Goal: Transaction & Acquisition: Book appointment/travel/reservation

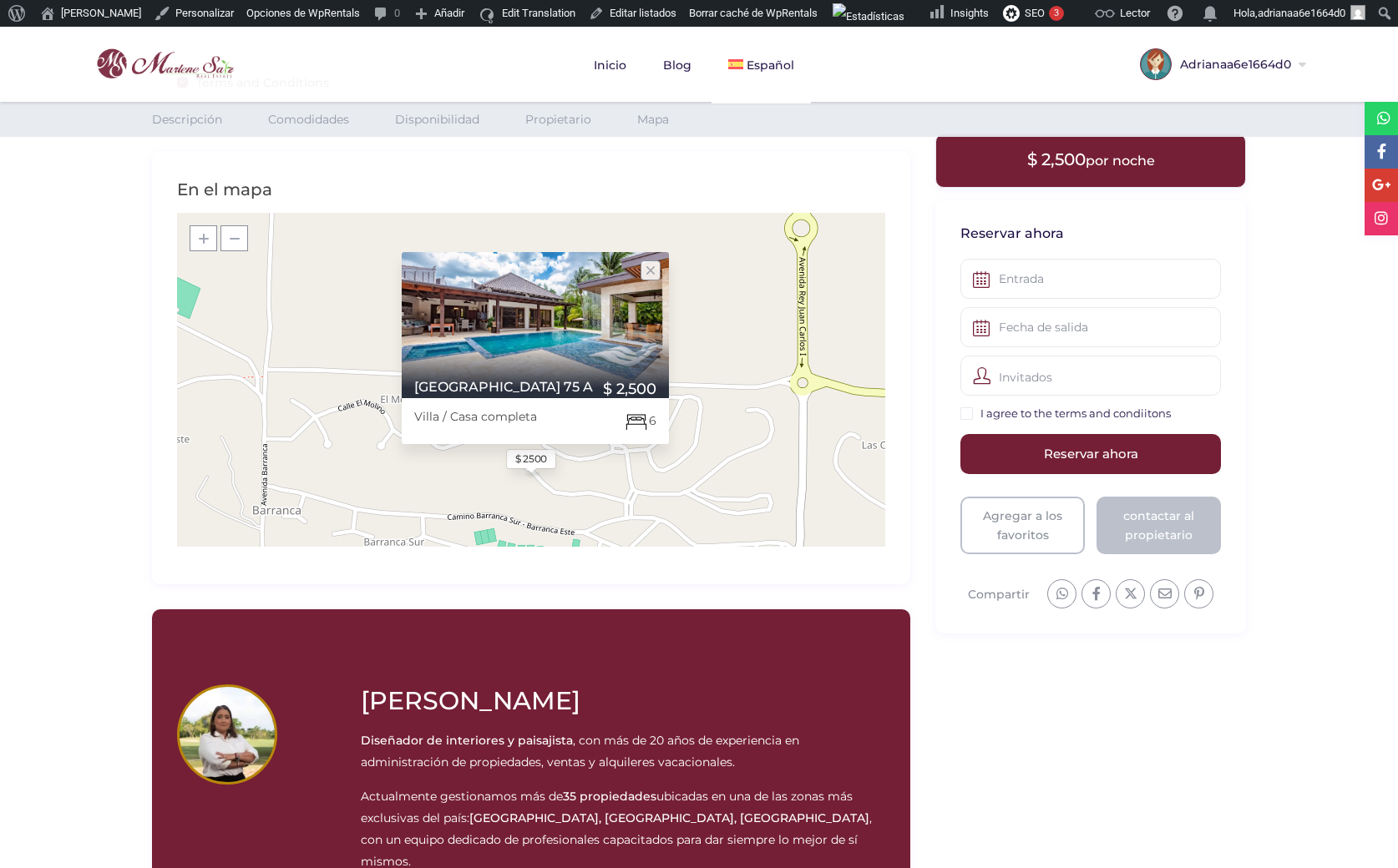
scroll to position [1867, 0]
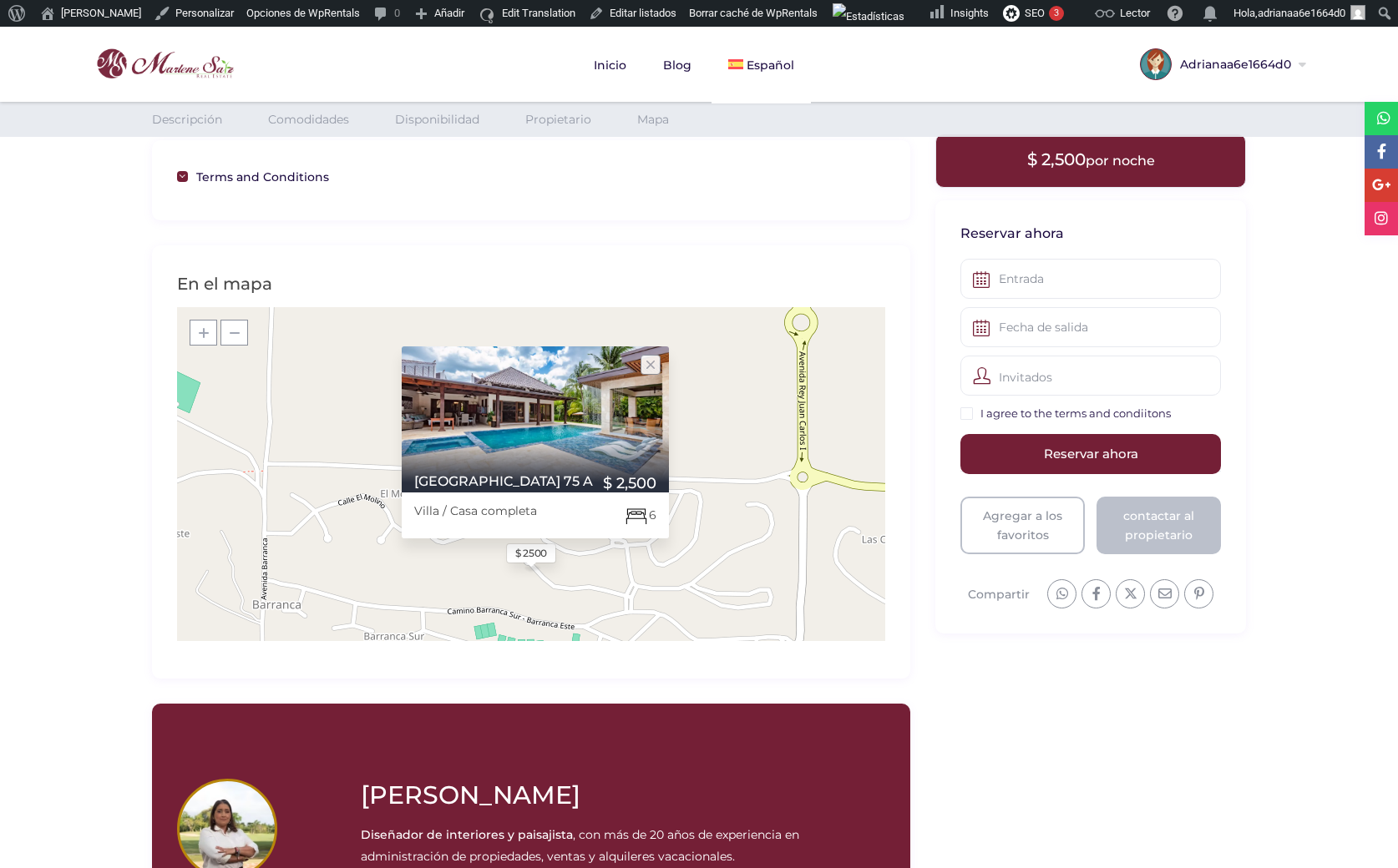
click at [170, 58] on img at bounding box center [154, 64] width 167 height 39
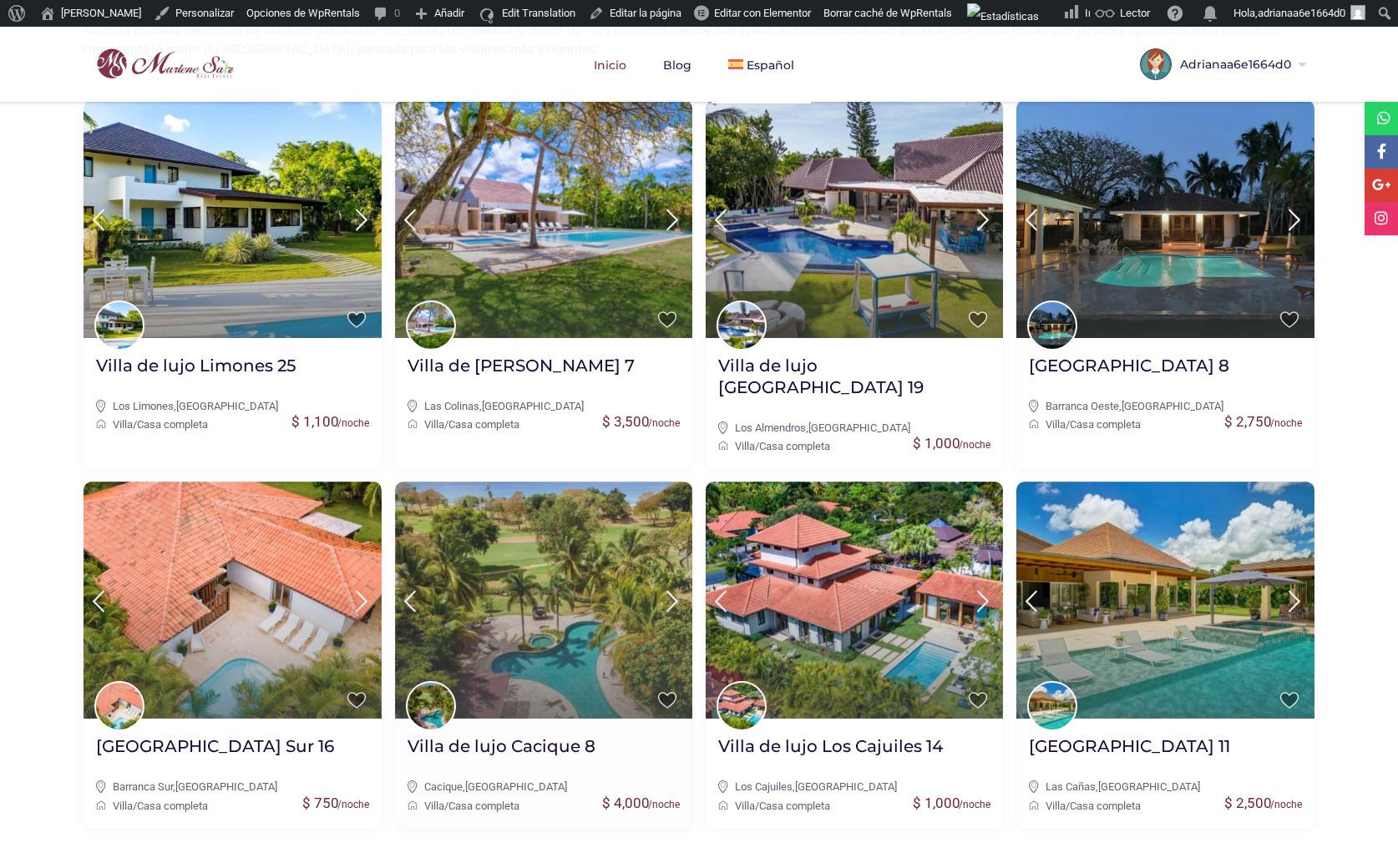
scroll to position [677, 0]
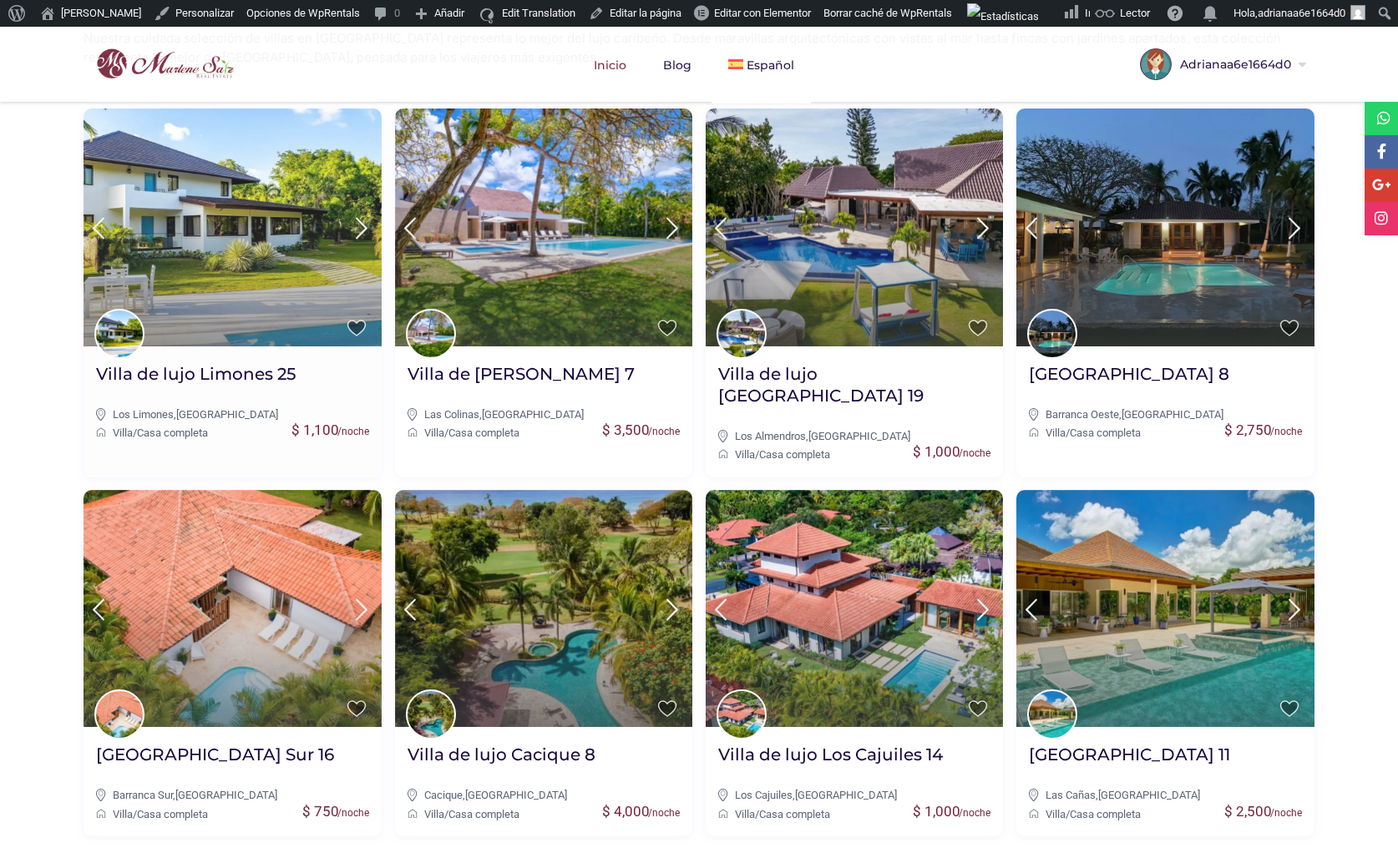
click at [229, 227] on img at bounding box center [232, 227] width 298 height 238
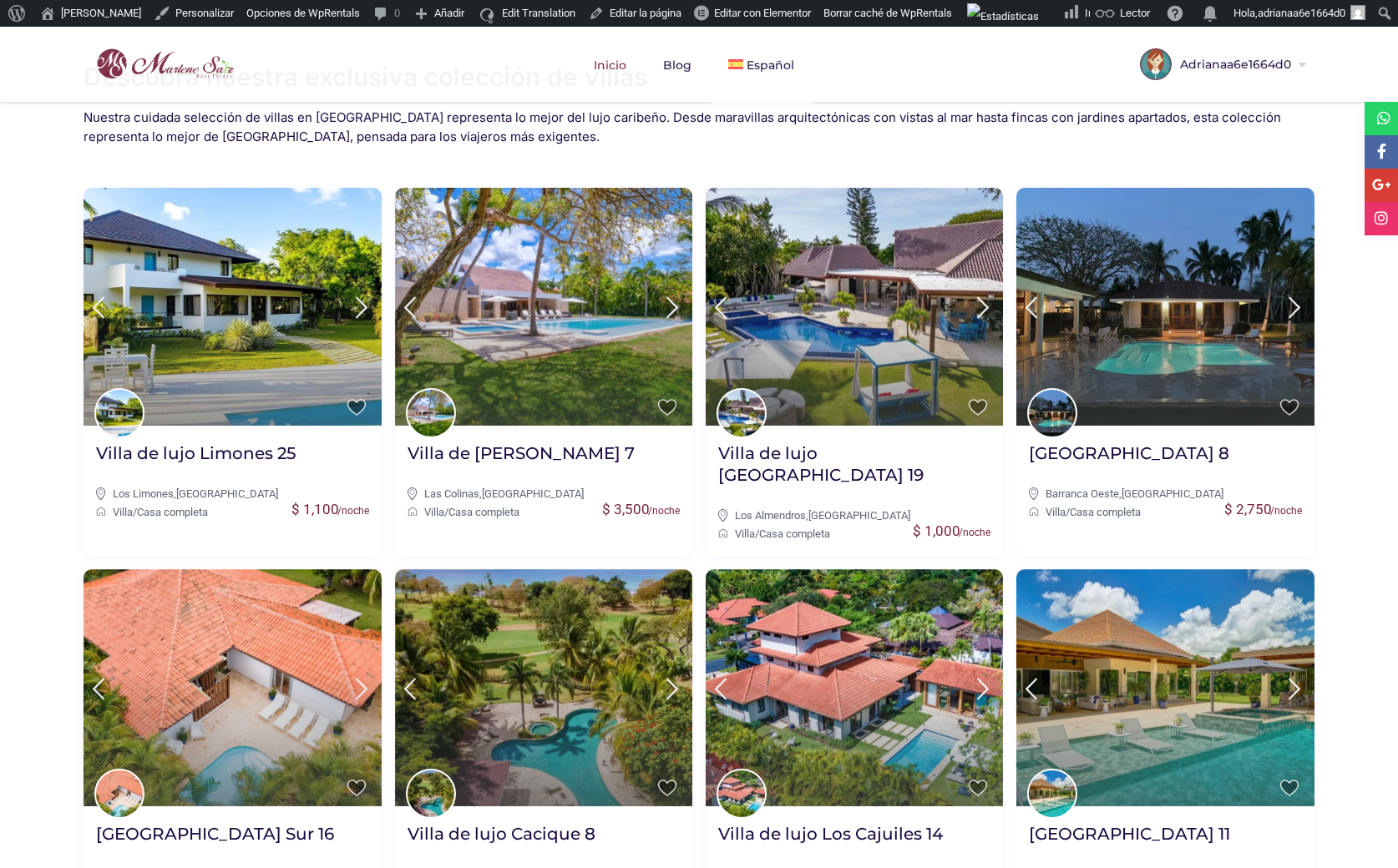
scroll to position [594, 0]
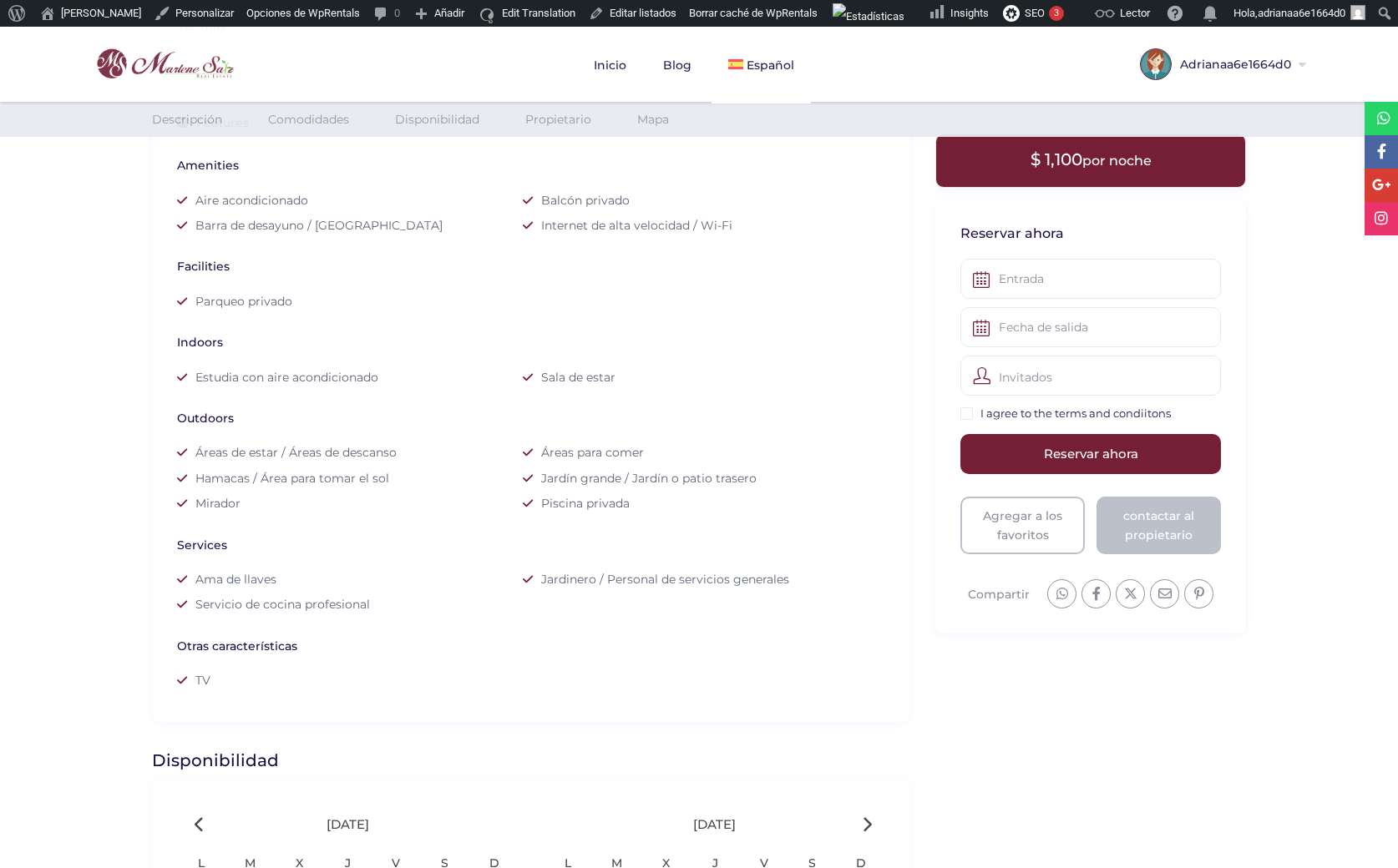
scroll to position [751, 0]
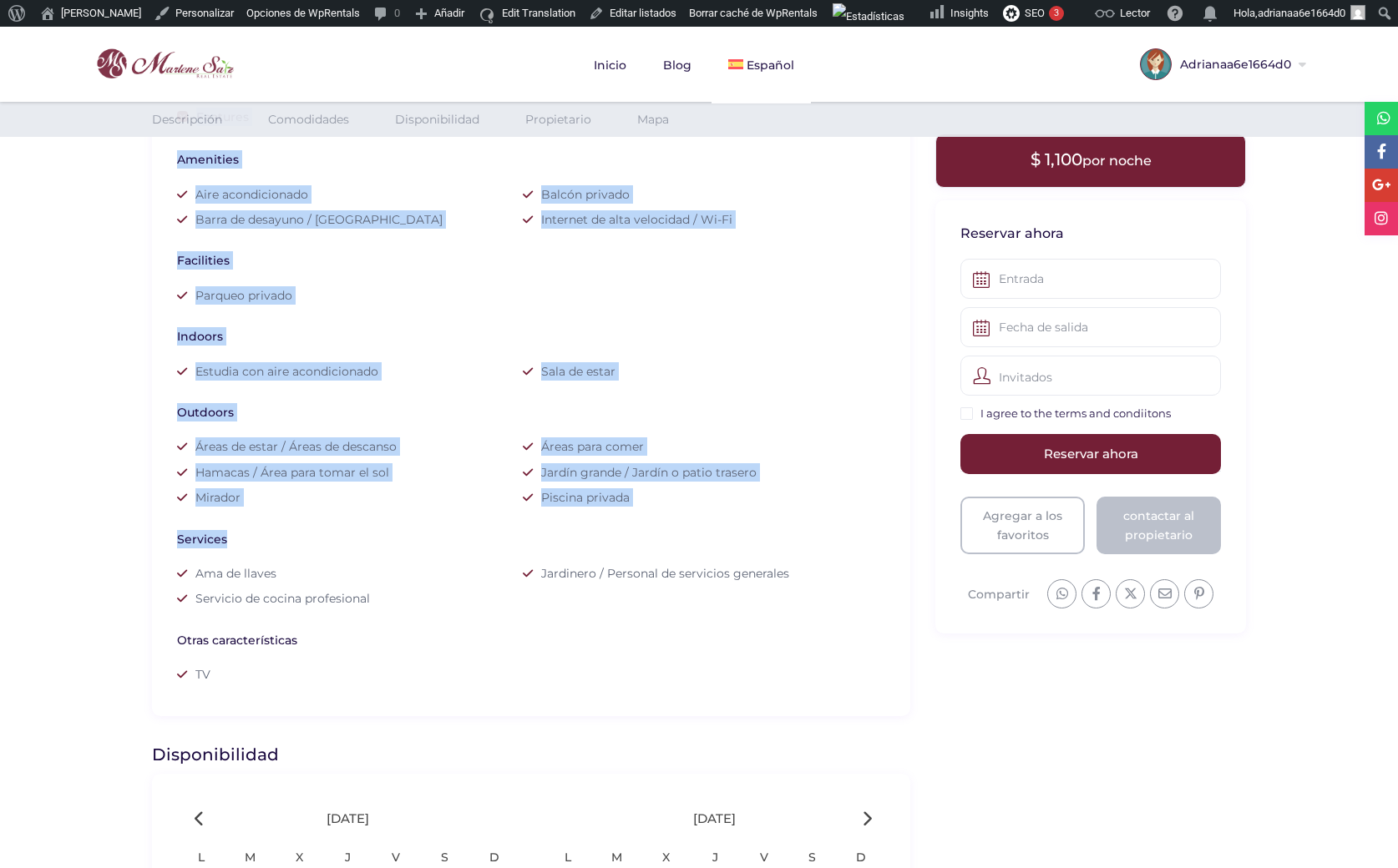
drag, startPoint x: 231, startPoint y: 540, endPoint x: 170, endPoint y: 540, distance: 61.0
click at [170, 540] on div "Features Amenities Aire acondicionado Balcón privado Barra de desayuno / Isla d…" at bounding box center [531, 398] width 758 height 636
click at [313, 540] on div "Services" at bounding box center [522, 540] width 692 height 19
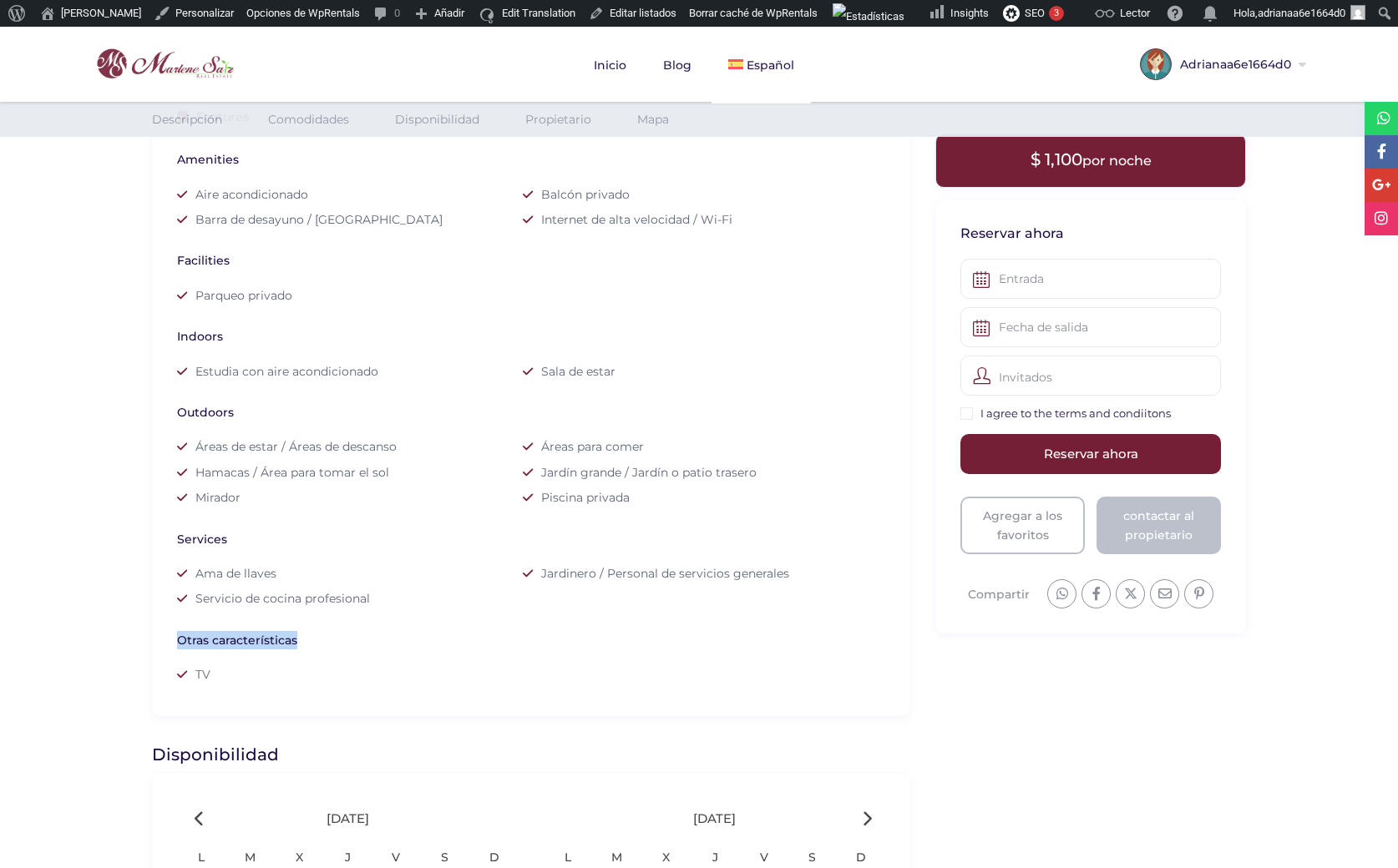
click at [439, 634] on div "Otras características TV" at bounding box center [531, 653] width 708 height 76
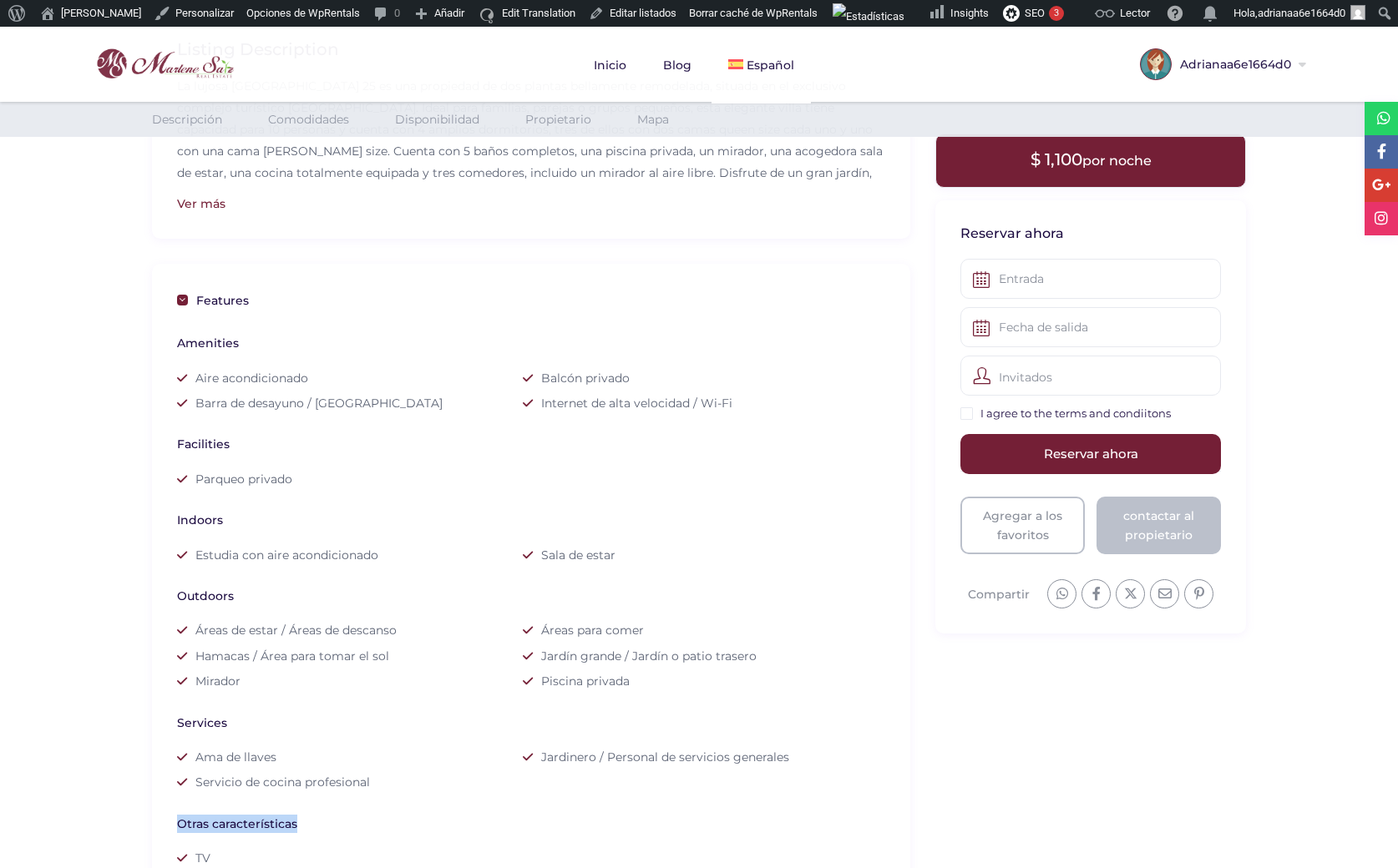
scroll to position [417, 0]
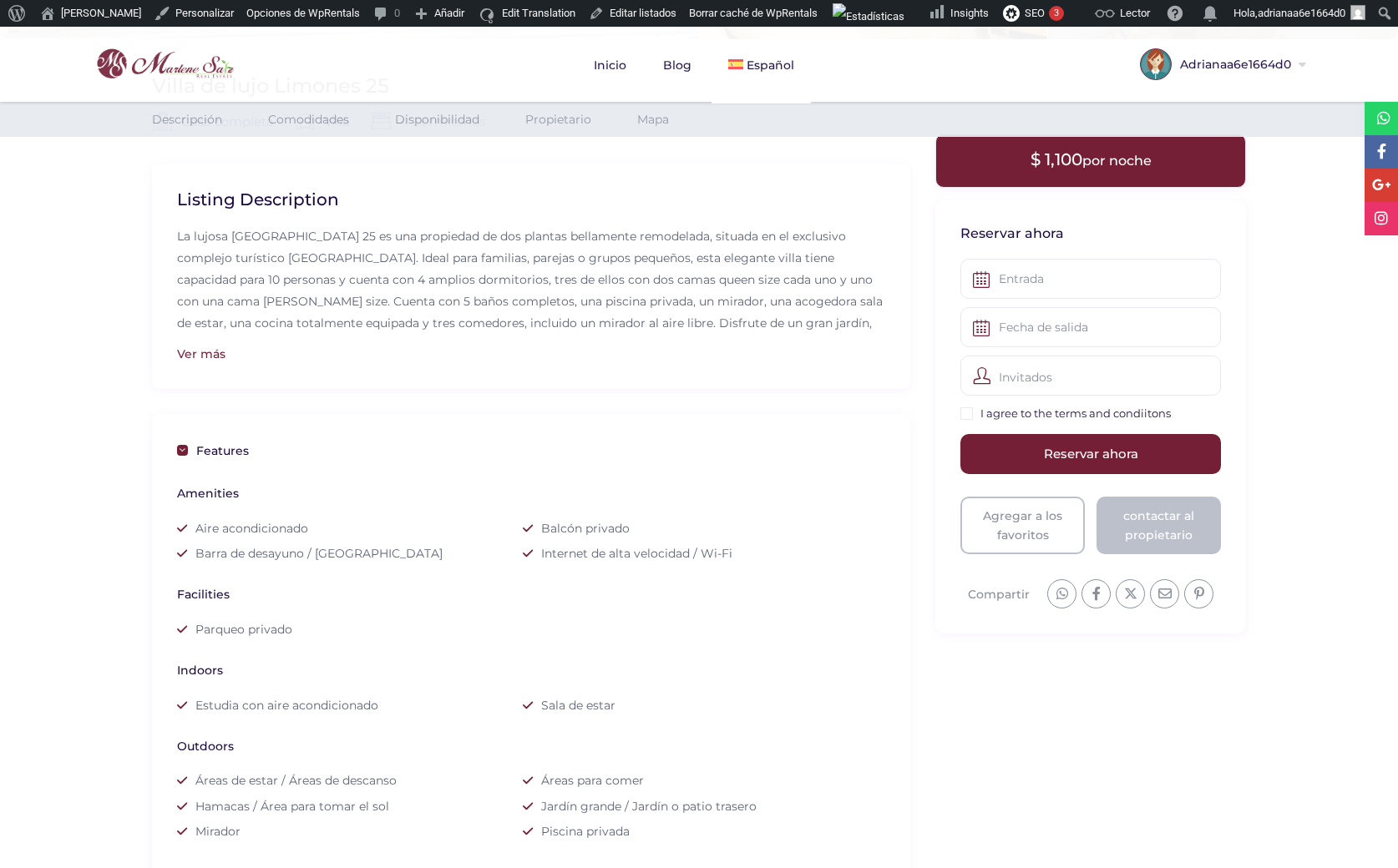
click at [176, 450] on div "Features Amenities Aire acondicionado Balcón privado Barra de desayuno / Isla d…" at bounding box center [531, 732] width 758 height 636
click at [182, 450] on span at bounding box center [182, 451] width 11 height 11
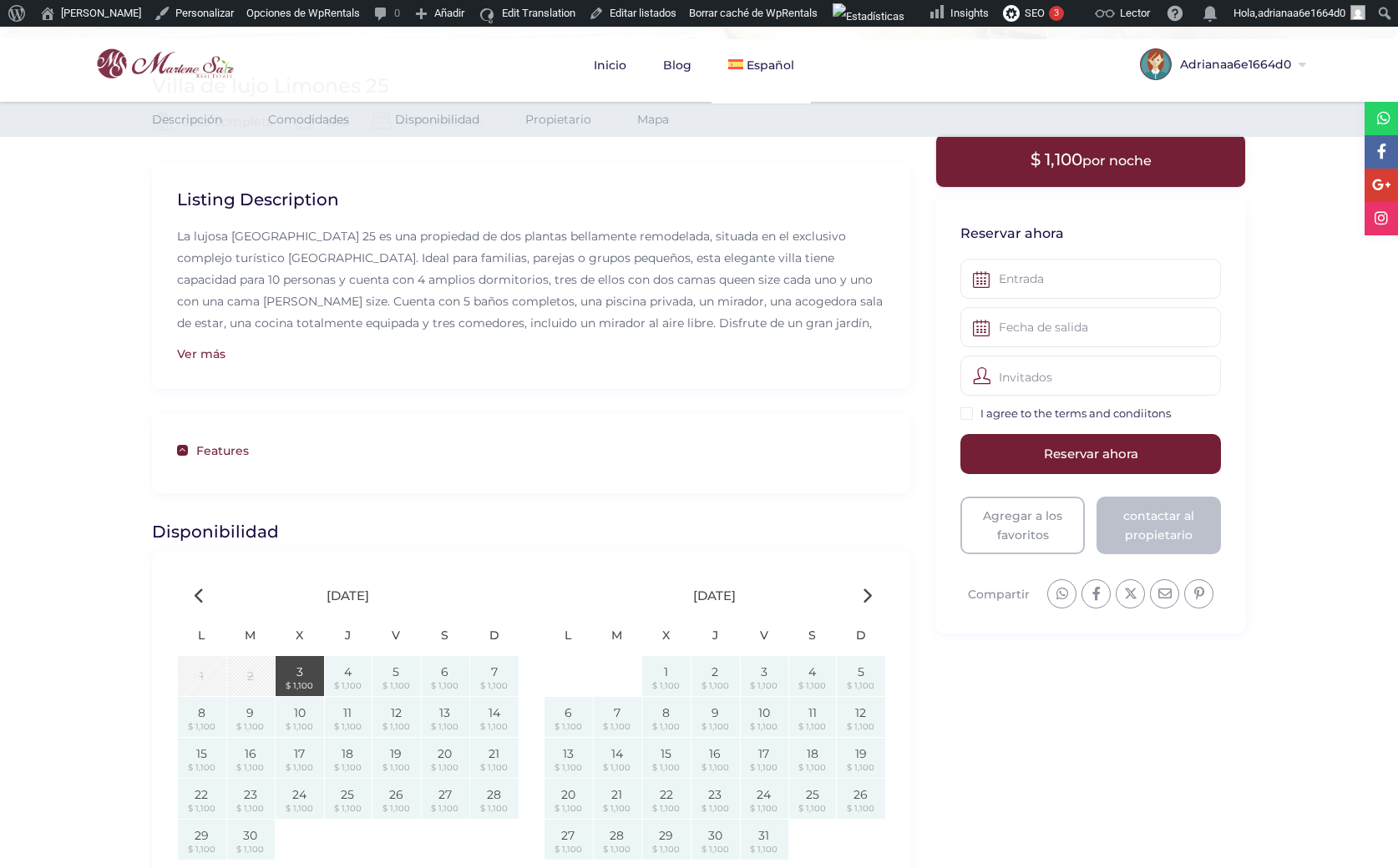
click at [182, 450] on span at bounding box center [182, 451] width 11 height 11
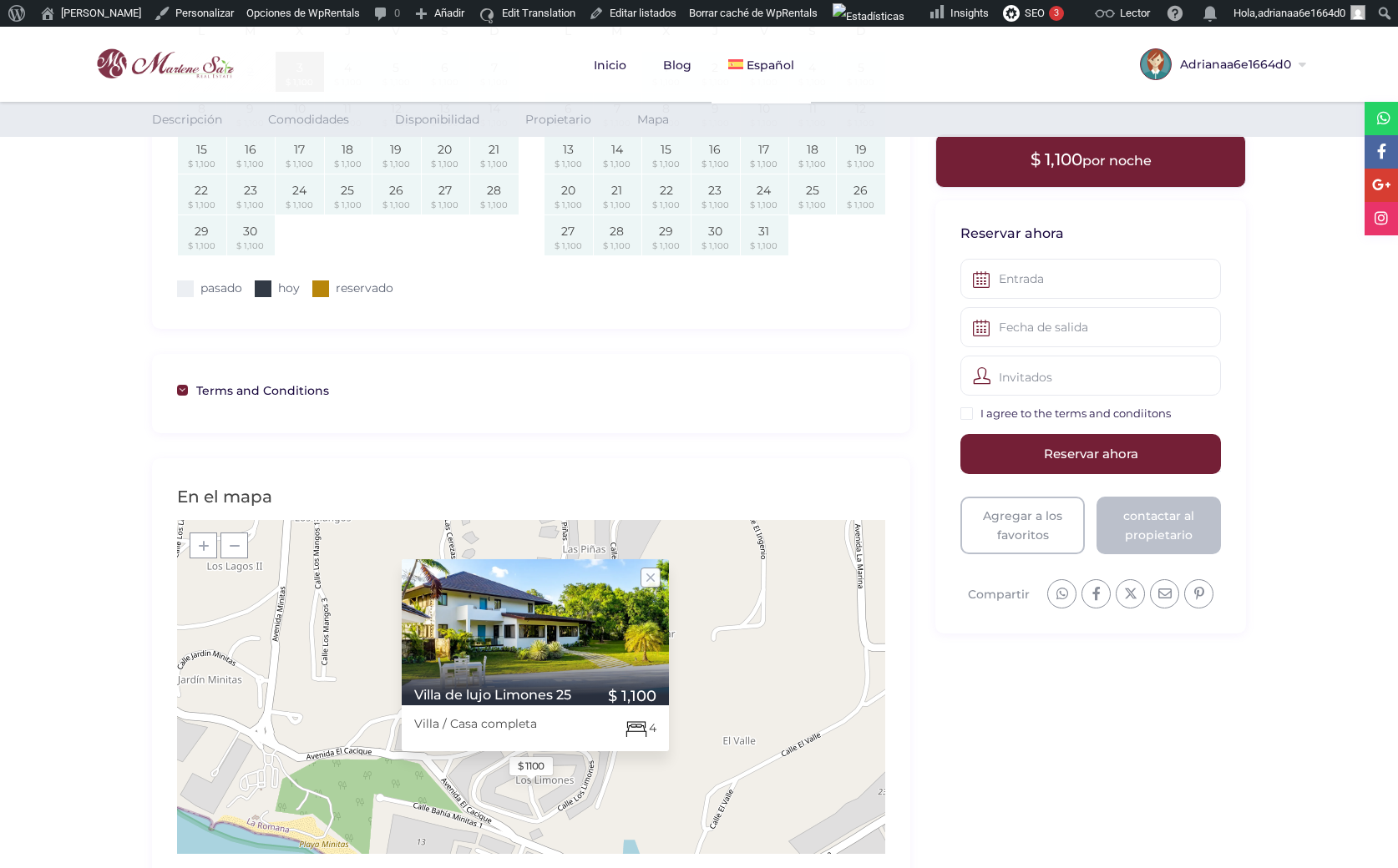
scroll to position [1586, 0]
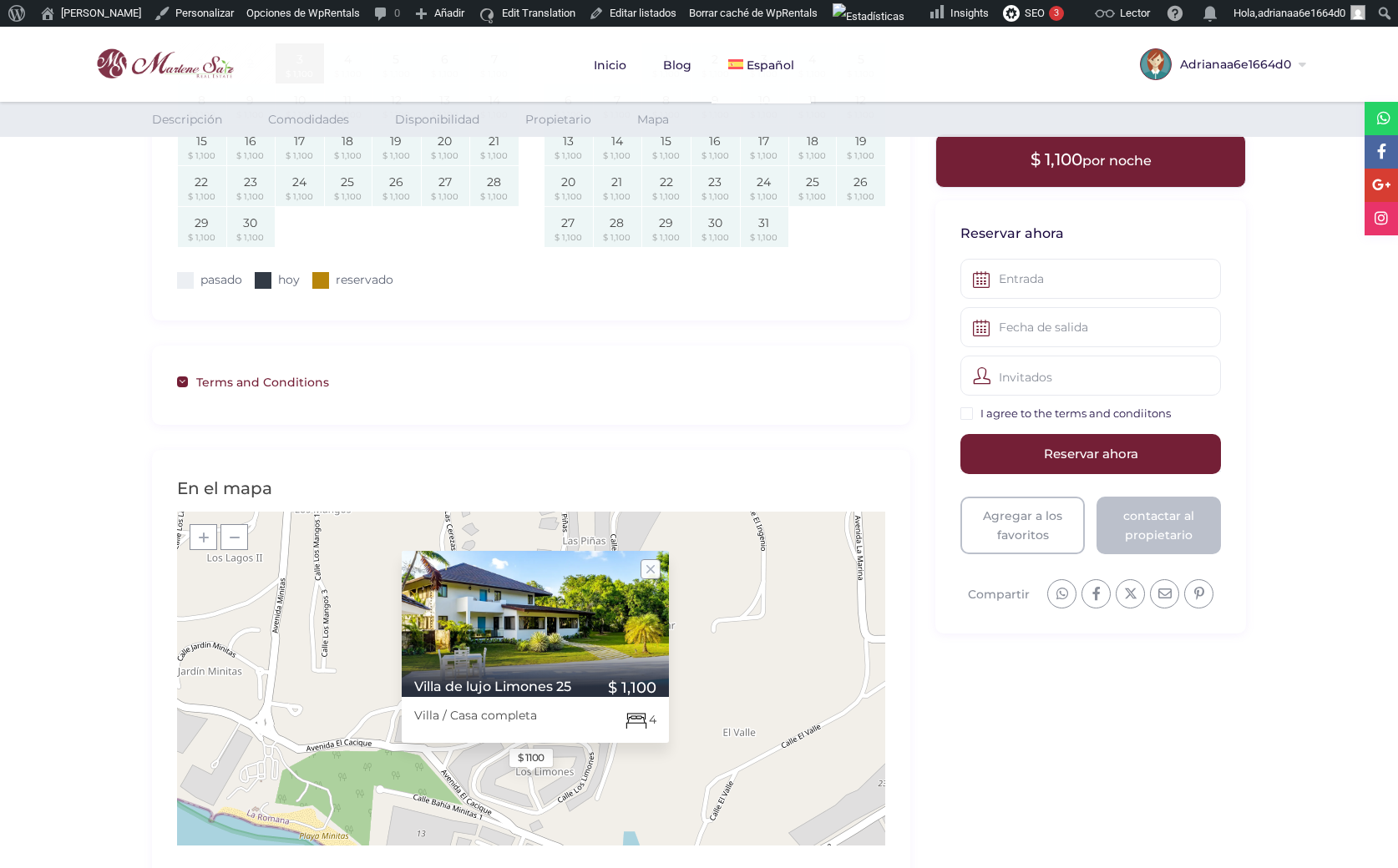
click at [183, 381] on span at bounding box center [182, 382] width 11 height 11
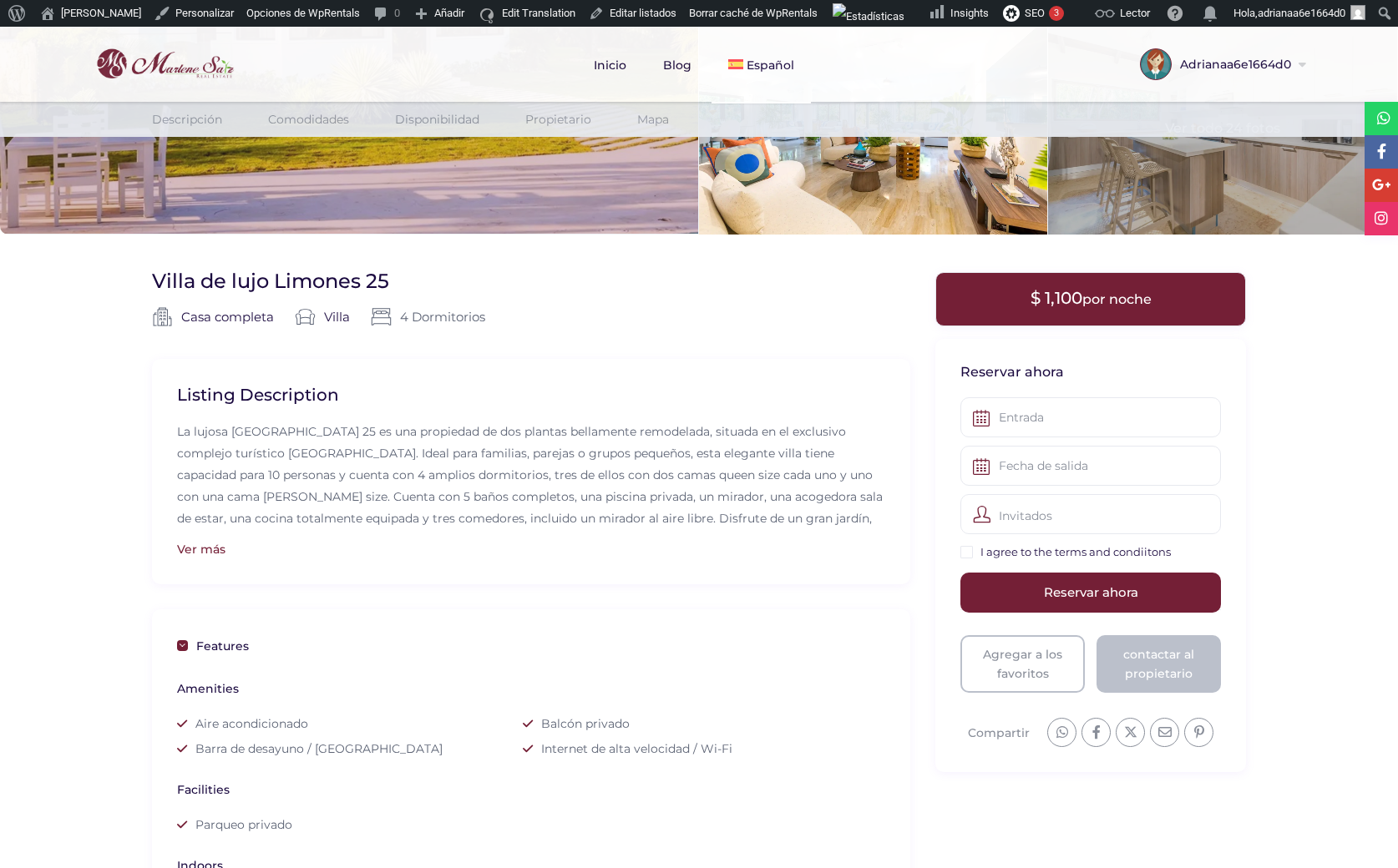
scroll to position [206, 0]
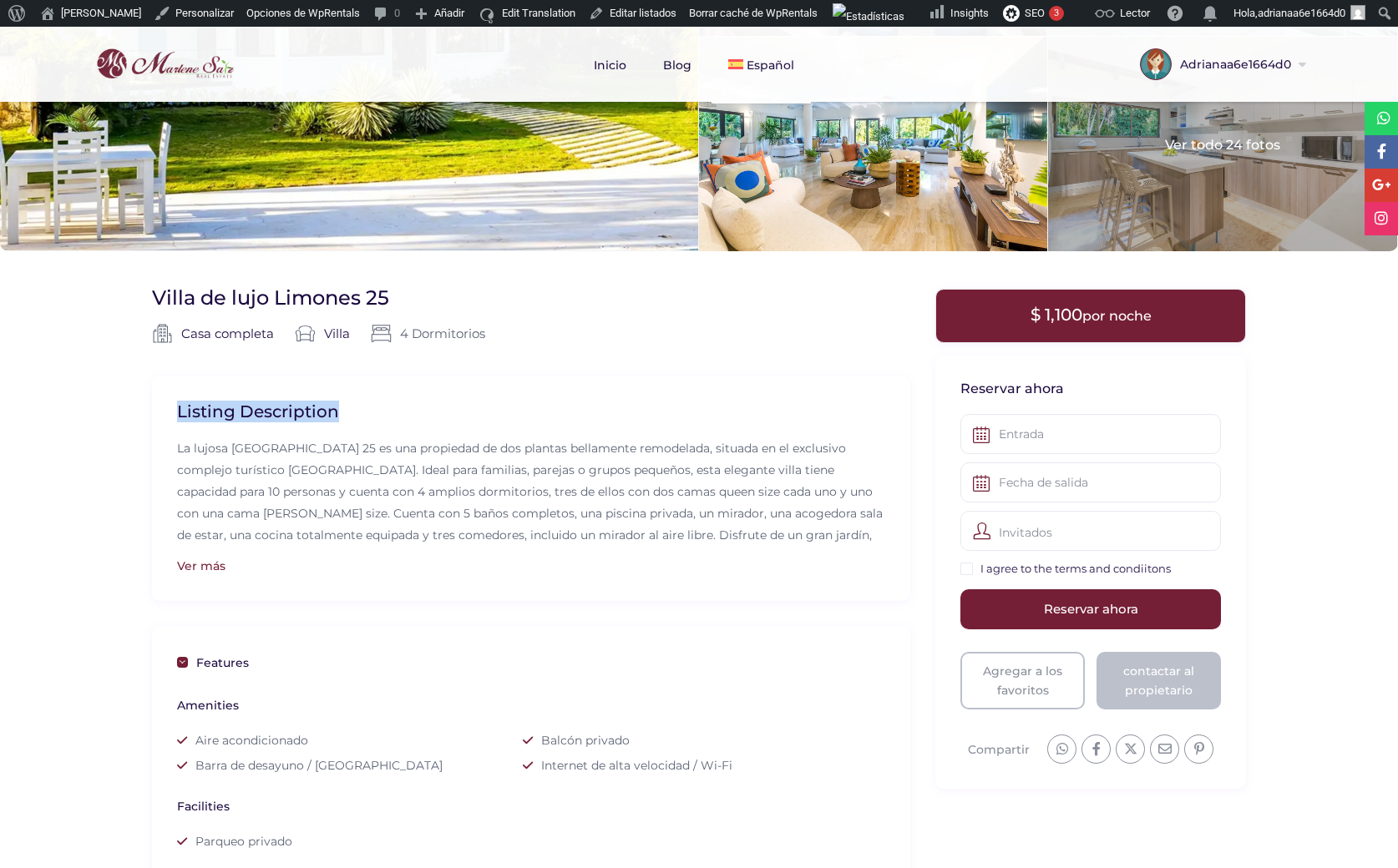
drag, startPoint x: 335, startPoint y: 415, endPoint x: 164, endPoint y: 407, distance: 171.2
click at [164, 407] on div "Listing Description La lujosa Villa Limones 25 es una propiedad de dos plantas …" at bounding box center [531, 488] width 758 height 224
copy h2 "Listing Description"
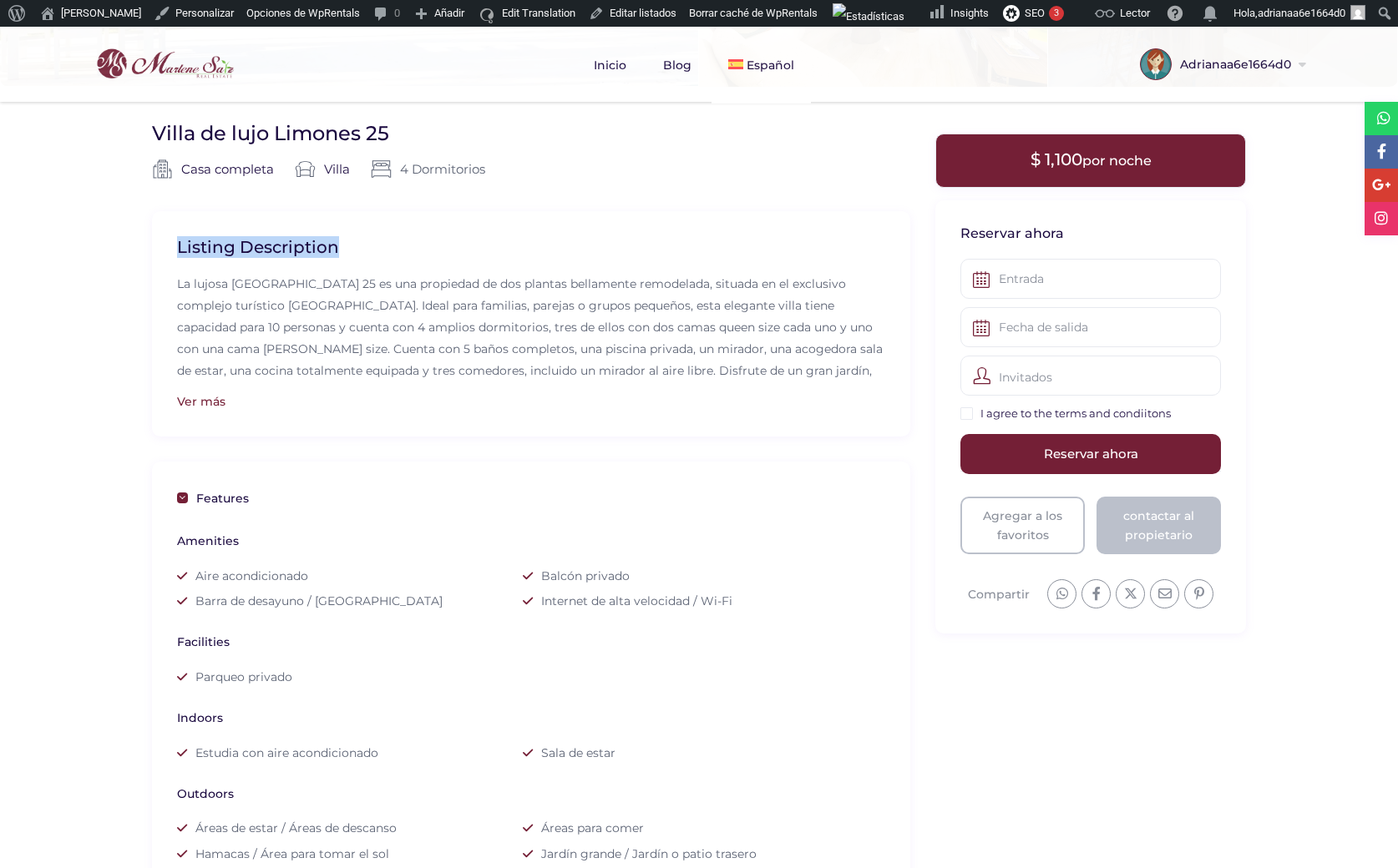
scroll to position [372, 0]
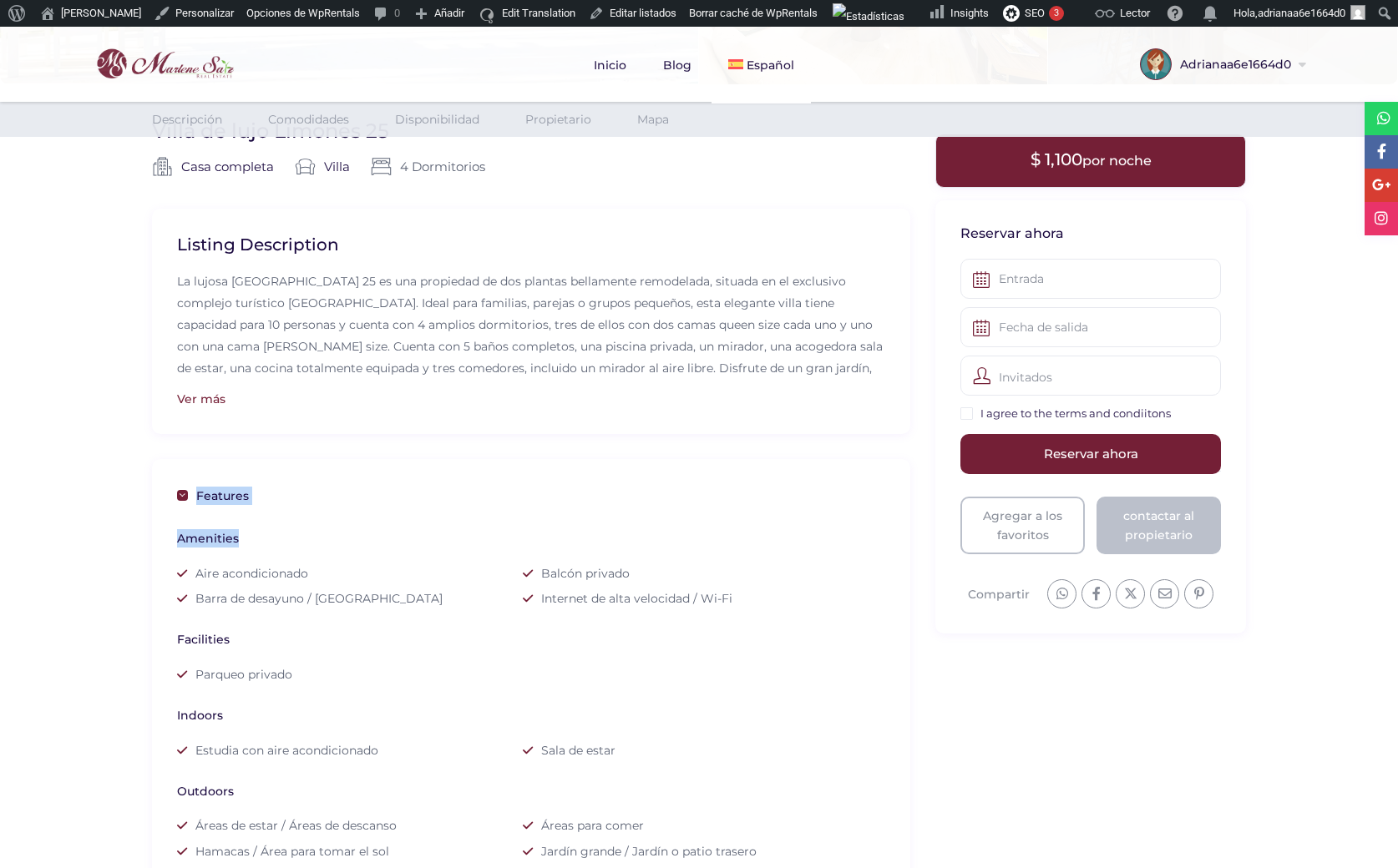
drag, startPoint x: 238, startPoint y: 540, endPoint x: 177, endPoint y: 538, distance: 61.0
click at [176, 538] on div "Features Amenities Aire acondicionado Balcón privado Barra de desayuno / Isla d…" at bounding box center [531, 777] width 758 height 636
click at [241, 541] on div "Amenities" at bounding box center [522, 539] width 692 height 19
click at [248, 543] on div "Amenities" at bounding box center [522, 539] width 692 height 19
drag, startPoint x: 235, startPoint y: 542, endPoint x: 177, endPoint y: 543, distance: 58.0
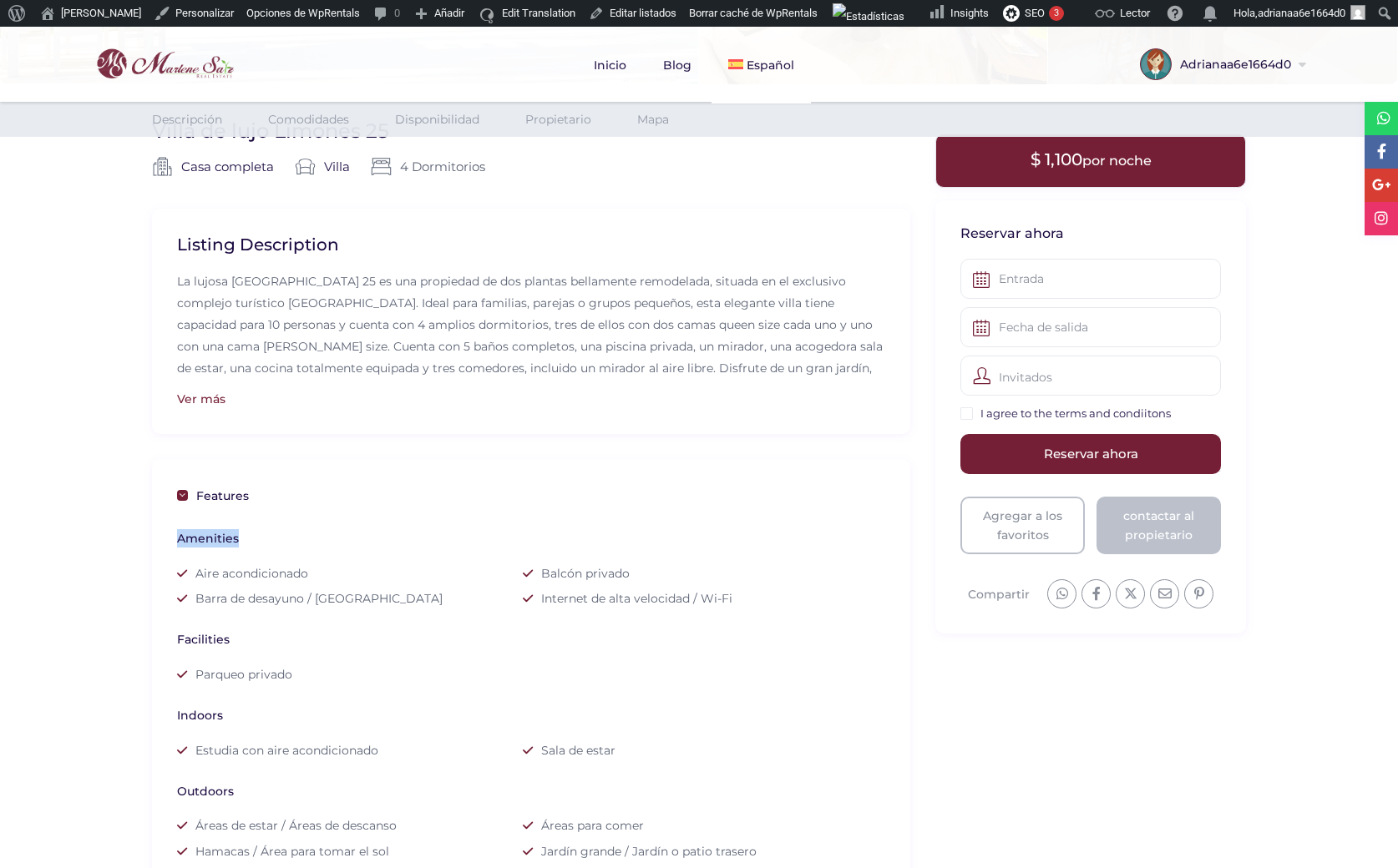
click at [177, 543] on div "Amenities" at bounding box center [522, 539] width 692 height 19
copy div "Amenities"
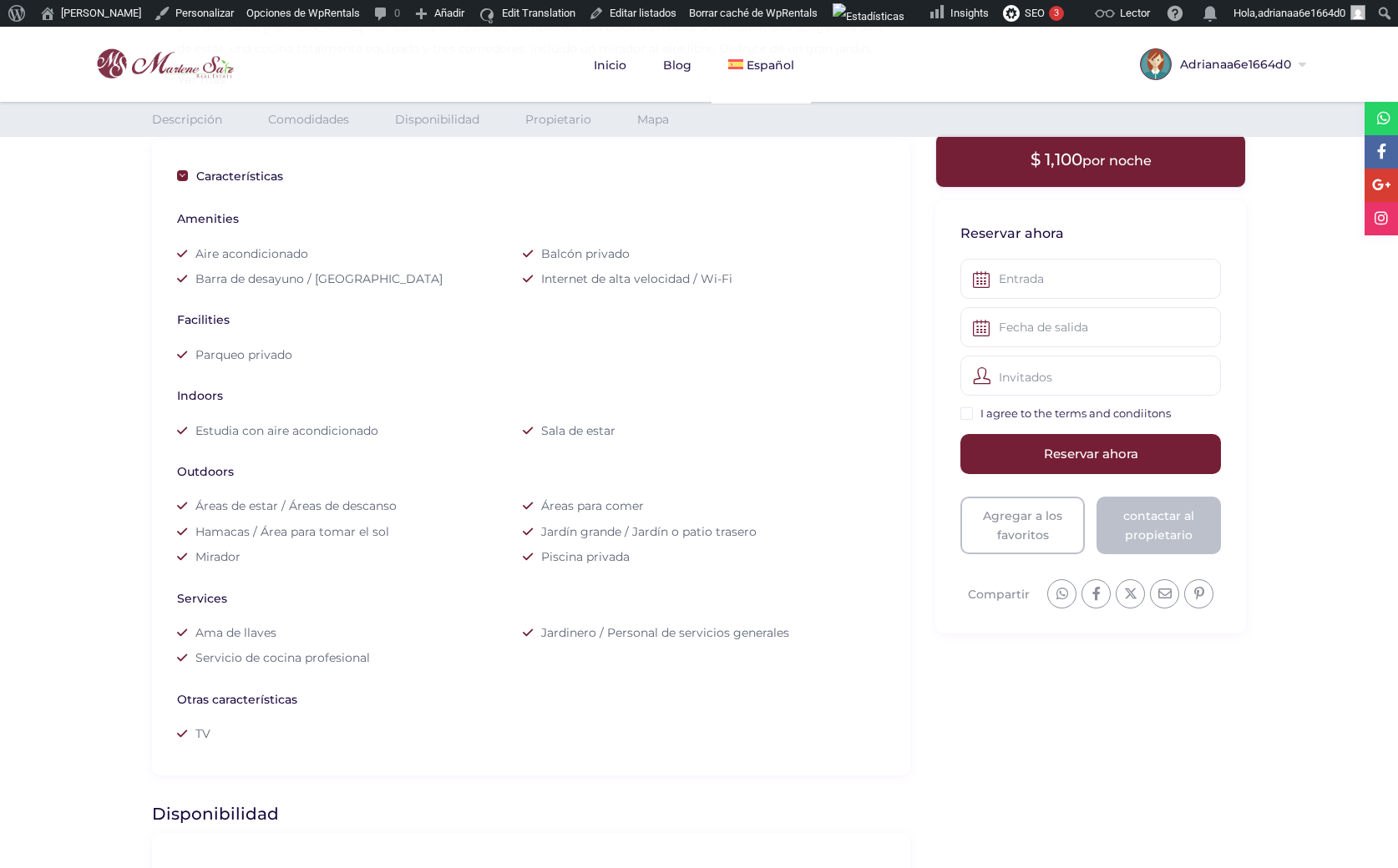
scroll to position [698, 0]
click at [495, 399] on div "Indoors" at bounding box center [522, 390] width 692 height 19
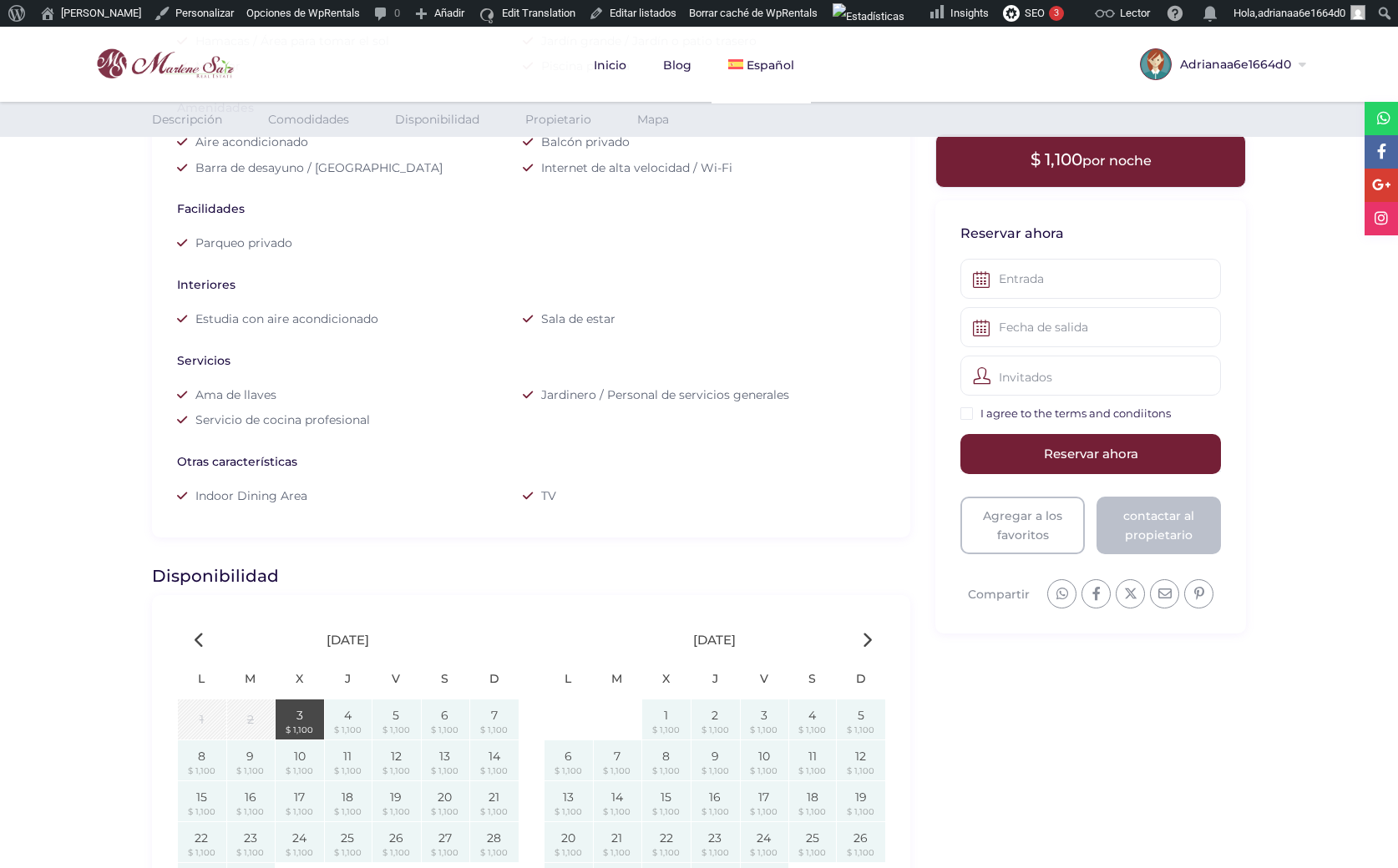
scroll to position [998, 0]
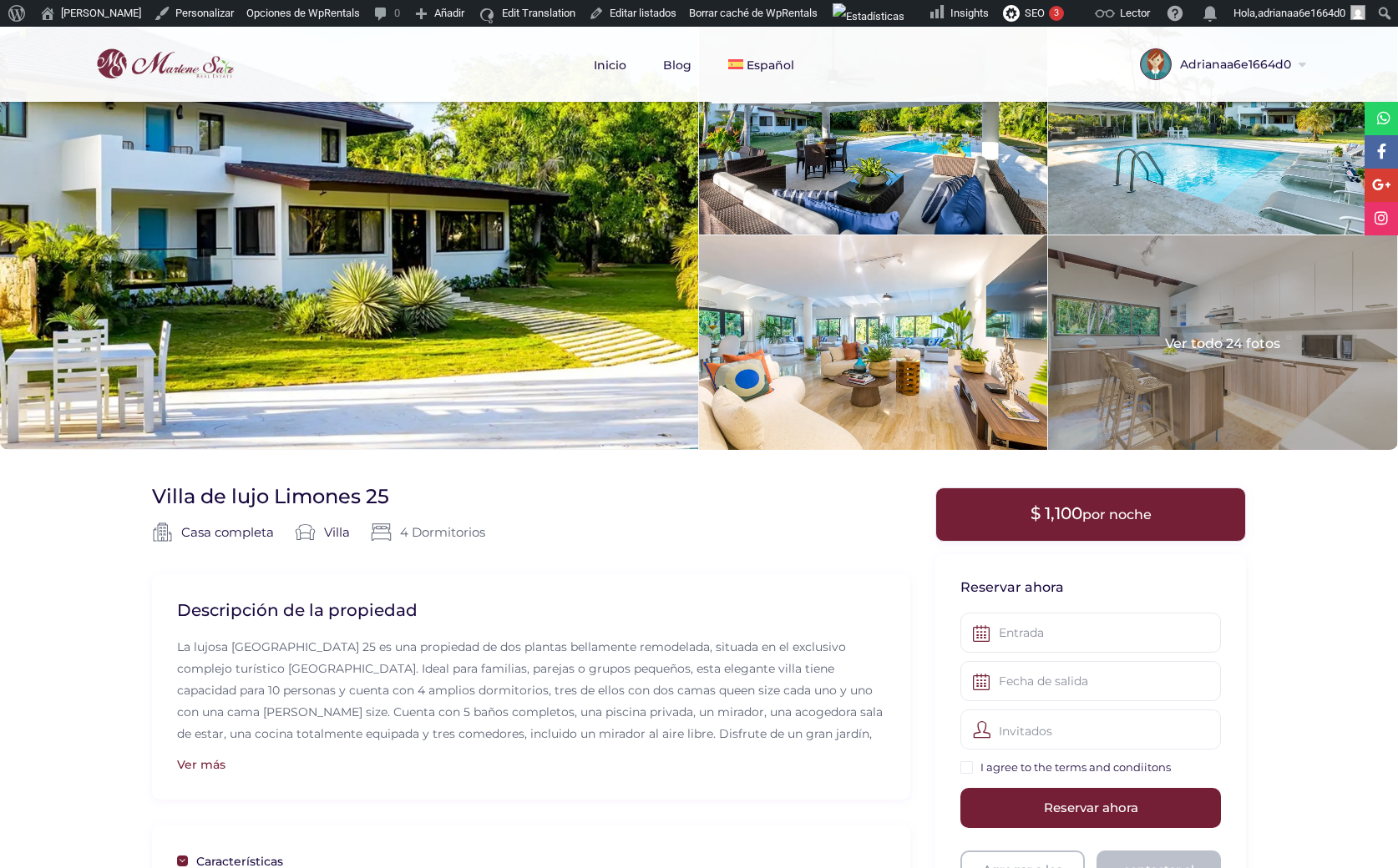
scroll to position [0, 0]
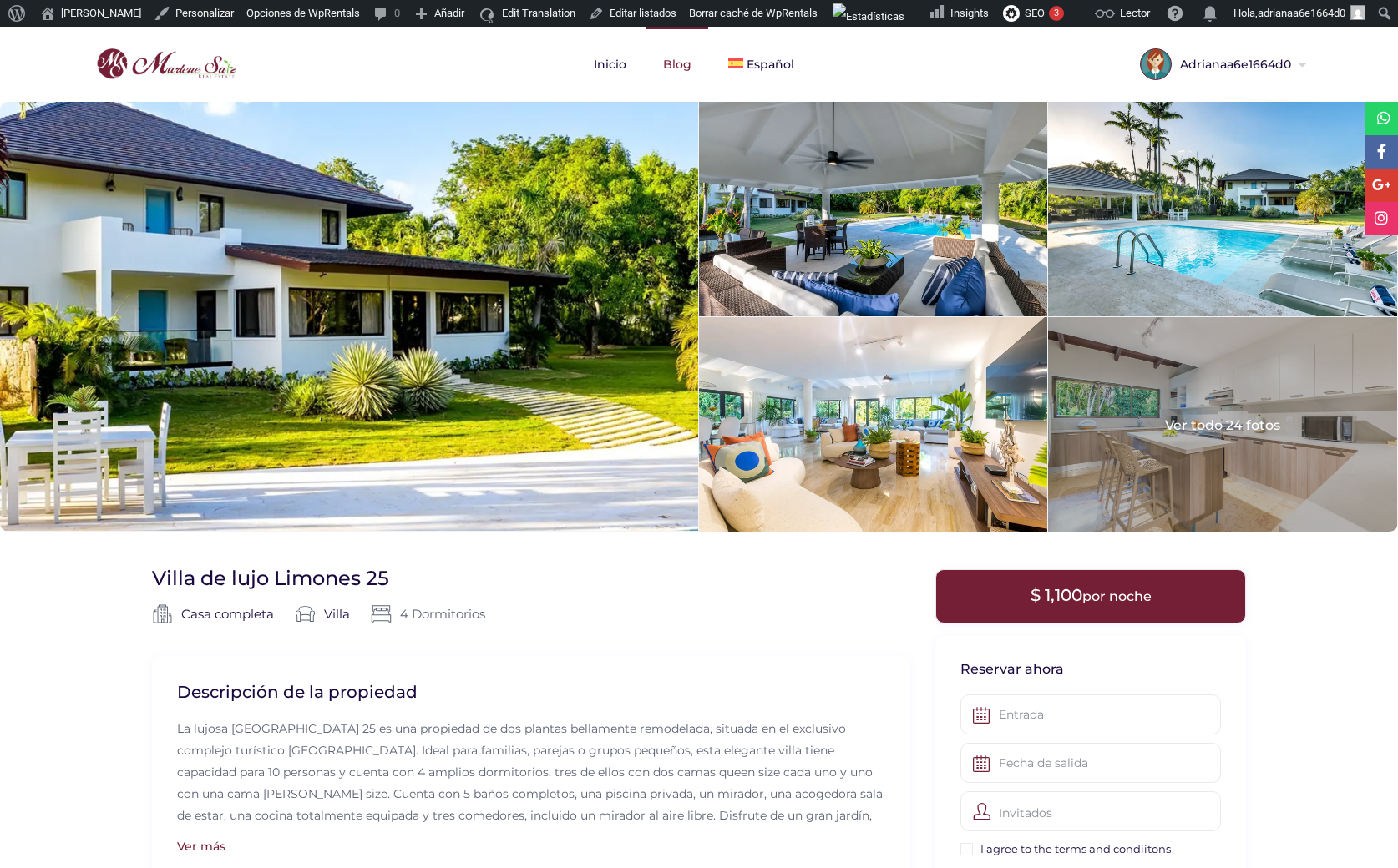
click at [678, 65] on link "Blog" at bounding box center [677, 65] width 62 height 75
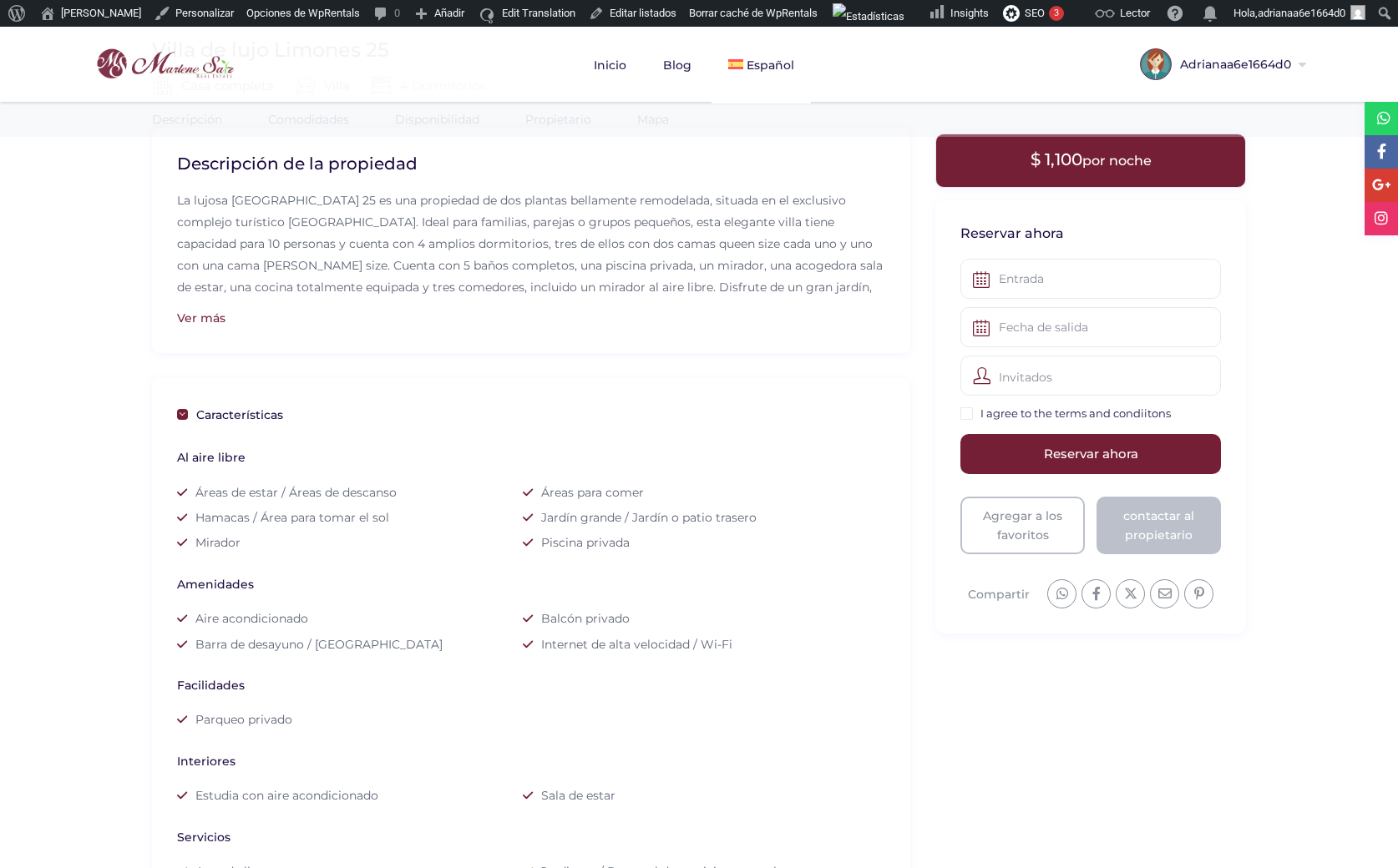
scroll to position [500, 0]
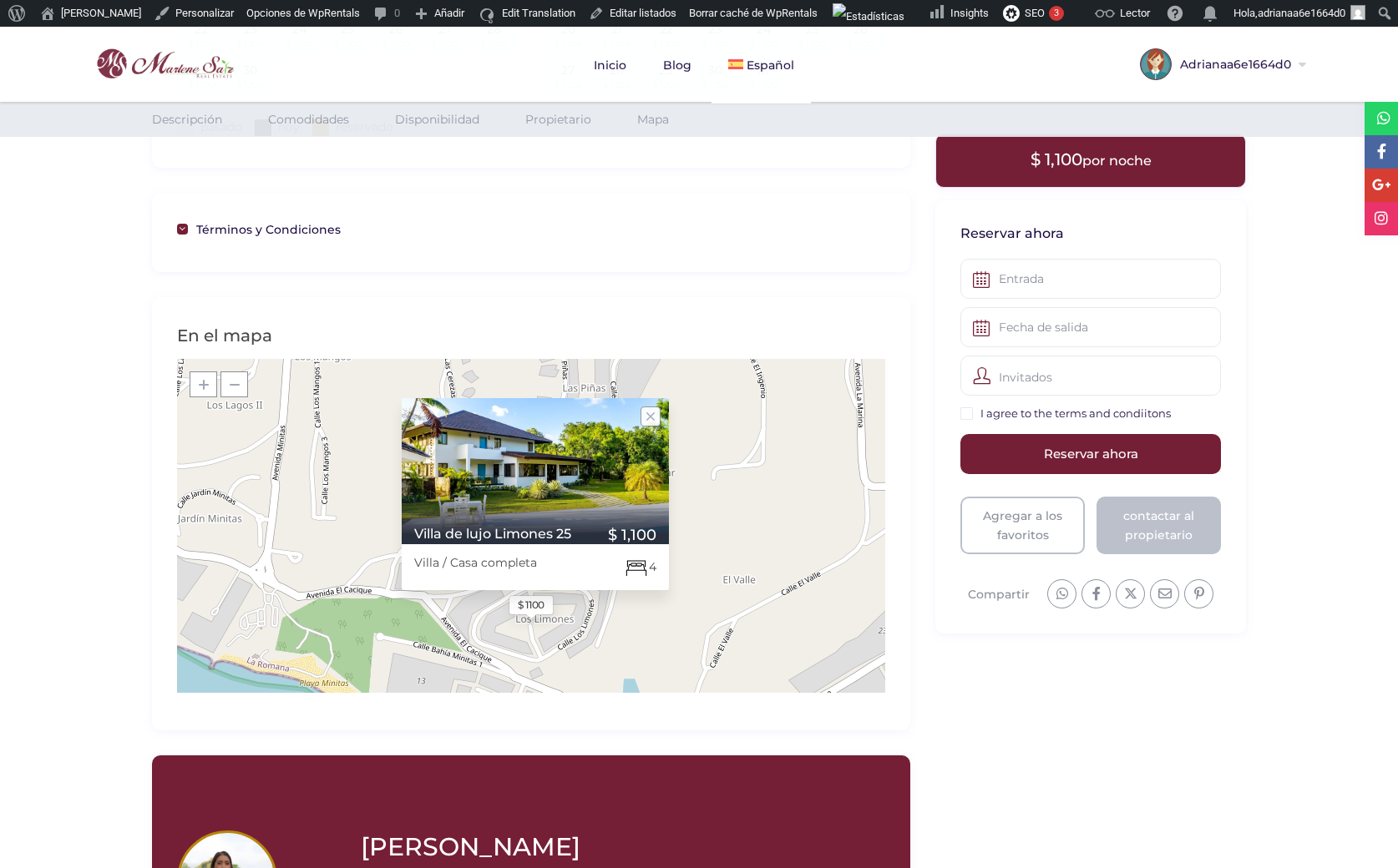
scroll to position [1743, 0]
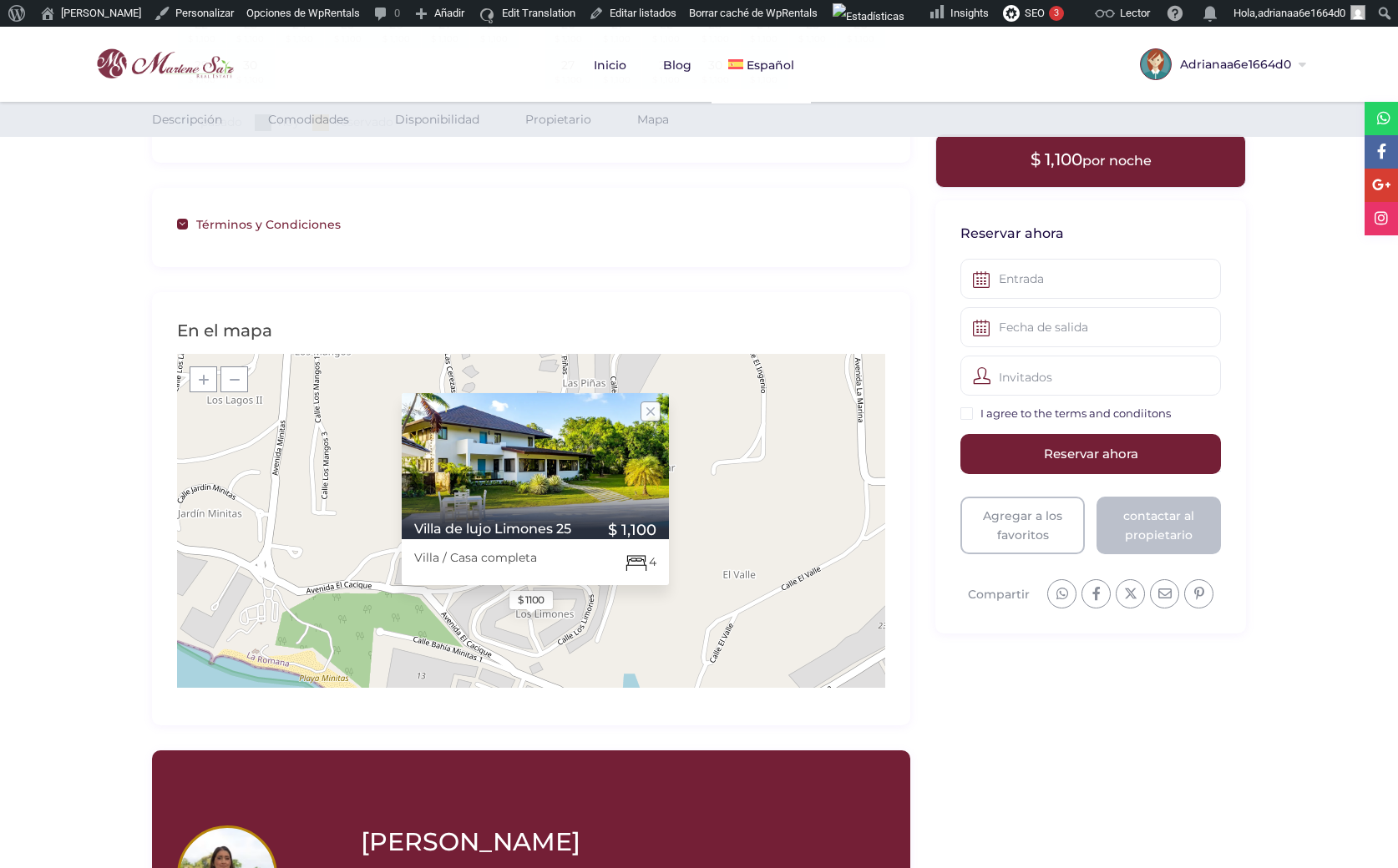
click at [188, 221] on link "Términos y Condiciones" at bounding box center [531, 224] width 708 height 21
click at [188, 220] on link "Términos y Condiciones" at bounding box center [531, 224] width 708 height 21
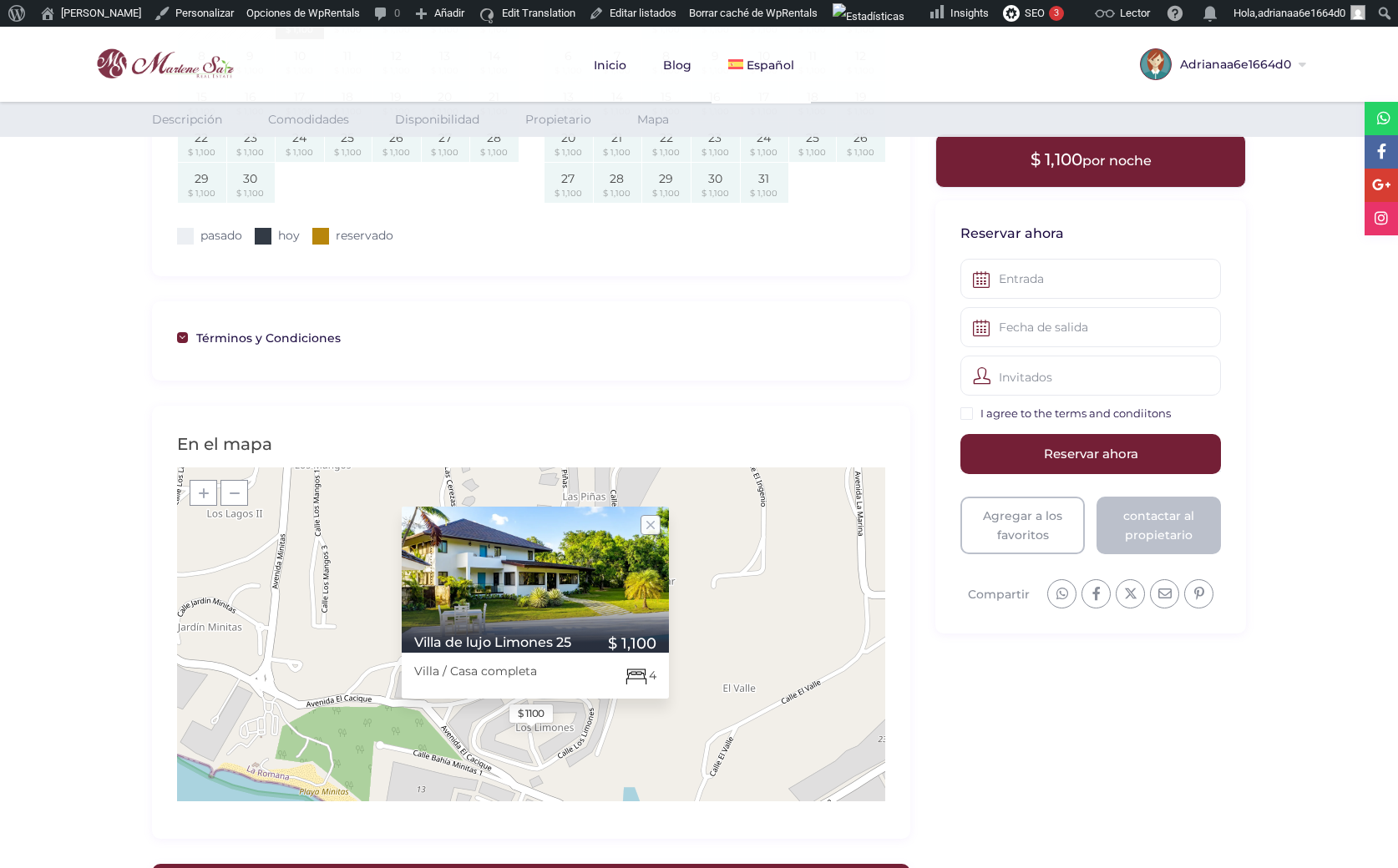
scroll to position [1577, 0]
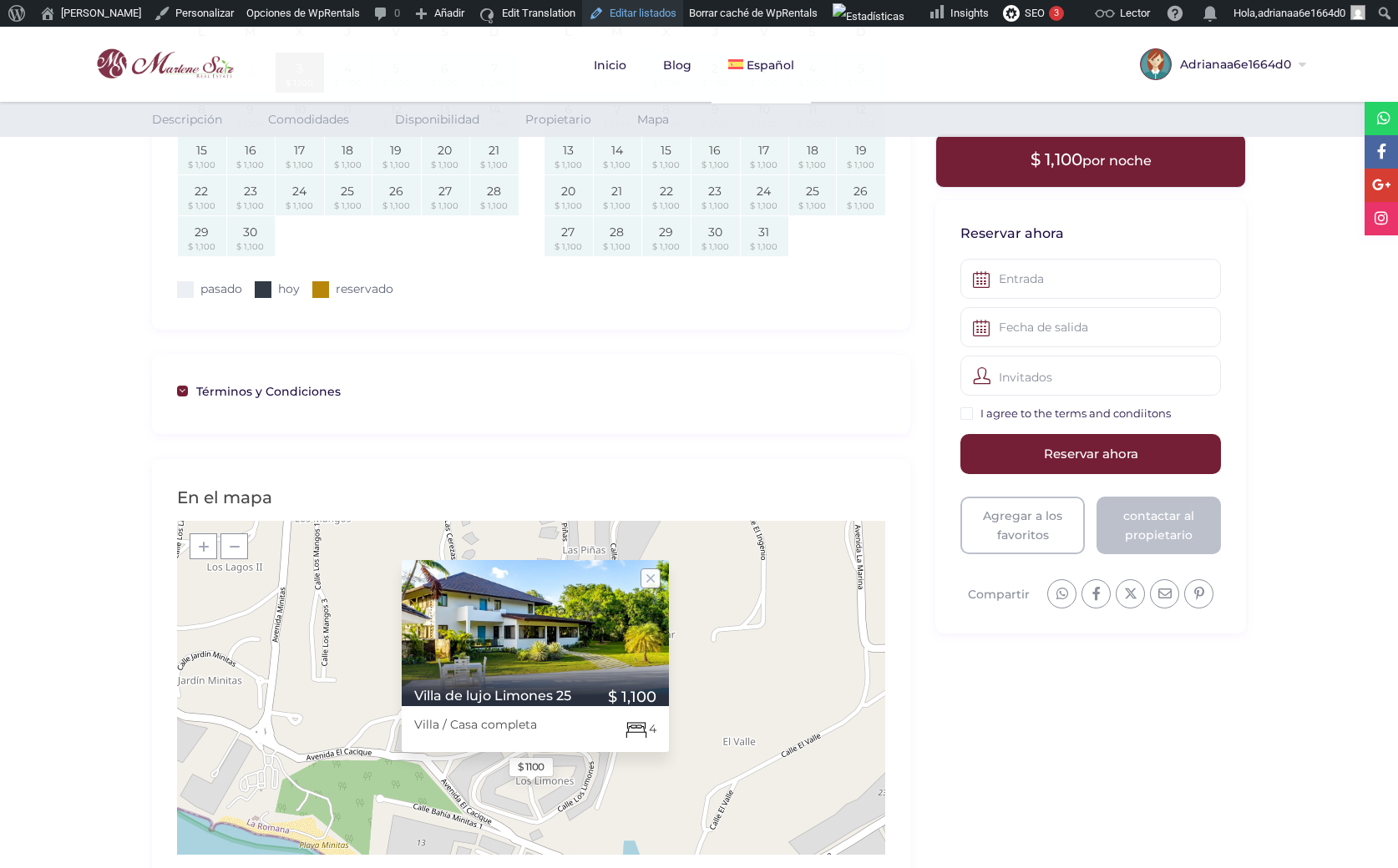
click at [624, 10] on link "Editar listados" at bounding box center [633, 13] width 101 height 27
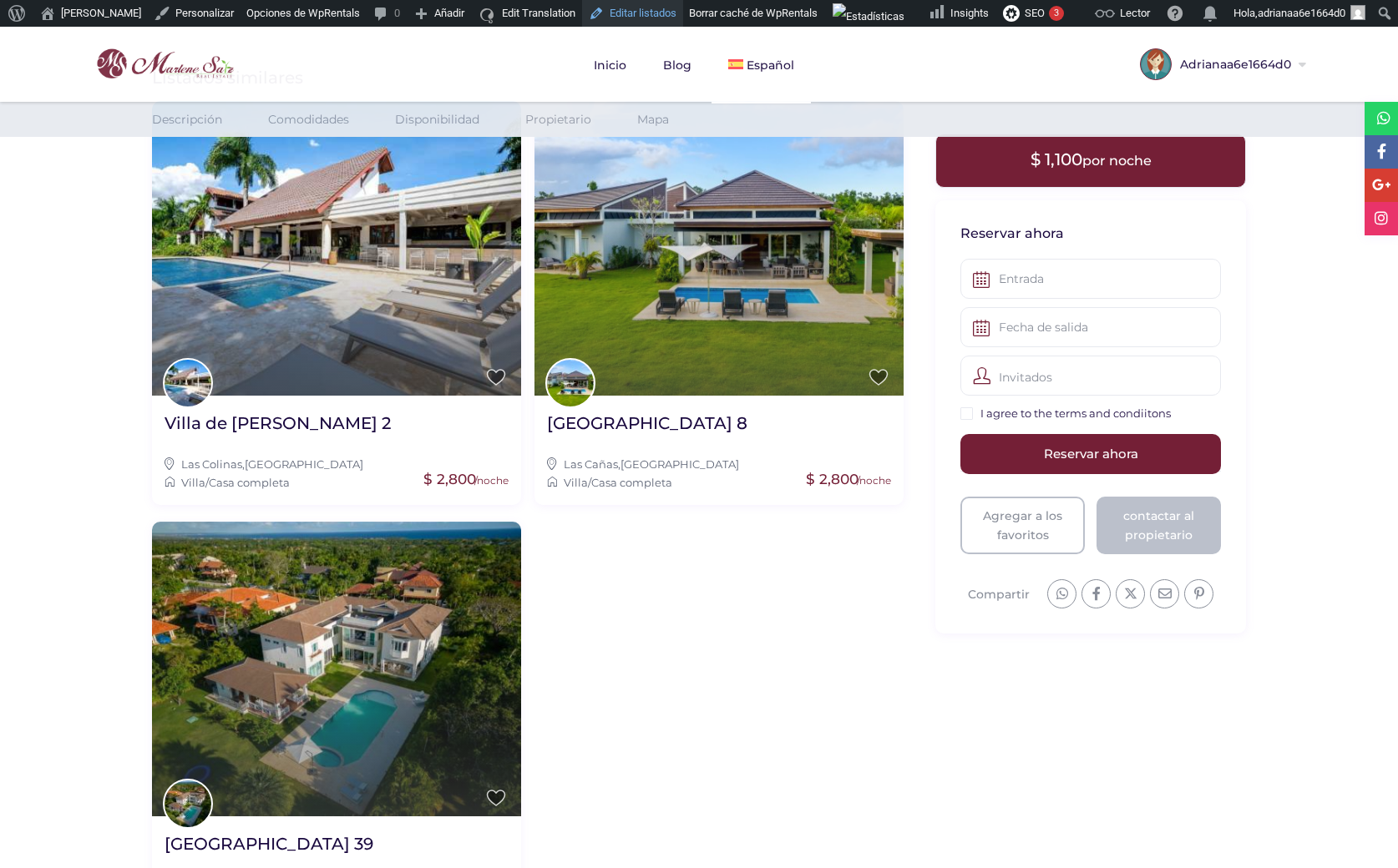
scroll to position [2996, 0]
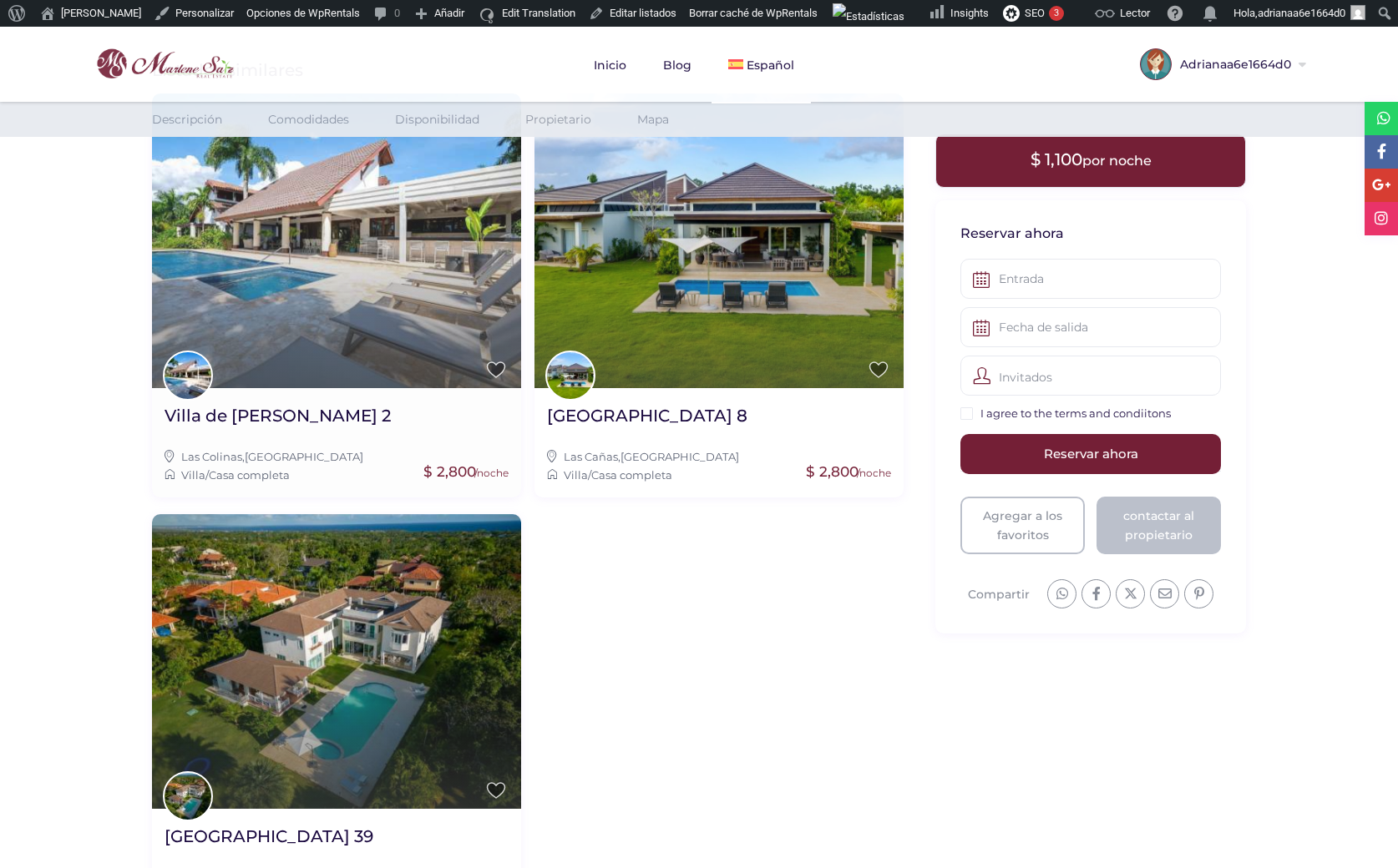
click at [330, 315] on img at bounding box center [336, 240] width 369 height 295
click at [348, 275] on img at bounding box center [336, 240] width 369 height 295
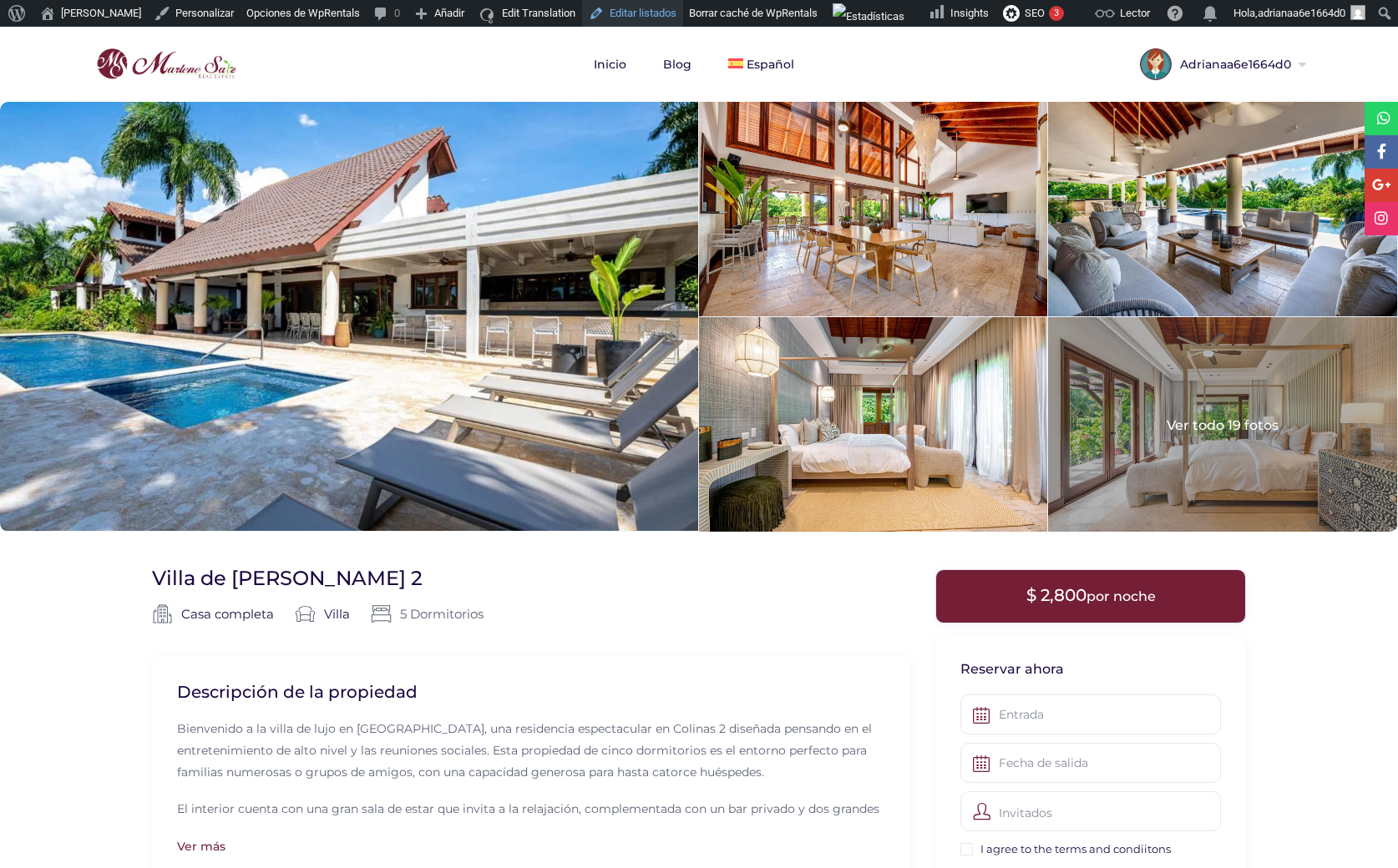
click at [600, 21] on link "Editar listados" at bounding box center [633, 13] width 101 height 27
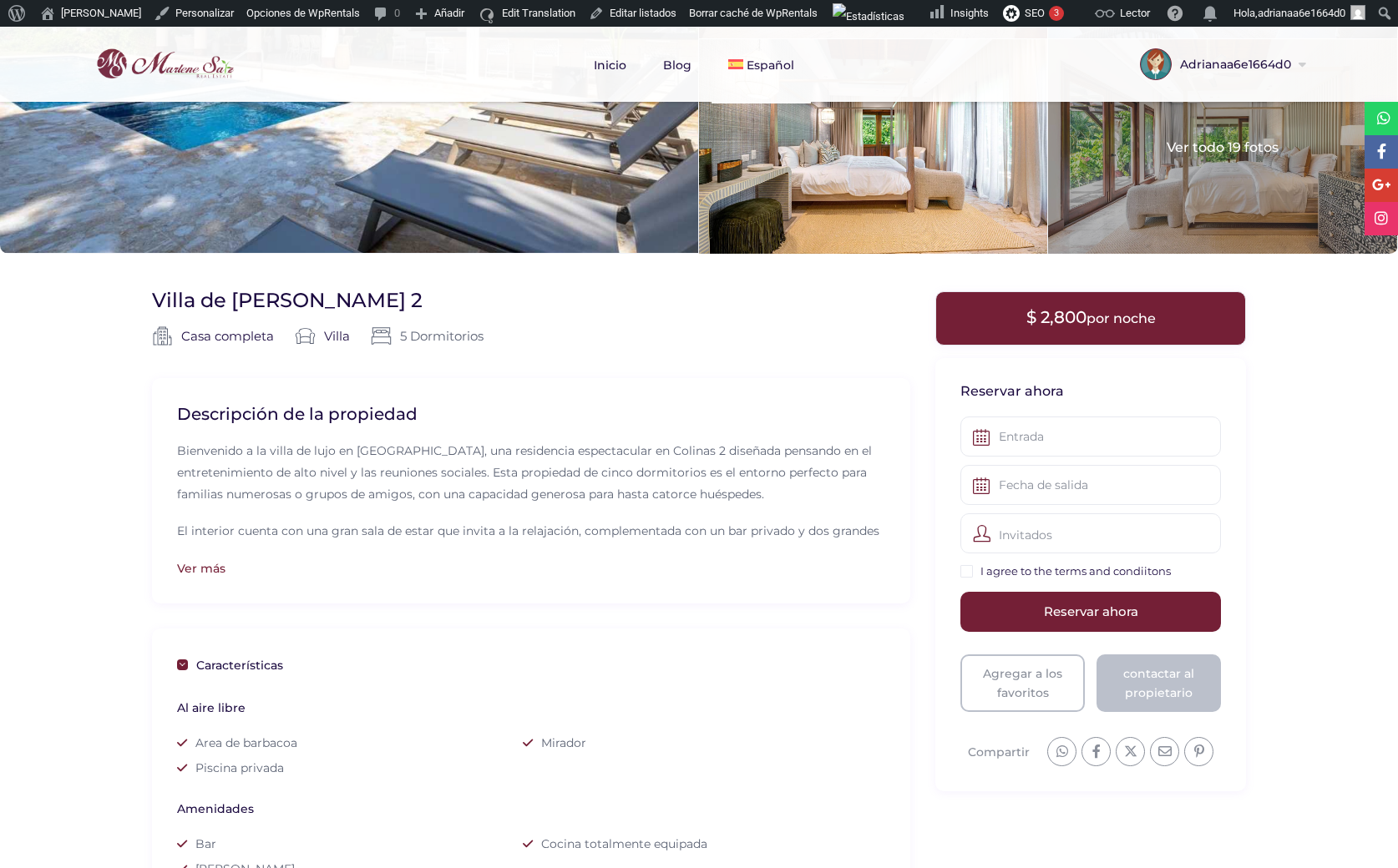
scroll to position [251, 0]
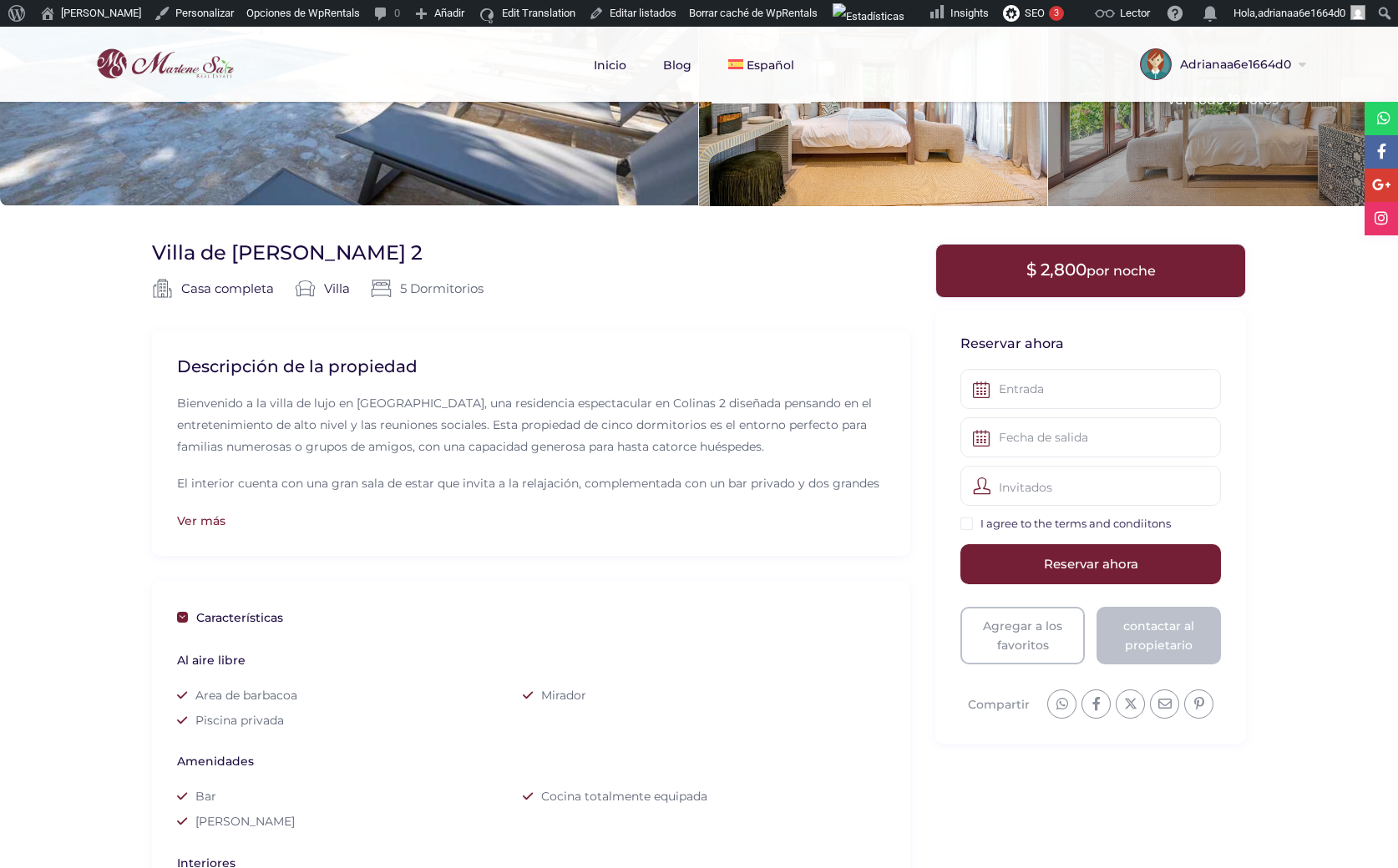
click at [1057, 481] on div "Invitados" at bounding box center [1090, 485] width 260 height 40
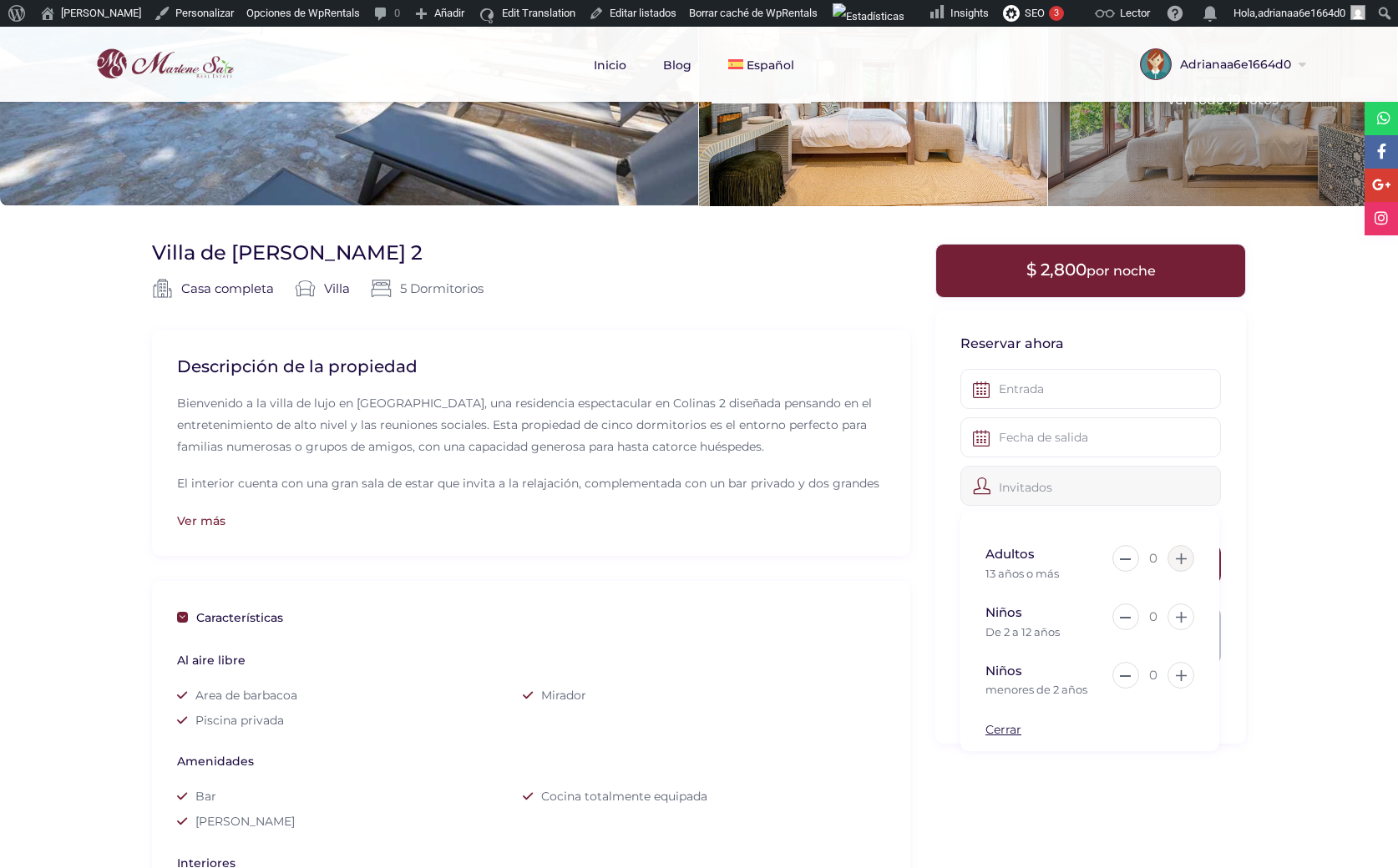
click at [1187, 559] on button at bounding box center [1181, 558] width 27 height 27
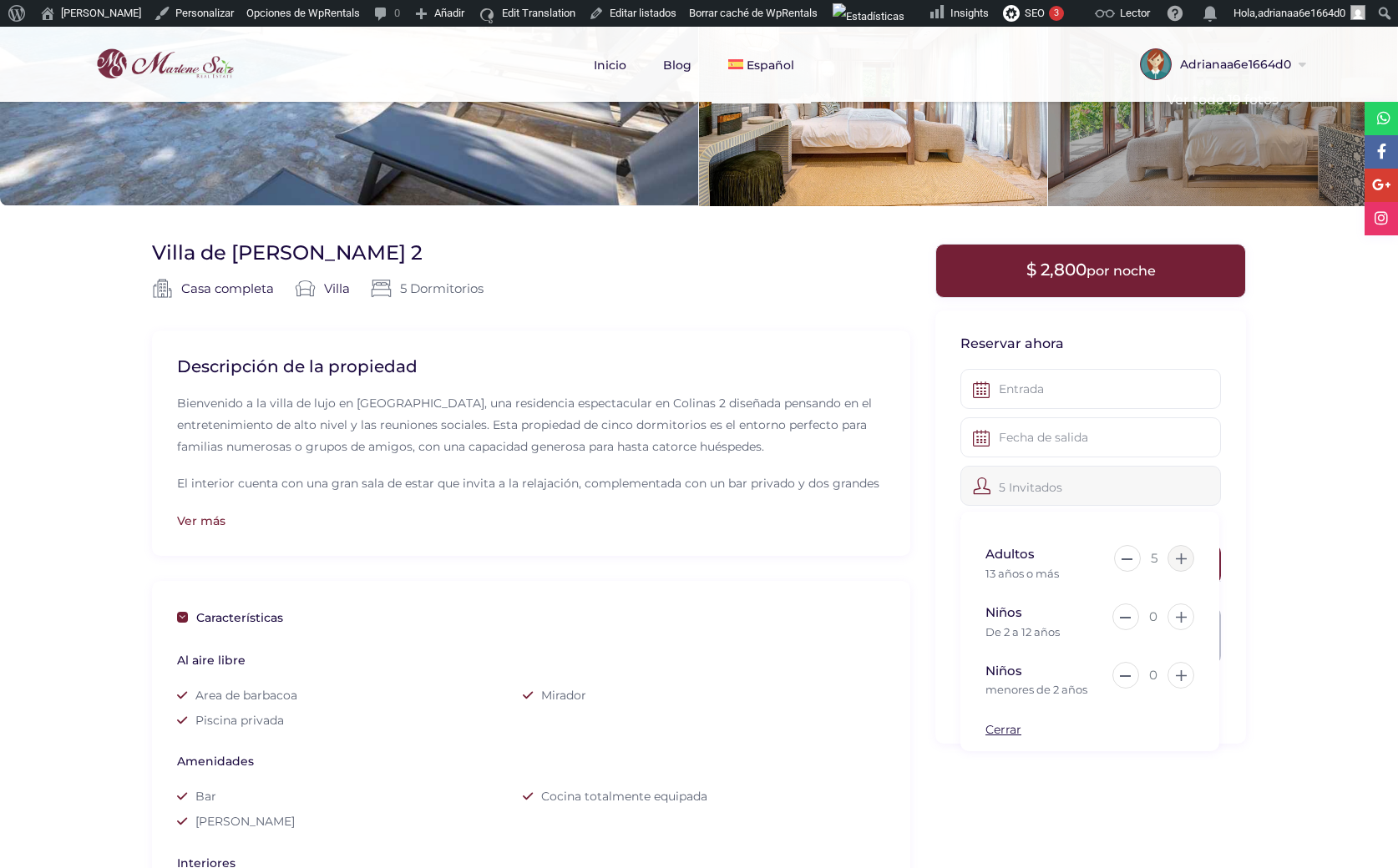
click at [1187, 559] on button at bounding box center [1181, 558] width 27 height 27
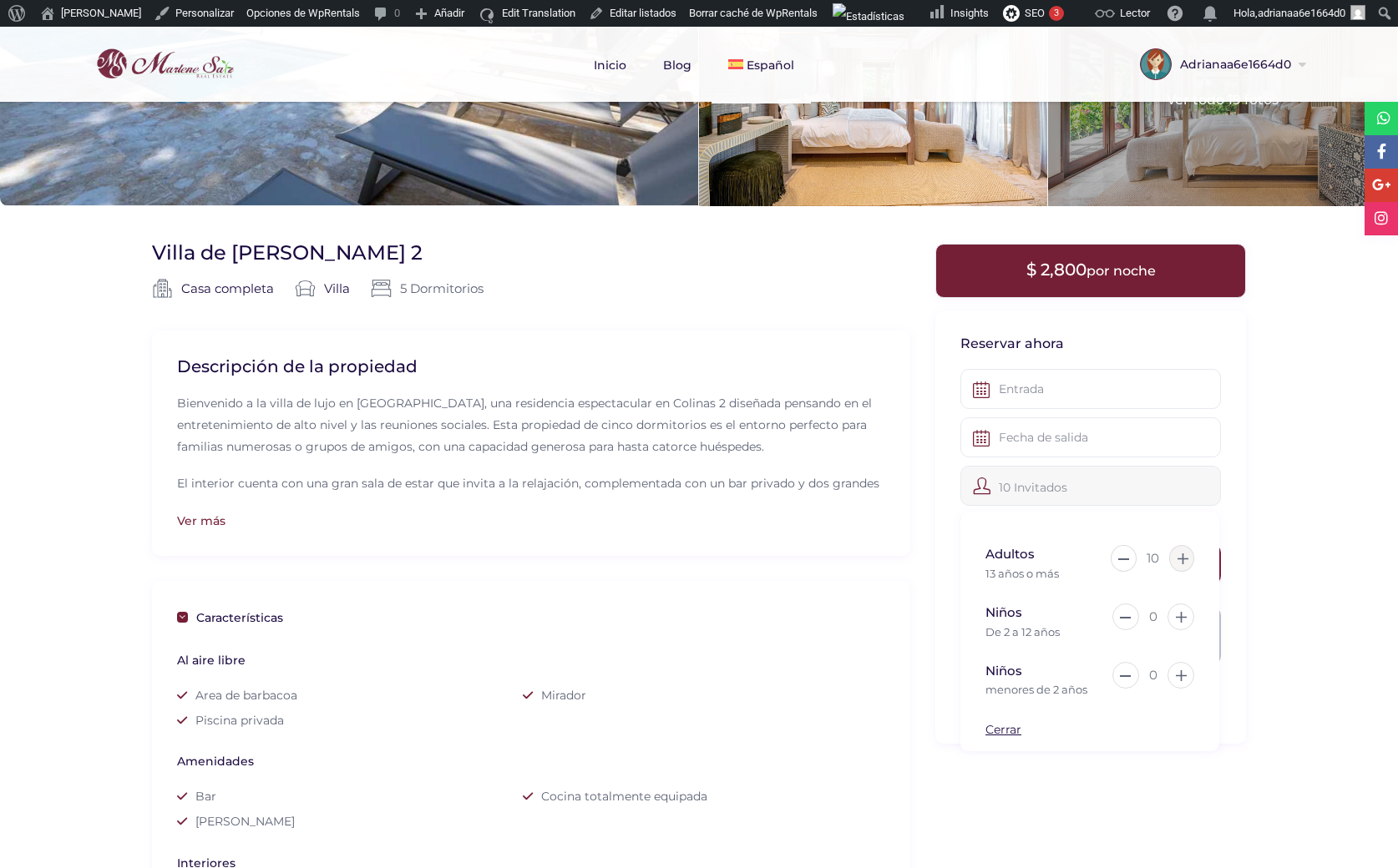
click at [1187, 559] on icon at bounding box center [1183, 559] width 11 height 11
click at [1187, 559] on button at bounding box center [1182, 558] width 26 height 27
click at [1187, 559] on icon at bounding box center [1182, 559] width 11 height 11
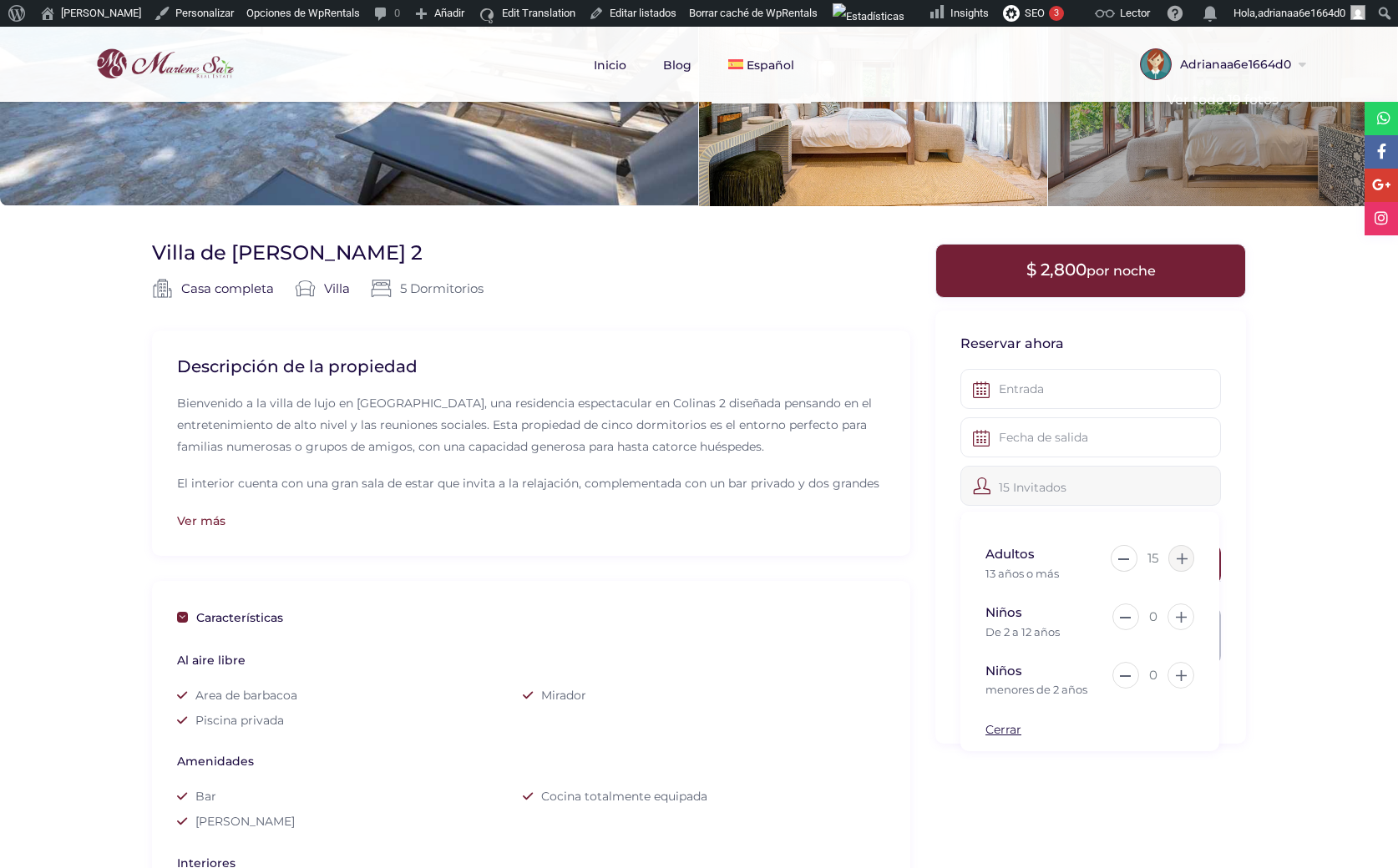
click at [1187, 559] on icon at bounding box center [1182, 559] width 11 height 11
click at [1187, 559] on icon at bounding box center [1183, 559] width 11 height 11
click at [1187, 559] on icon at bounding box center [1182, 559] width 11 height 11
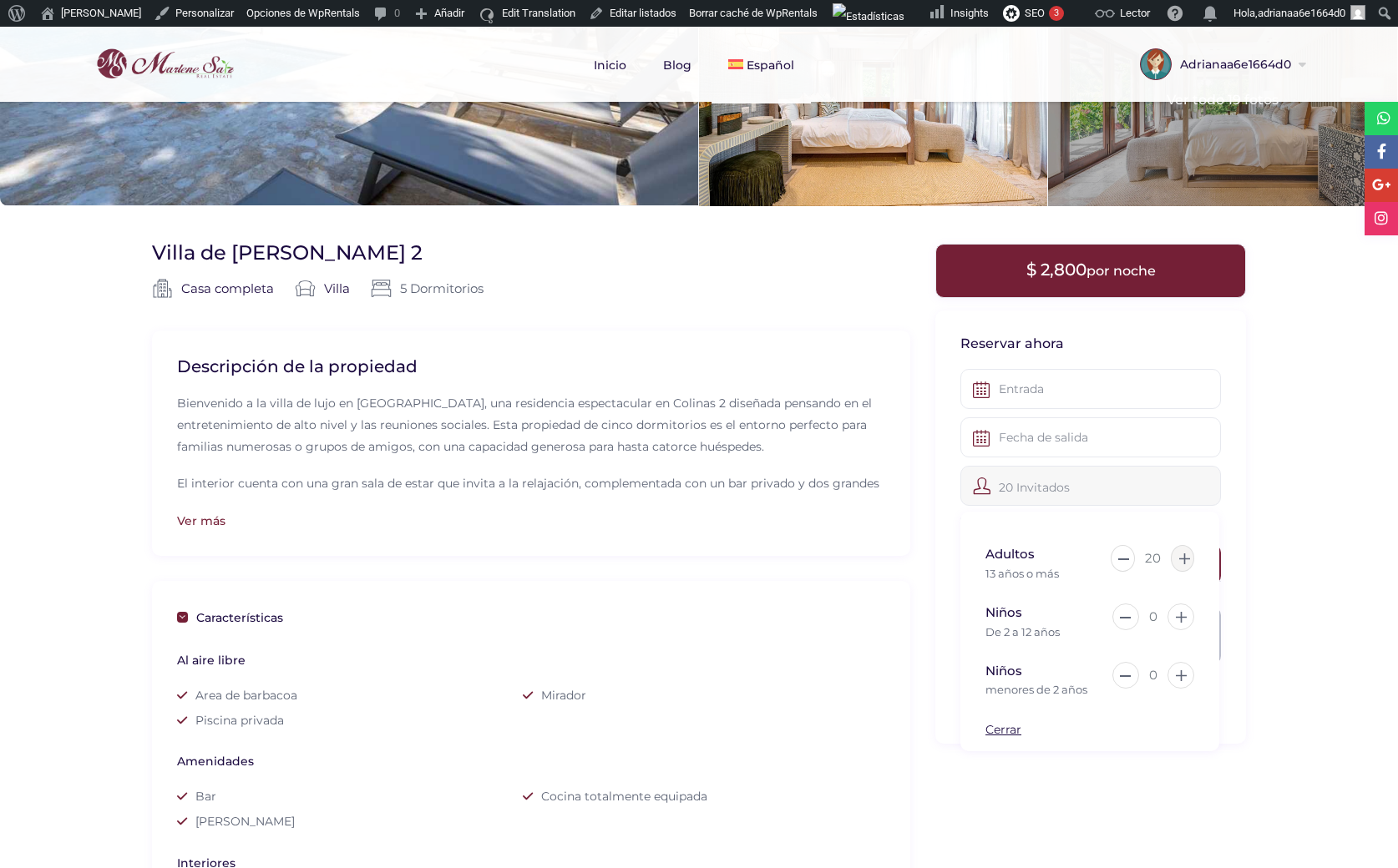
click at [1187, 559] on icon at bounding box center [1185, 559] width 11 height 11
click at [1187, 559] on icon at bounding box center [1182, 559] width 11 height 11
click at [1187, 559] on icon at bounding box center [1184, 559] width 11 height 11
click at [1187, 559] on icon at bounding box center [1185, 559] width 11 height 11
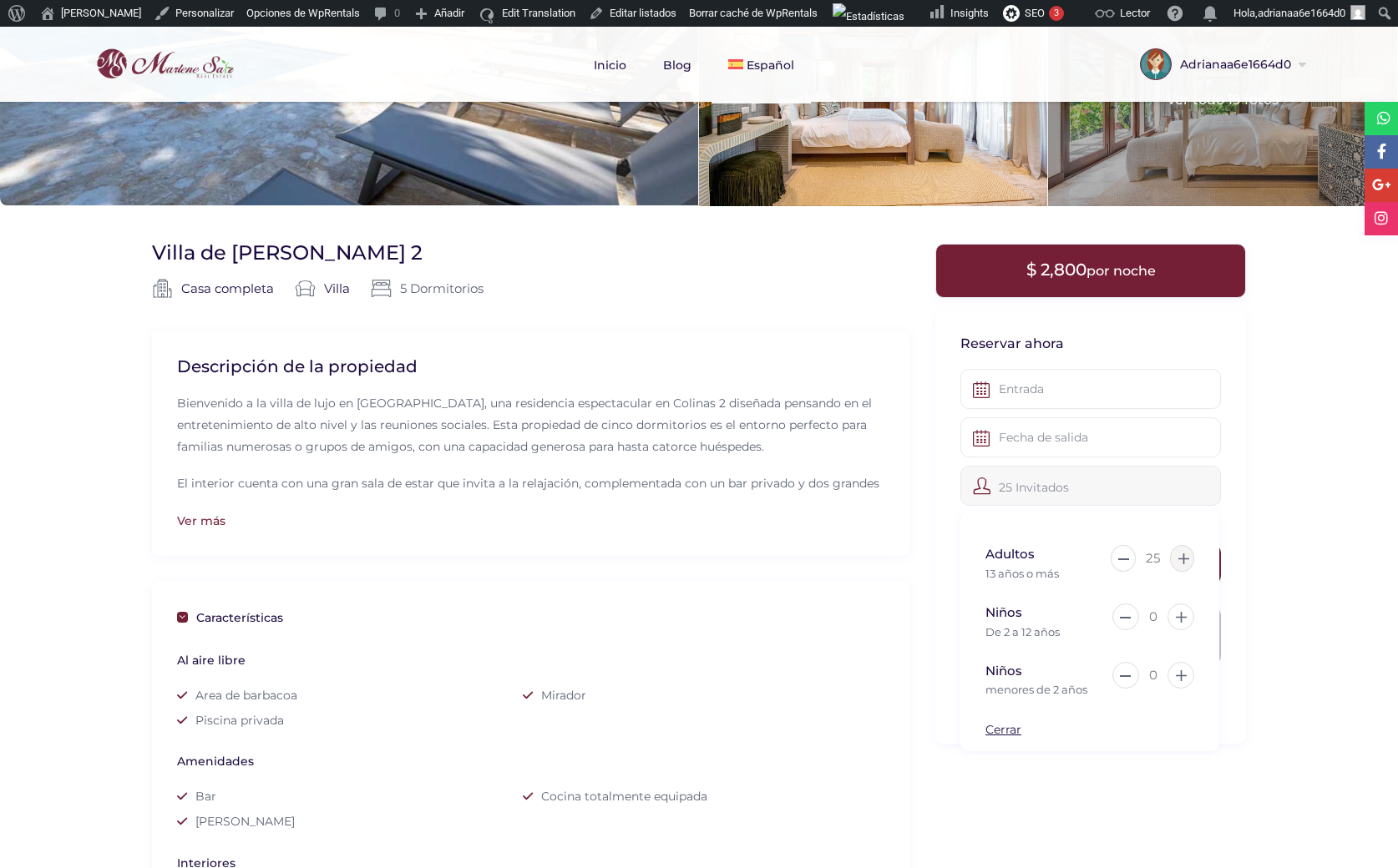
click at [1187, 559] on icon at bounding box center [1184, 559] width 11 height 11
click at [1187, 559] on icon at bounding box center [1185, 559] width 11 height 11
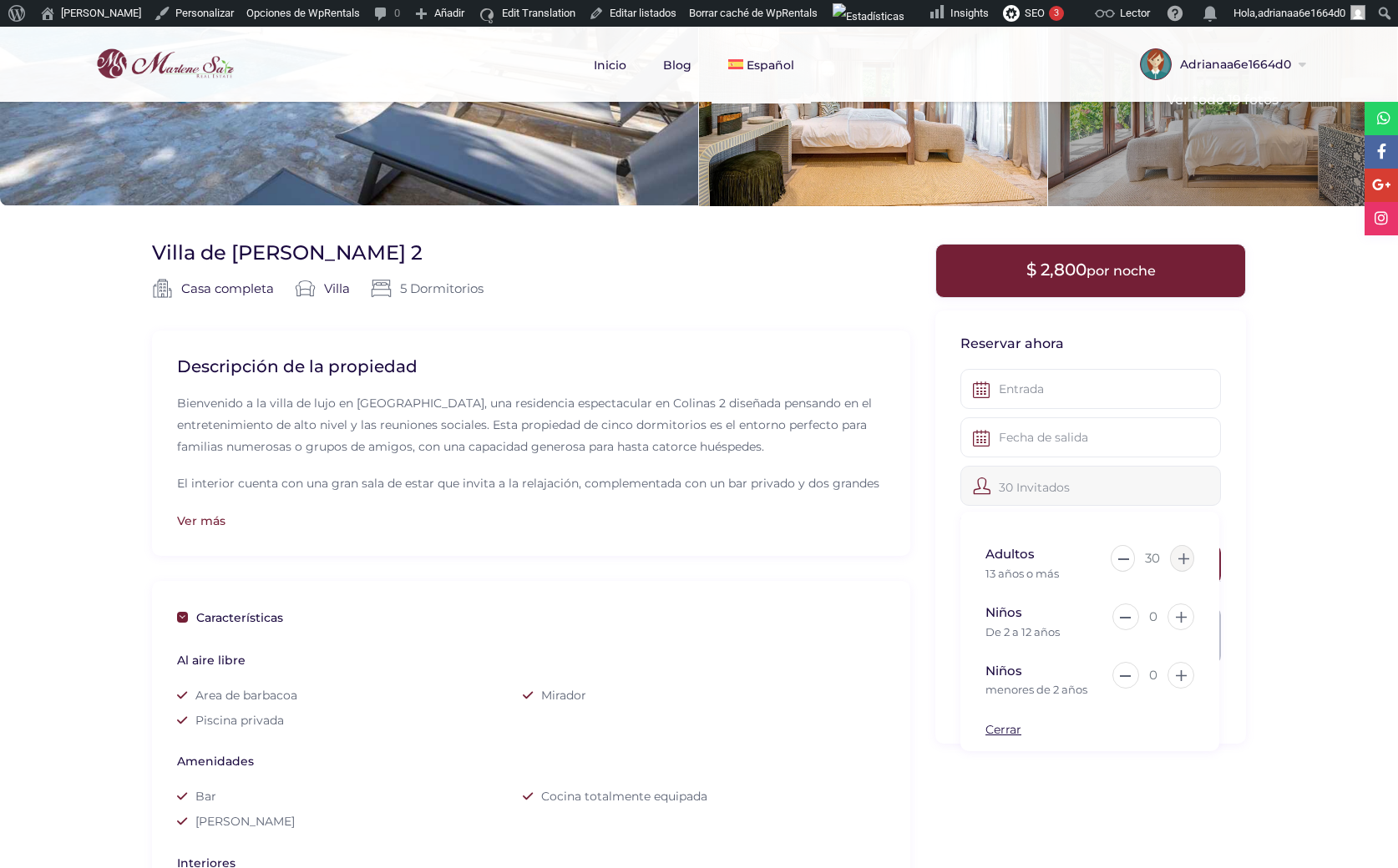
click at [1187, 559] on icon at bounding box center [1184, 559] width 11 height 11
click at [1187, 559] on icon at bounding box center [1182, 559] width 11 height 11
click at [1187, 559] on icon at bounding box center [1184, 559] width 11 height 11
click at [1187, 559] on icon at bounding box center [1183, 559] width 11 height 11
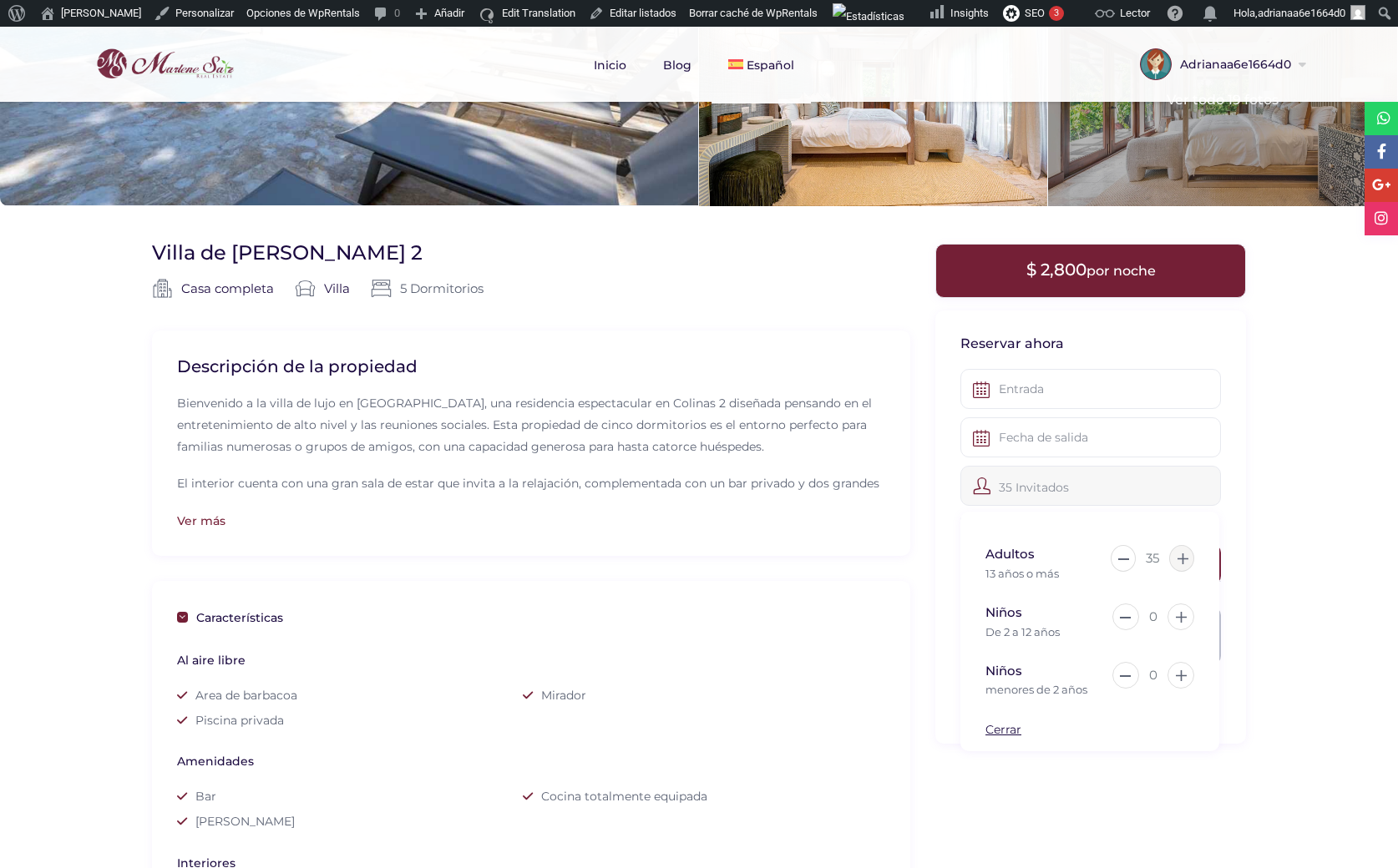
click at [1187, 559] on icon at bounding box center [1183, 559] width 11 height 11
click at [1187, 559] on icon at bounding box center [1184, 559] width 11 height 11
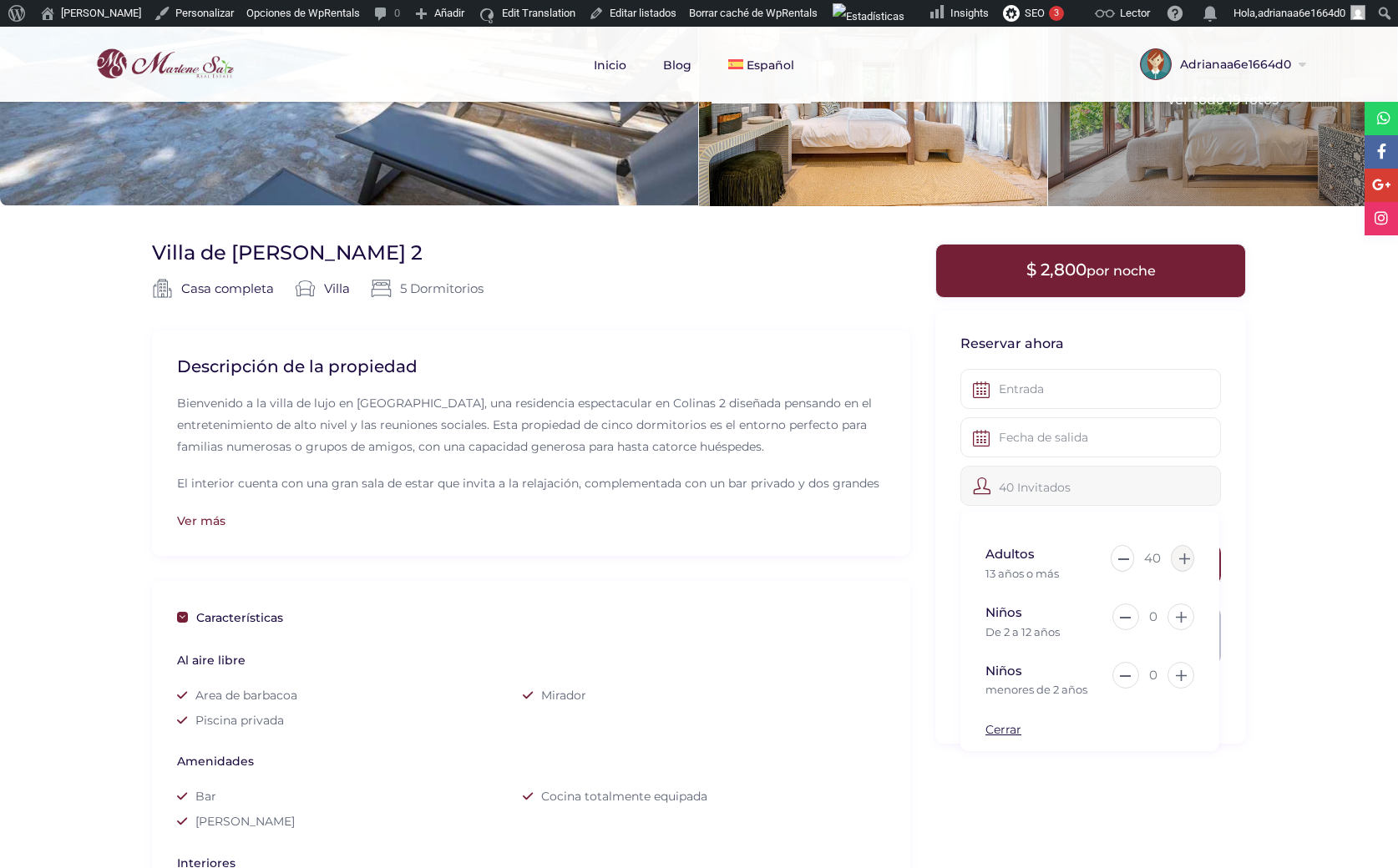
click at [1187, 559] on icon at bounding box center [1185, 559] width 11 height 11
click at [1187, 559] on icon at bounding box center [1184, 559] width 11 height 11
click at [1187, 559] on icon at bounding box center [1185, 559] width 11 height 11
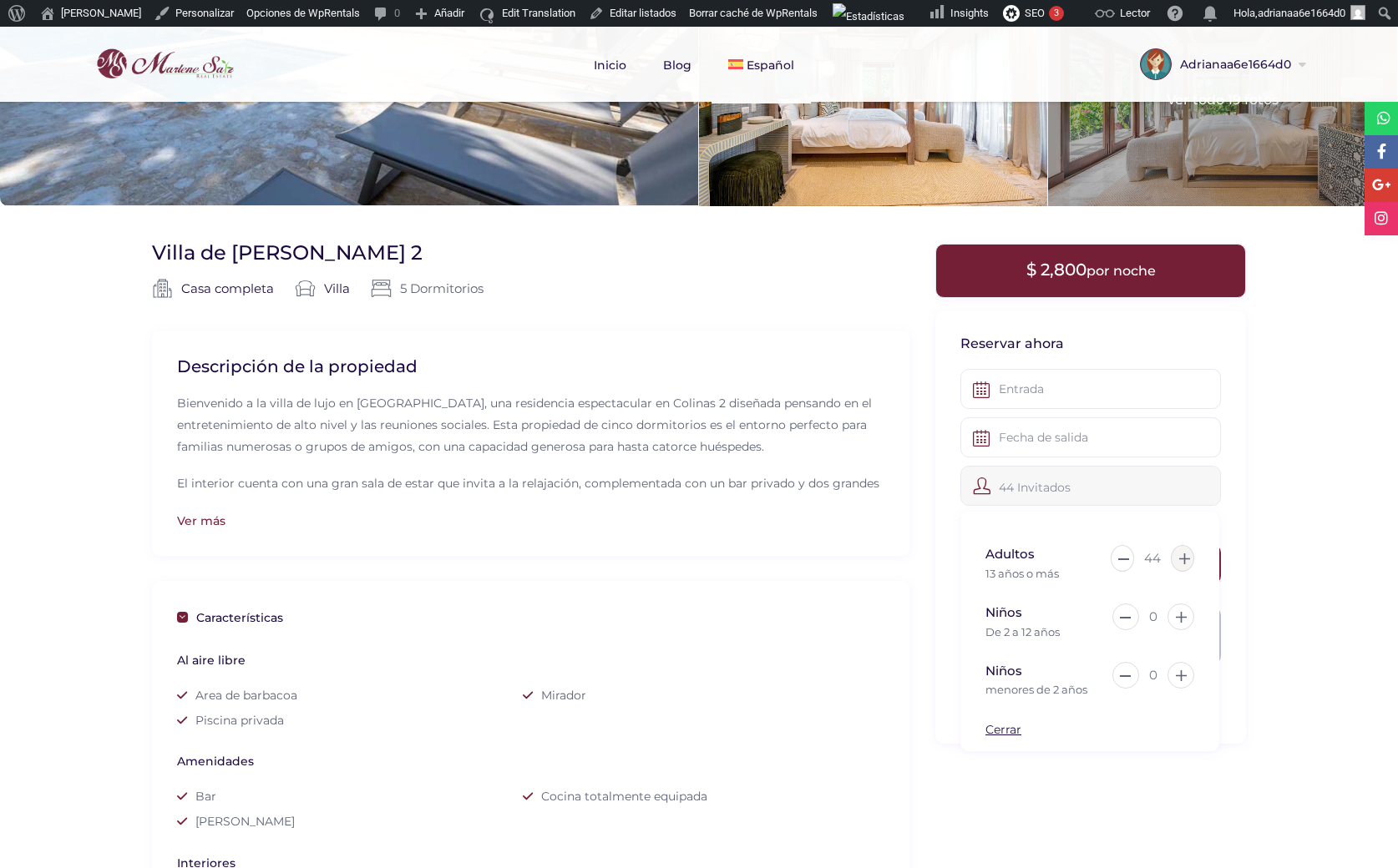
click at [1187, 559] on icon at bounding box center [1185, 559] width 11 height 11
click at [1187, 559] on icon at bounding box center [1184, 559] width 11 height 11
click at [1187, 559] on icon at bounding box center [1185, 559] width 11 height 11
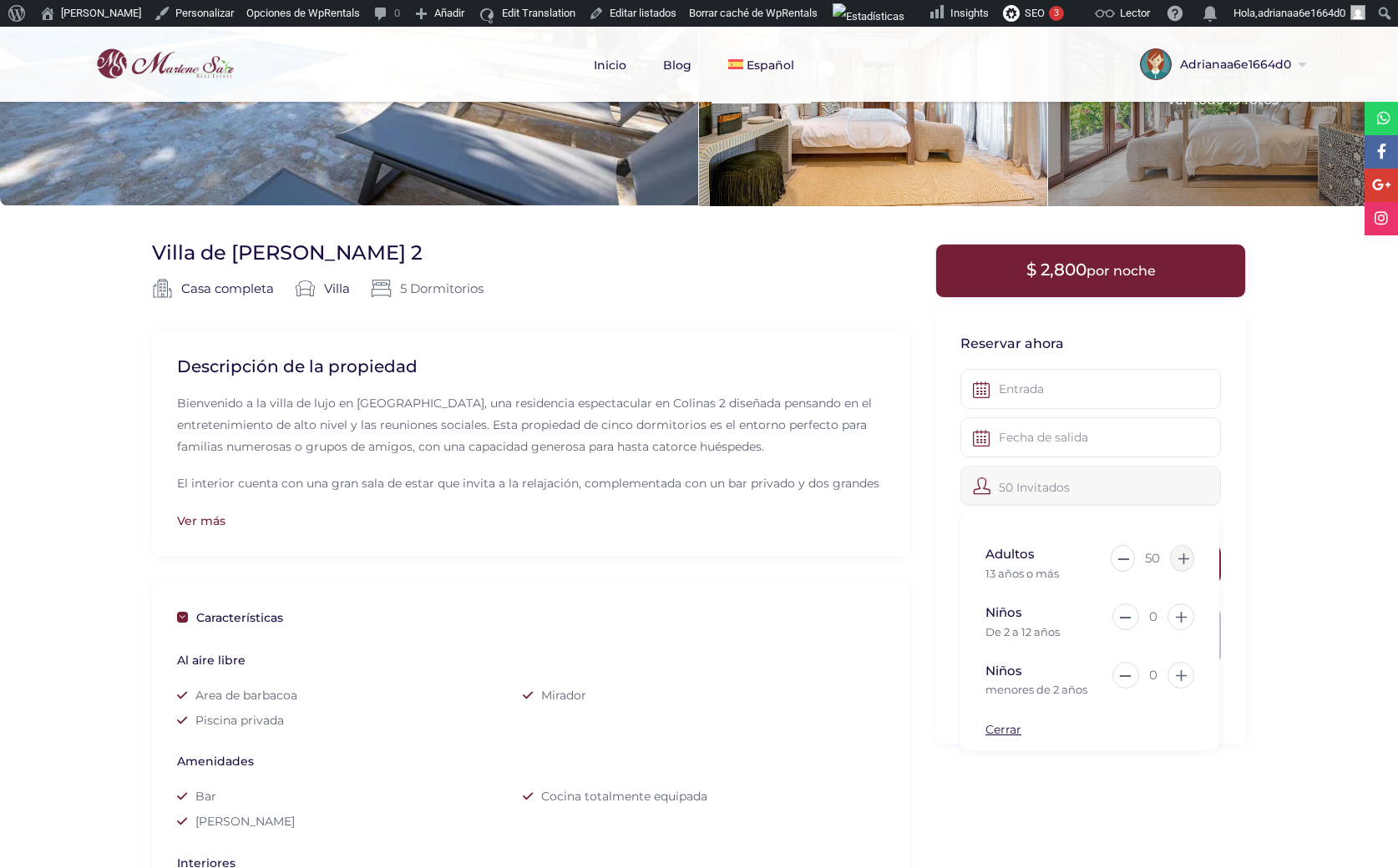
click at [1187, 559] on icon at bounding box center [1184, 559] width 11 height 11
click at [1187, 559] on icon at bounding box center [1182, 559] width 11 height 11
click at [1187, 559] on icon at bounding box center [1184, 559] width 11 height 11
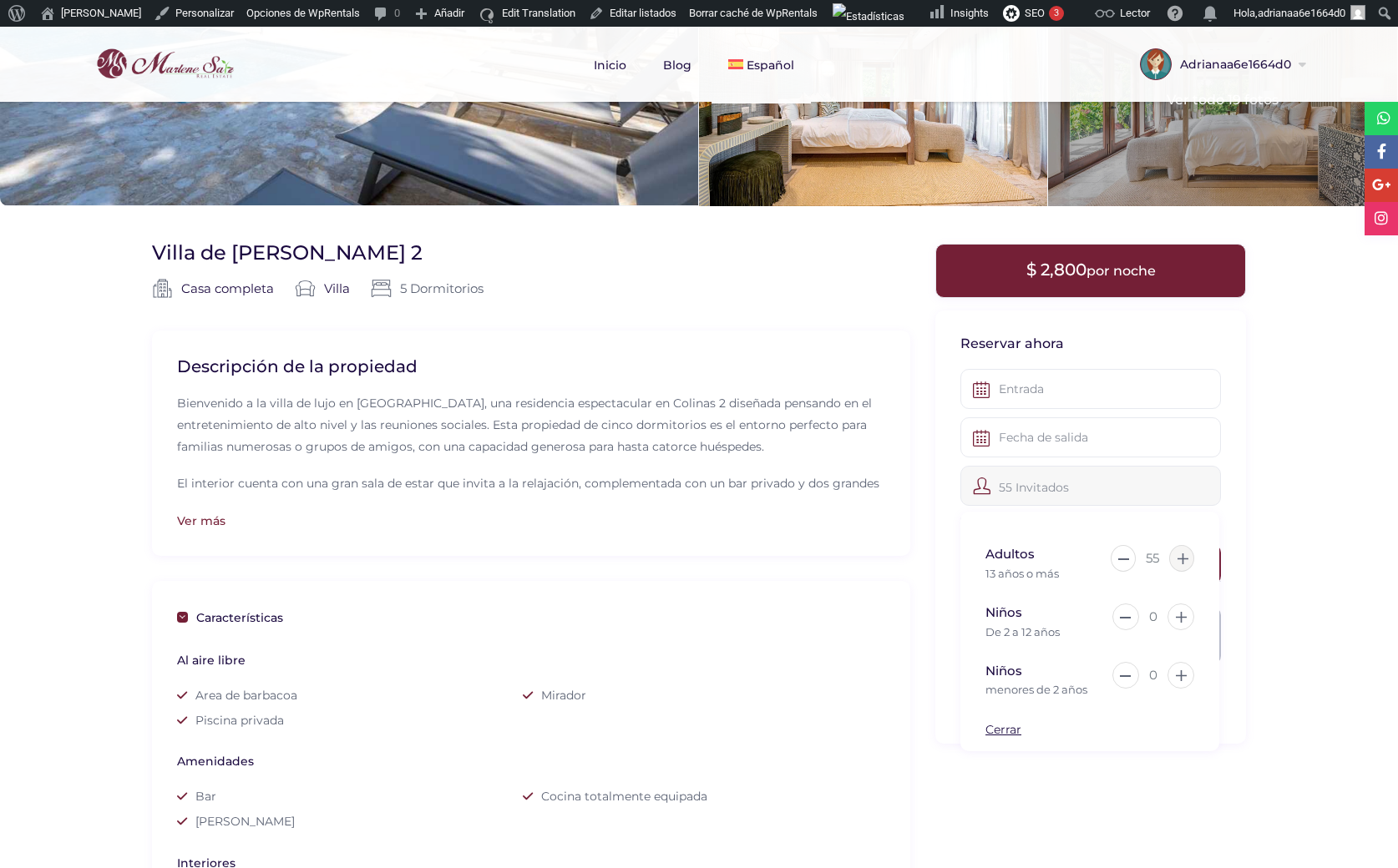
click at [1187, 559] on icon at bounding box center [1183, 559] width 11 height 11
click at [1187, 559] on icon at bounding box center [1184, 559] width 11 height 11
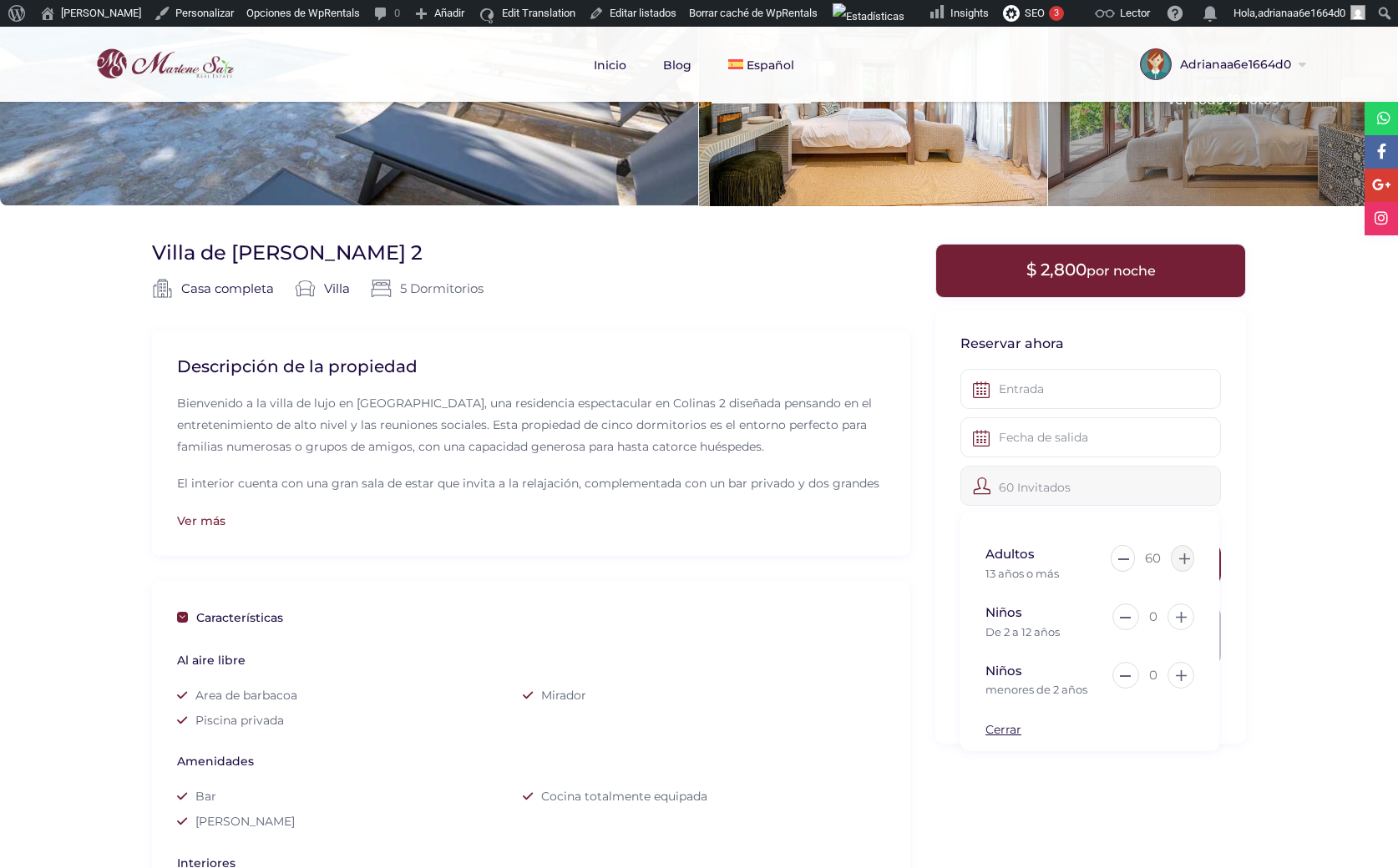
click at [1187, 559] on icon at bounding box center [1185, 559] width 11 height 11
click at [1187, 559] on icon at bounding box center [1182, 559] width 11 height 11
click at [1187, 559] on icon at bounding box center [1184, 559] width 11 height 11
click at [1187, 559] on icon at bounding box center [1185, 559] width 11 height 11
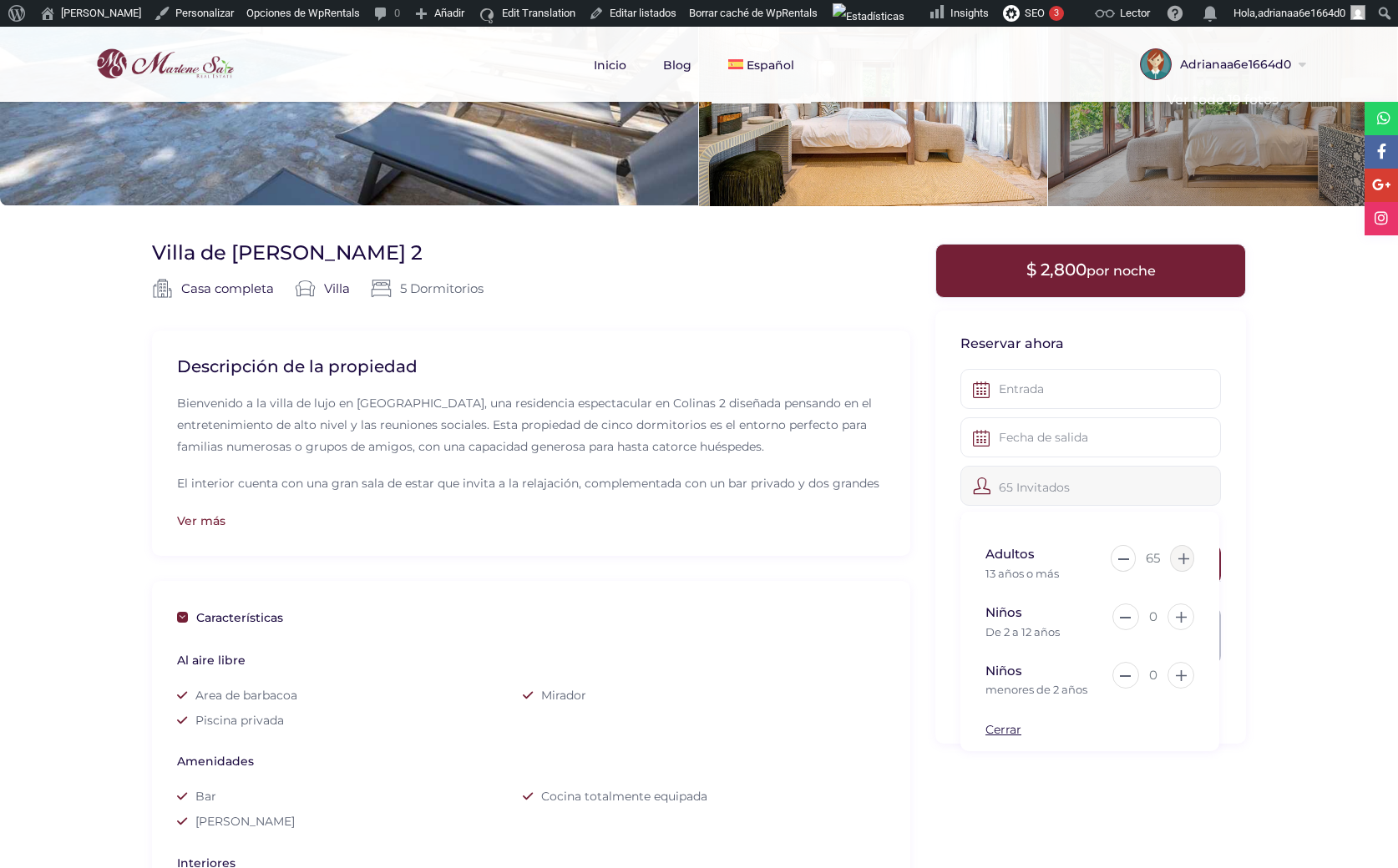
click at [1187, 559] on icon at bounding box center [1184, 559] width 11 height 11
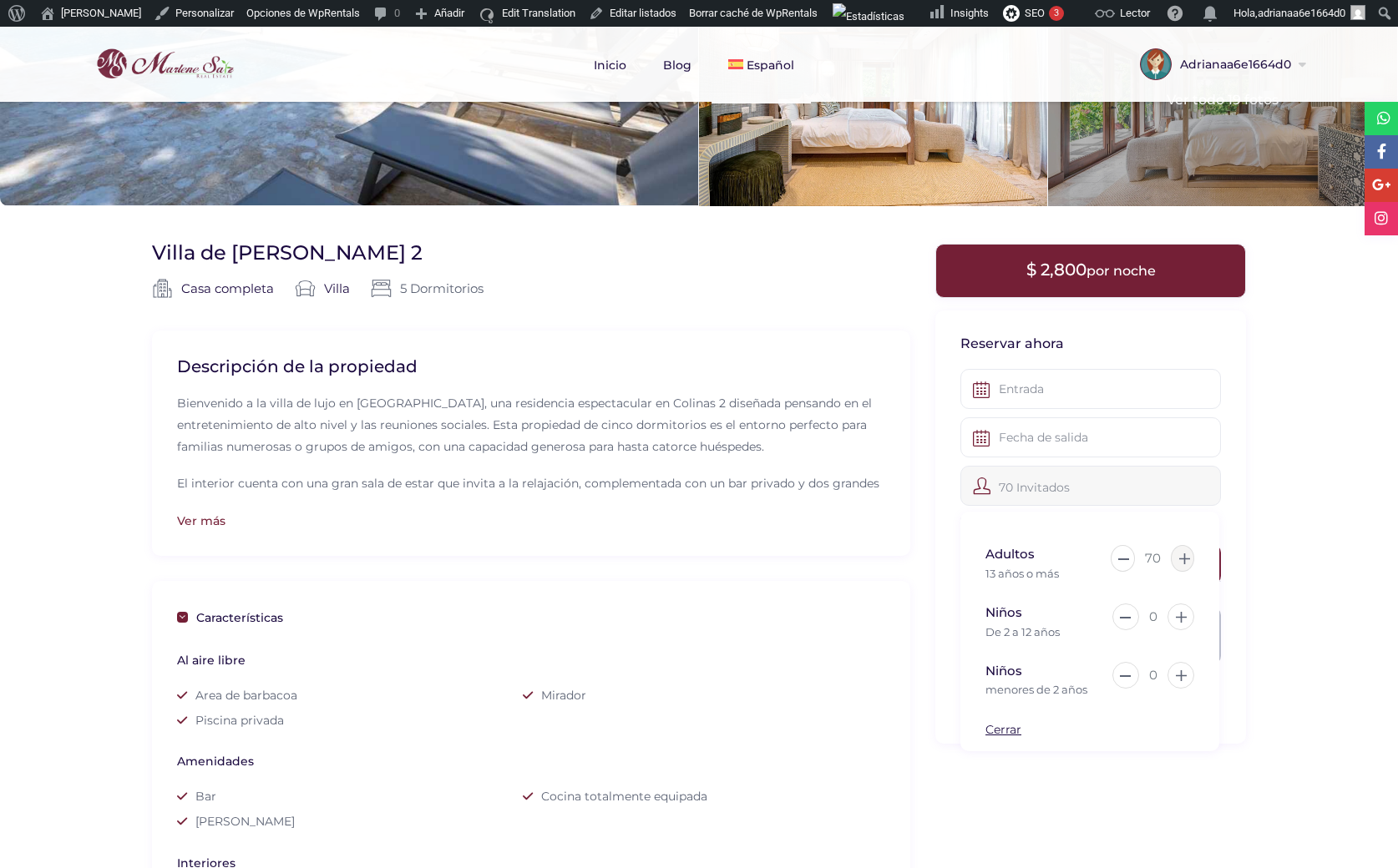
click at [1187, 559] on icon at bounding box center [1185, 559] width 11 height 11
click at [1187, 559] on icon at bounding box center [1182, 559] width 11 height 11
click at [1187, 559] on icon at bounding box center [1184, 559] width 11 height 11
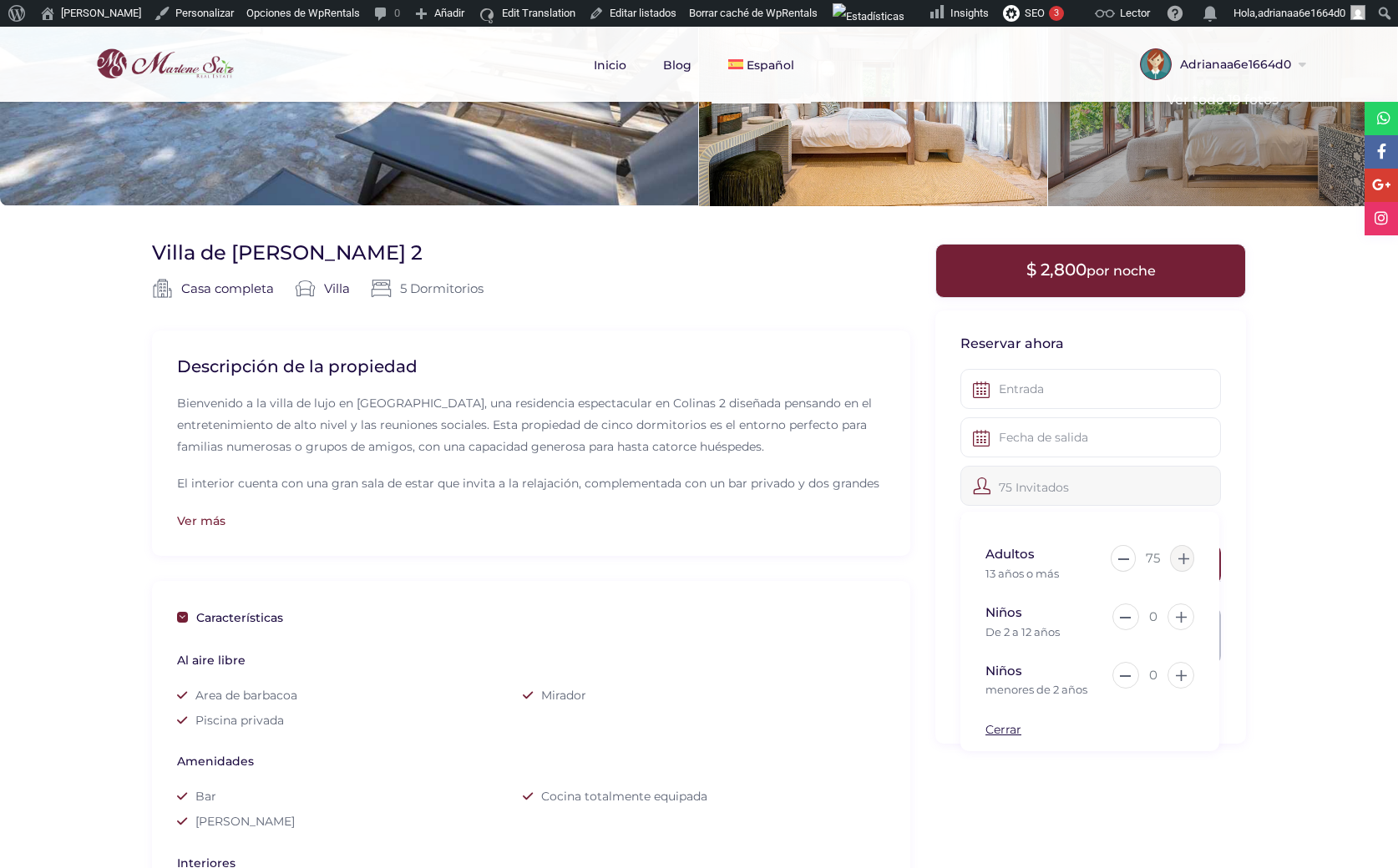
click at [1187, 559] on icon at bounding box center [1184, 559] width 11 height 11
click at [1187, 559] on icon at bounding box center [1185, 559] width 11 height 11
click at [1032, 480] on div "79 Invitados" at bounding box center [1090, 485] width 260 height 40
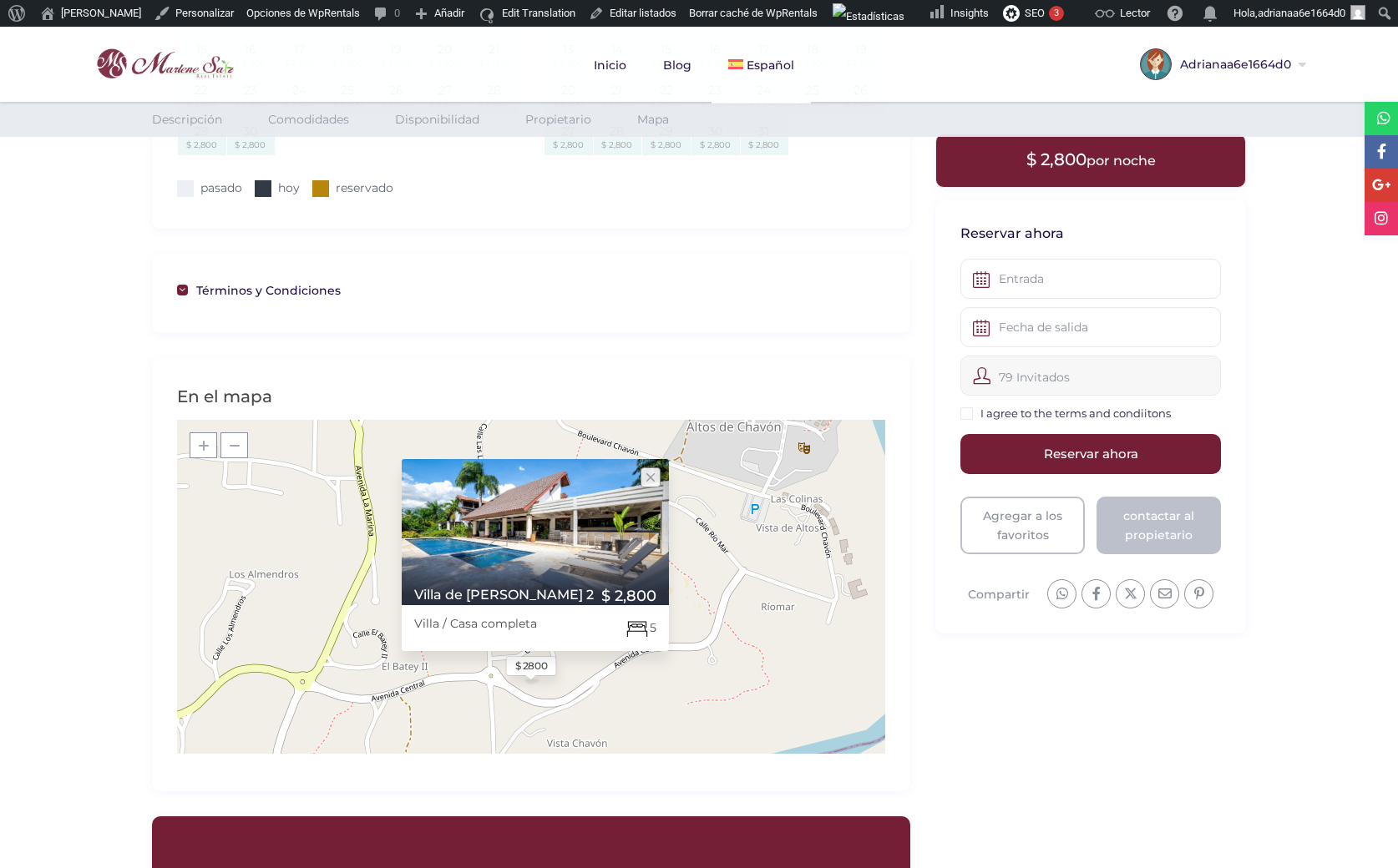
scroll to position [1419, 0]
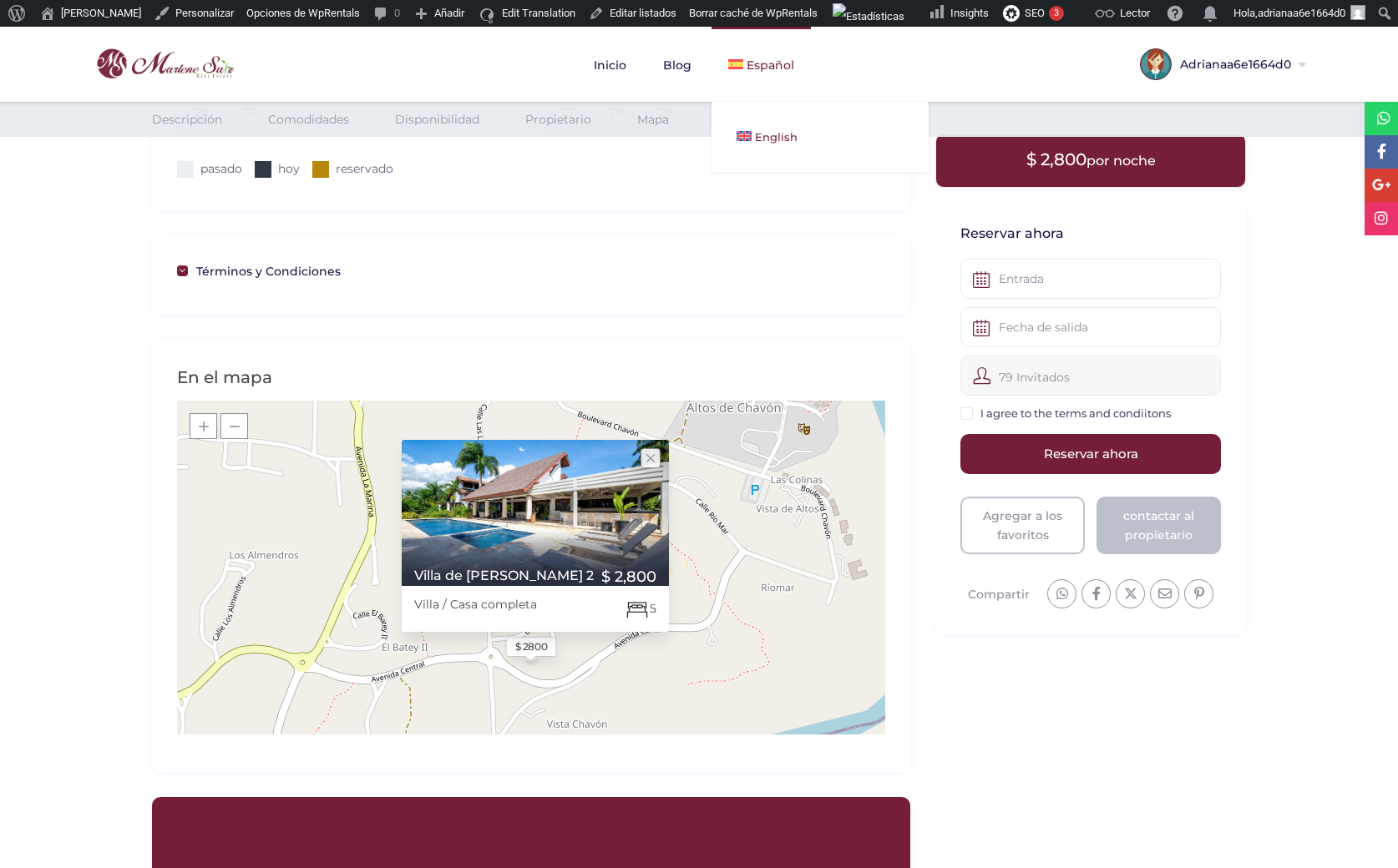
click at [760, 130] on span "English" at bounding box center [777, 137] width 43 height 13
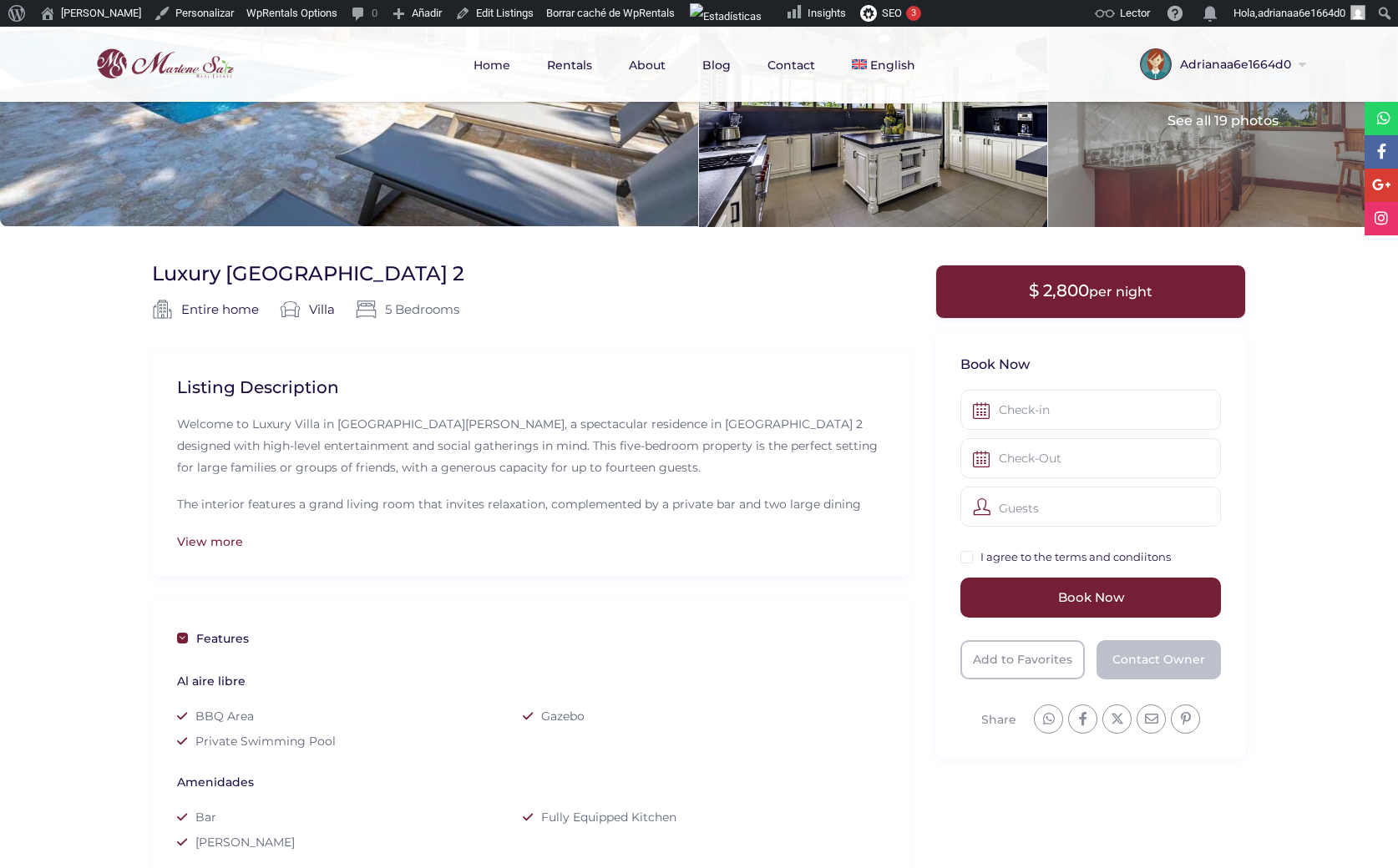
scroll to position [251, 0]
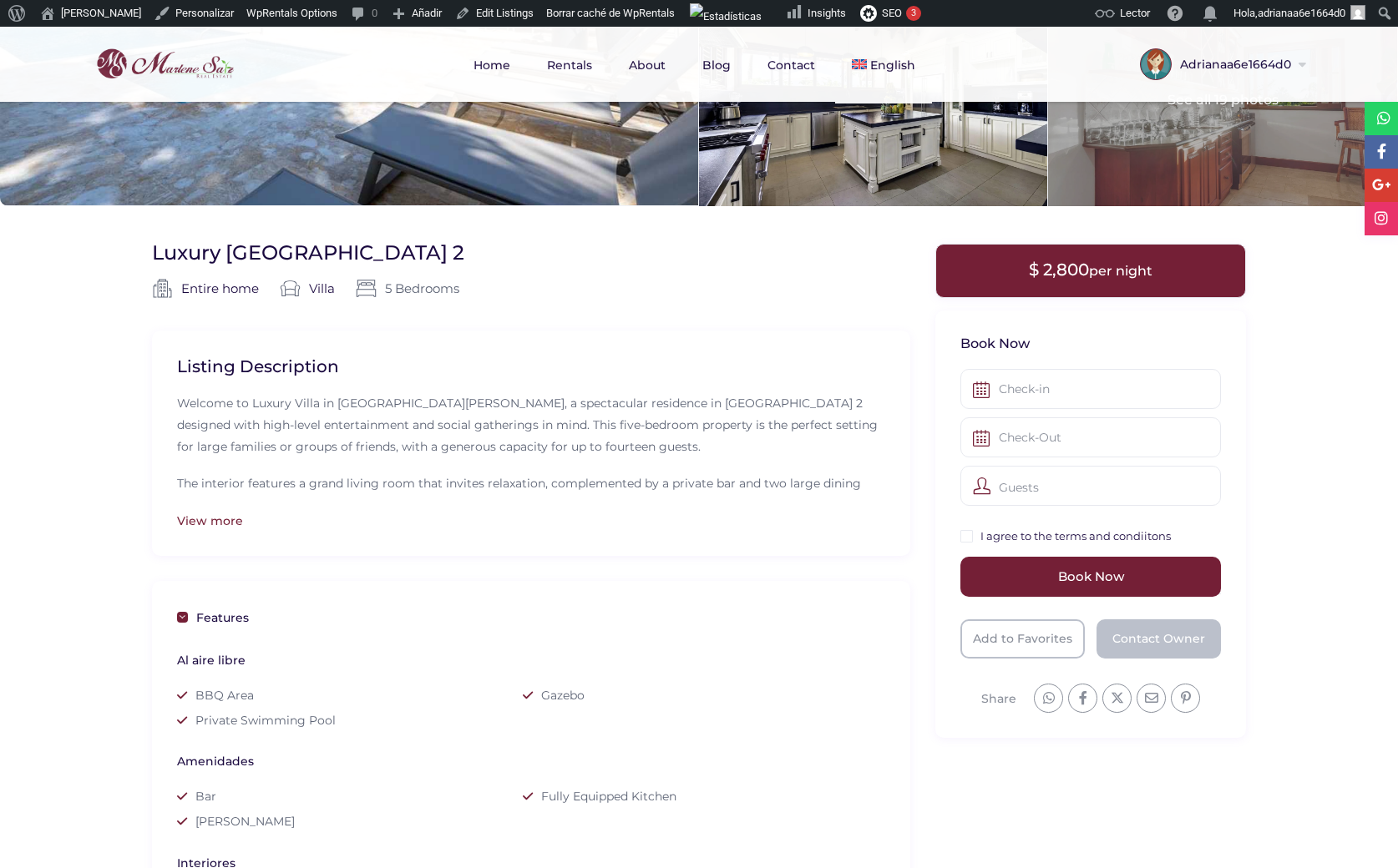
click at [1085, 492] on div "Guests" at bounding box center [1090, 485] width 260 height 40
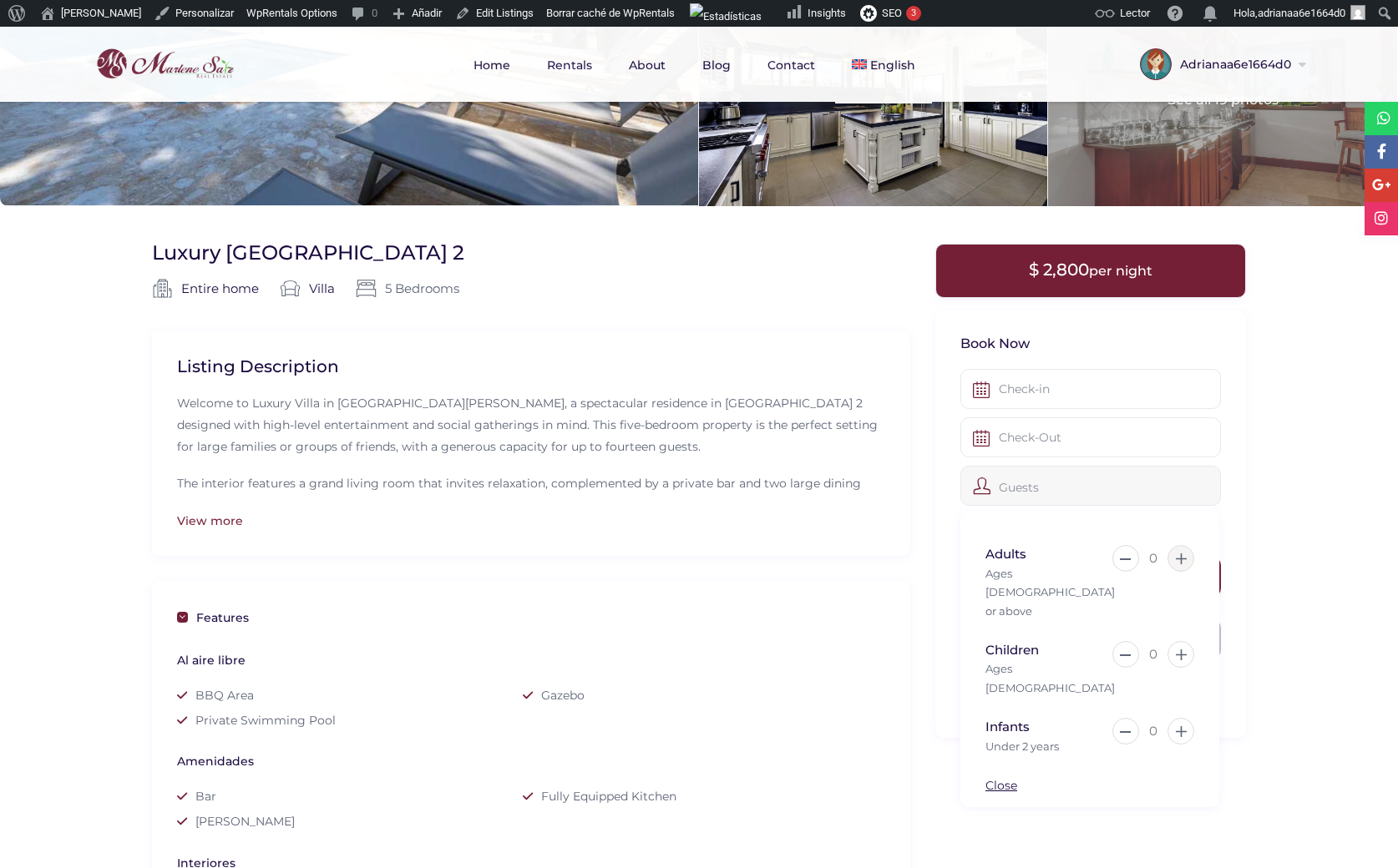
click at [1177, 559] on icon at bounding box center [1182, 559] width 11 height 11
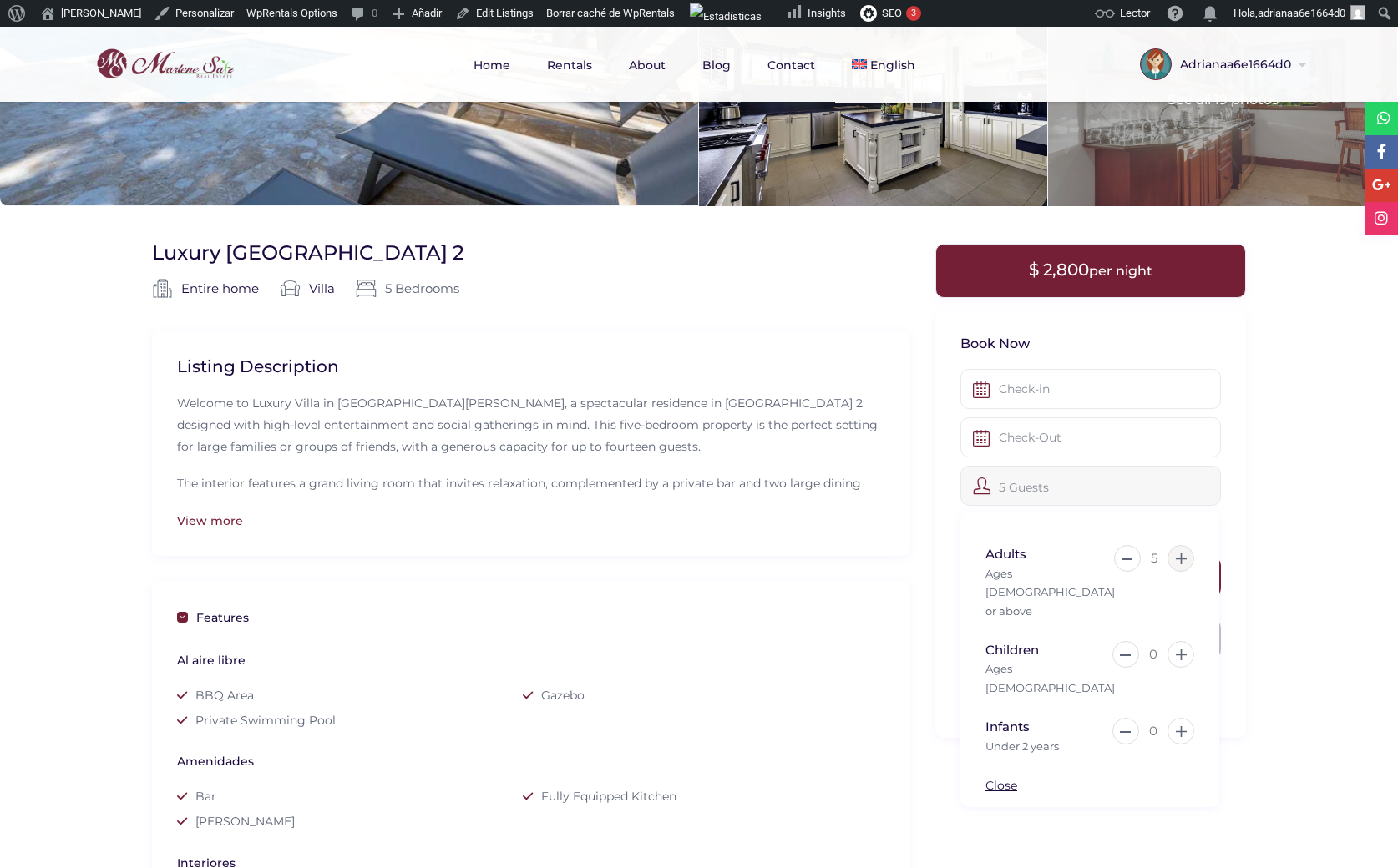
click at [1177, 559] on icon at bounding box center [1182, 559] width 11 height 11
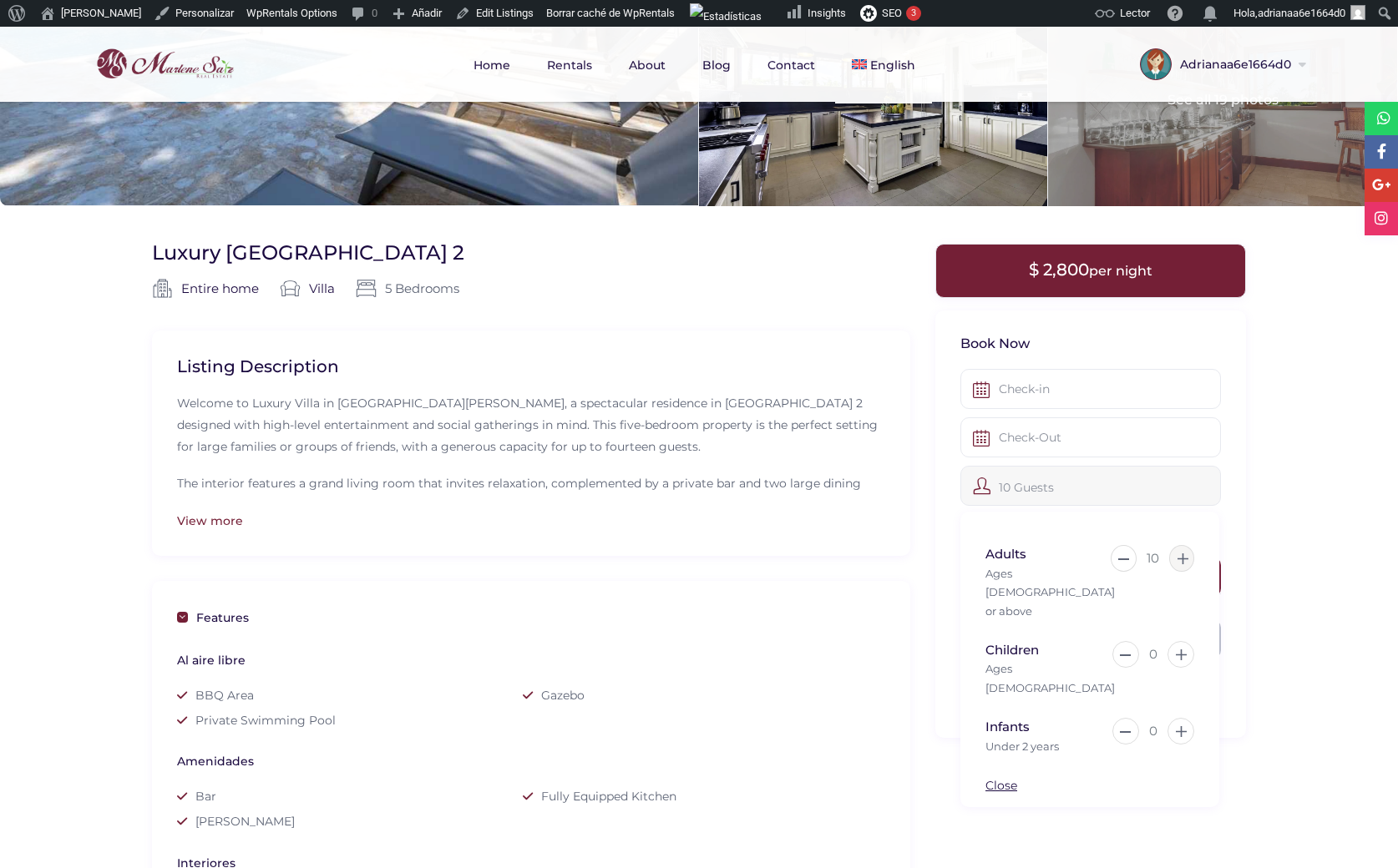
click at [1177, 559] on icon at bounding box center [1183, 559] width 11 height 11
click at [1176, 557] on icon at bounding box center [1182, 559] width 11 height 11
click at [1176, 557] on button at bounding box center [1182, 558] width 26 height 27
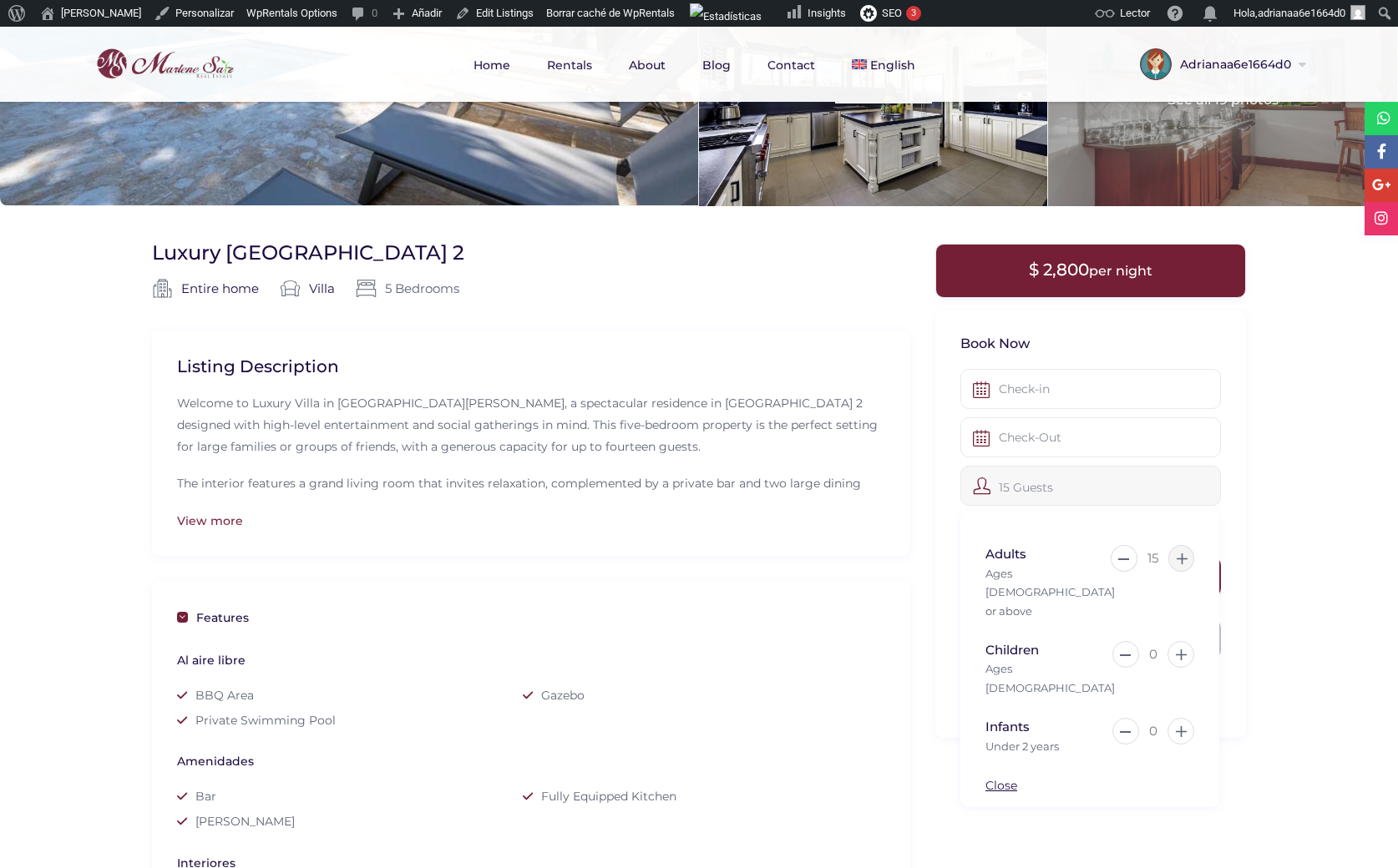
click at [1176, 557] on icon at bounding box center [1182, 559] width 11 height 11
click at [1176, 557] on button at bounding box center [1182, 558] width 27 height 27
click at [1176, 557] on button at bounding box center [1182, 558] width 26 height 27
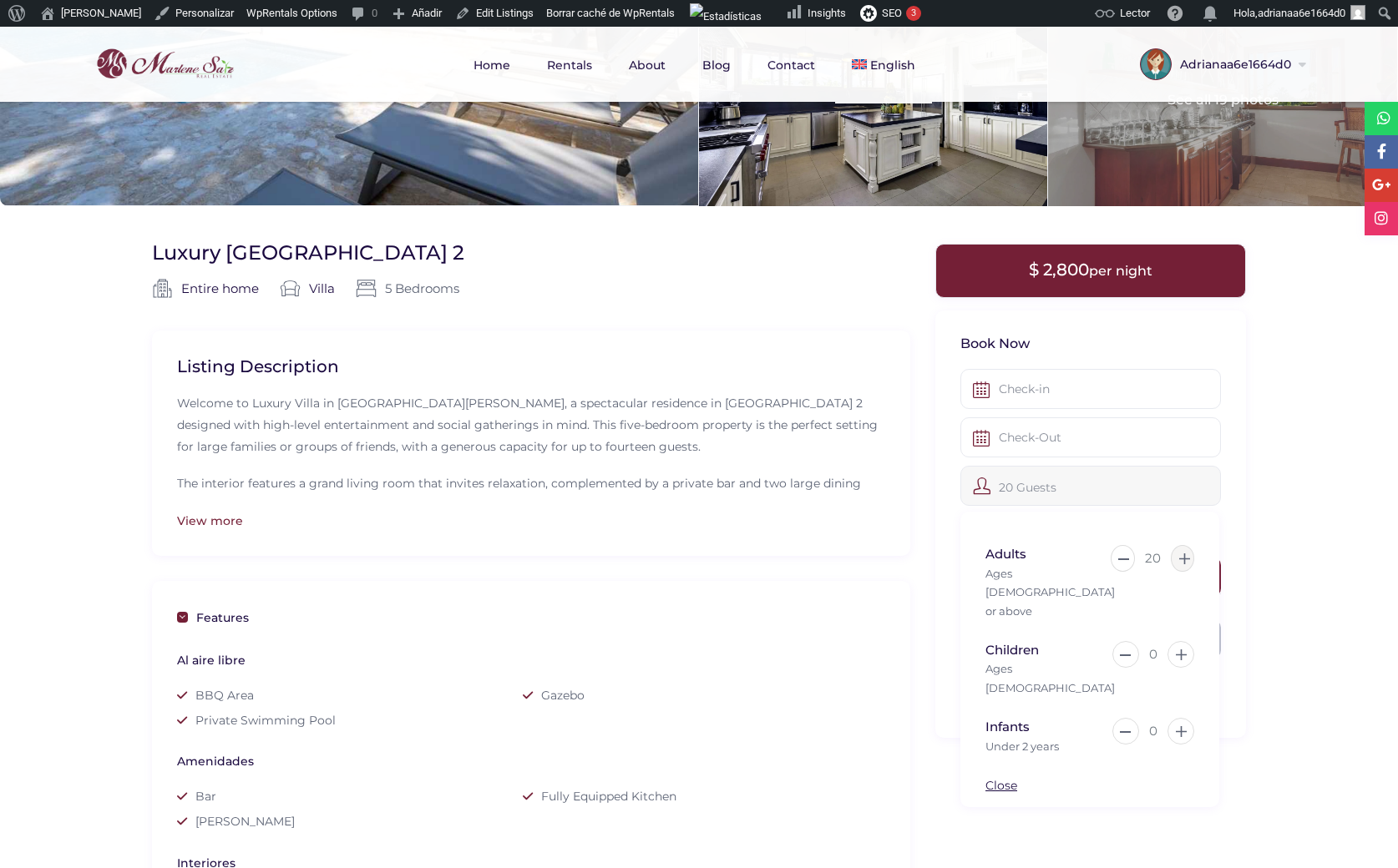
click at [1176, 557] on button at bounding box center [1183, 558] width 24 height 27
click at [1176, 557] on icon at bounding box center [1182, 559] width 11 height 11
click at [1176, 557] on button at bounding box center [1182, 558] width 26 height 27
click at [1176, 557] on button at bounding box center [1182, 558] width 25 height 27
click at [1176, 557] on button at bounding box center [1183, 558] width 24 height 27
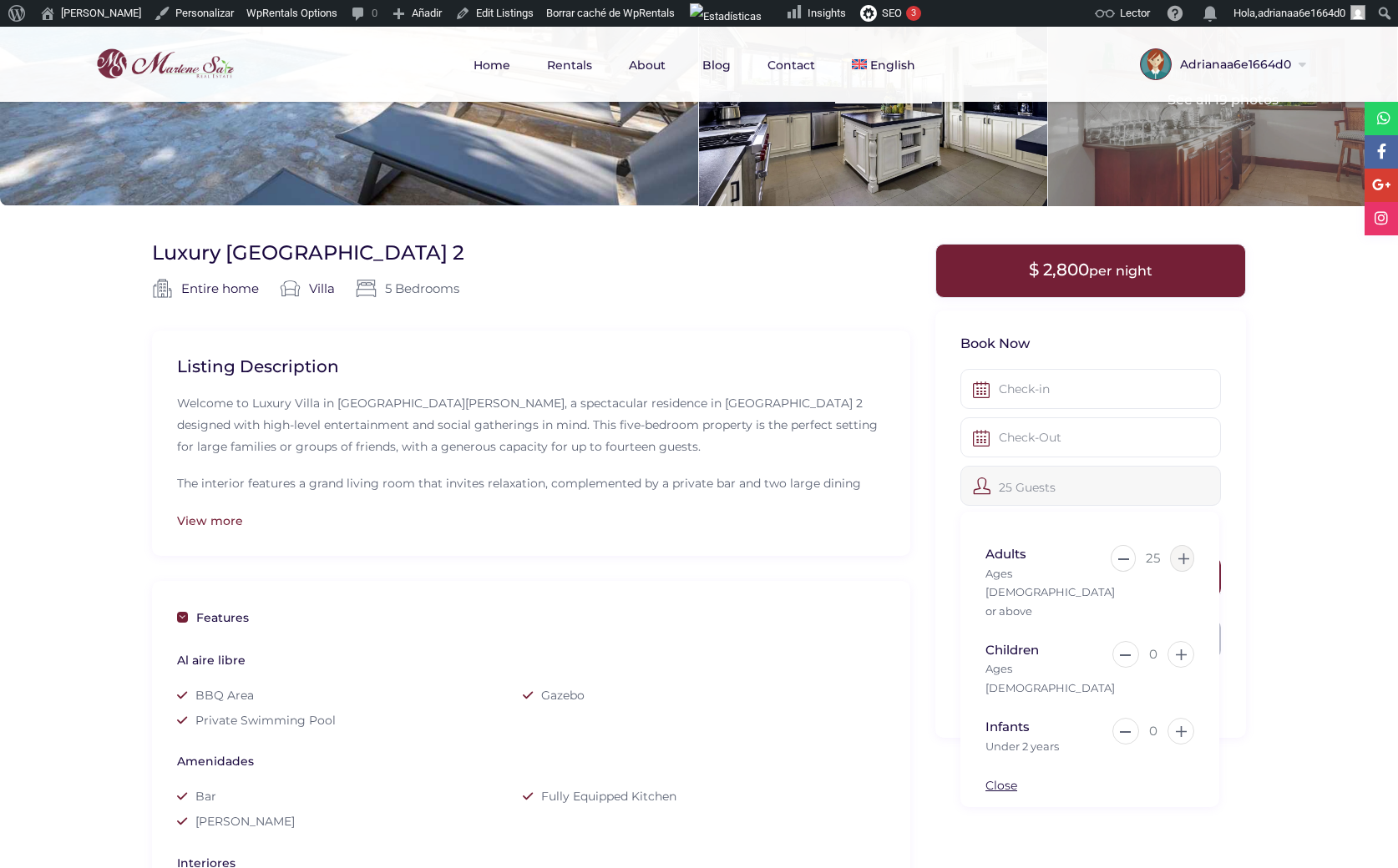
click at [1176, 557] on button at bounding box center [1182, 558] width 25 height 27
click at [1176, 557] on button at bounding box center [1182, 558] width 24 height 27
click at [1172, 557] on button at bounding box center [1183, 558] width 24 height 27
click at [1172, 557] on button at bounding box center [1182, 558] width 24 height 27
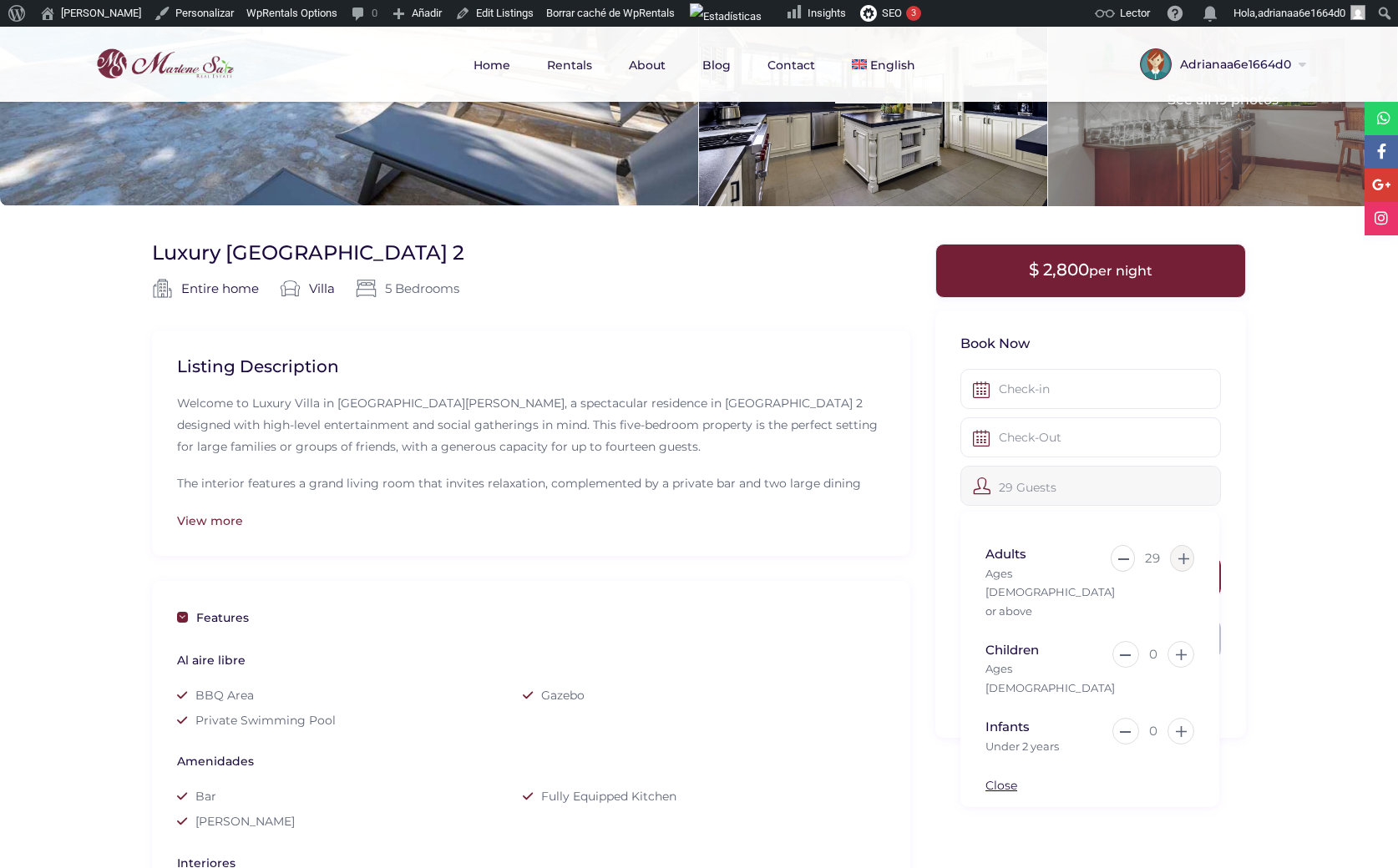
click at [1171, 557] on button at bounding box center [1182, 558] width 24 height 27
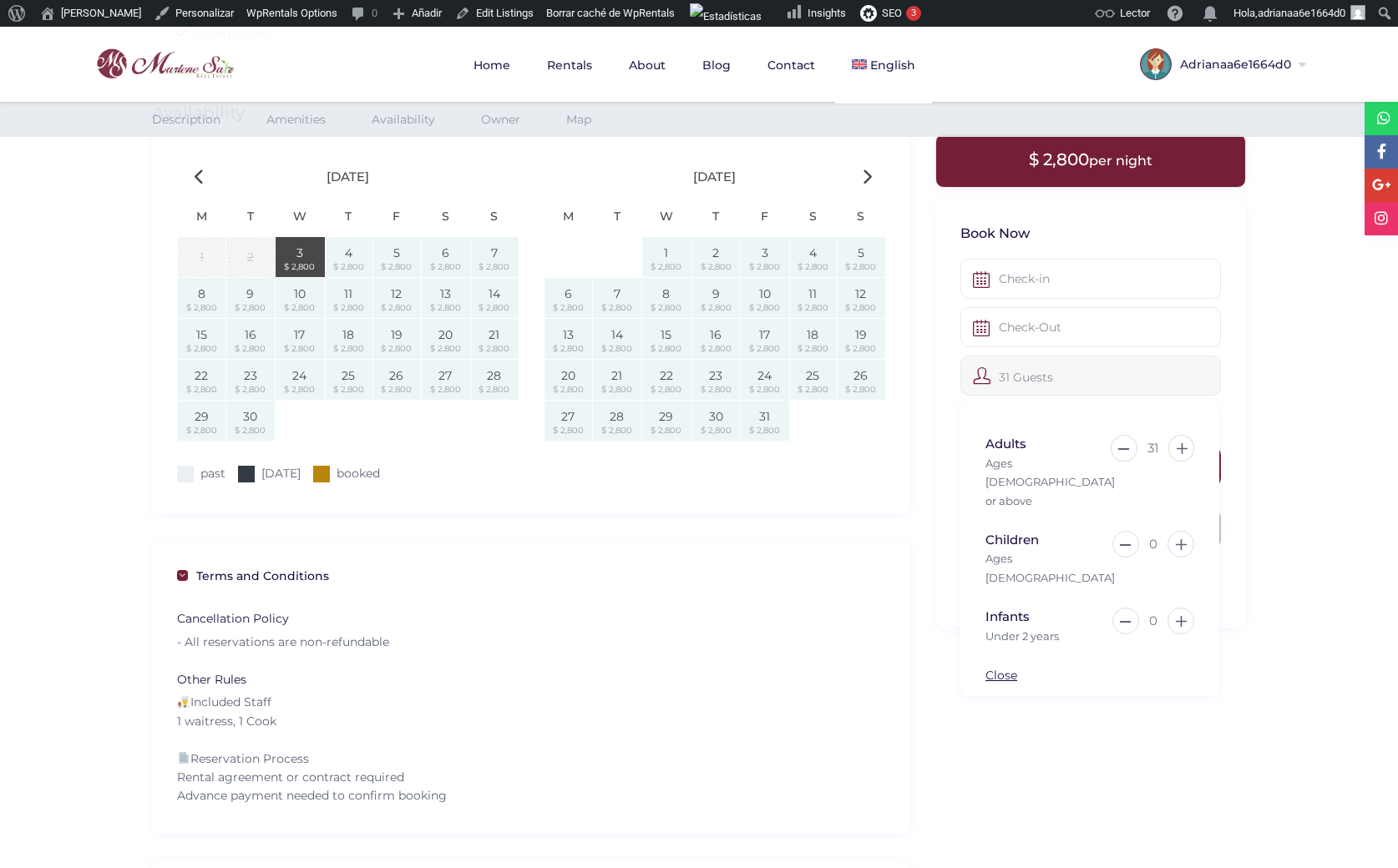
scroll to position [1168, 0]
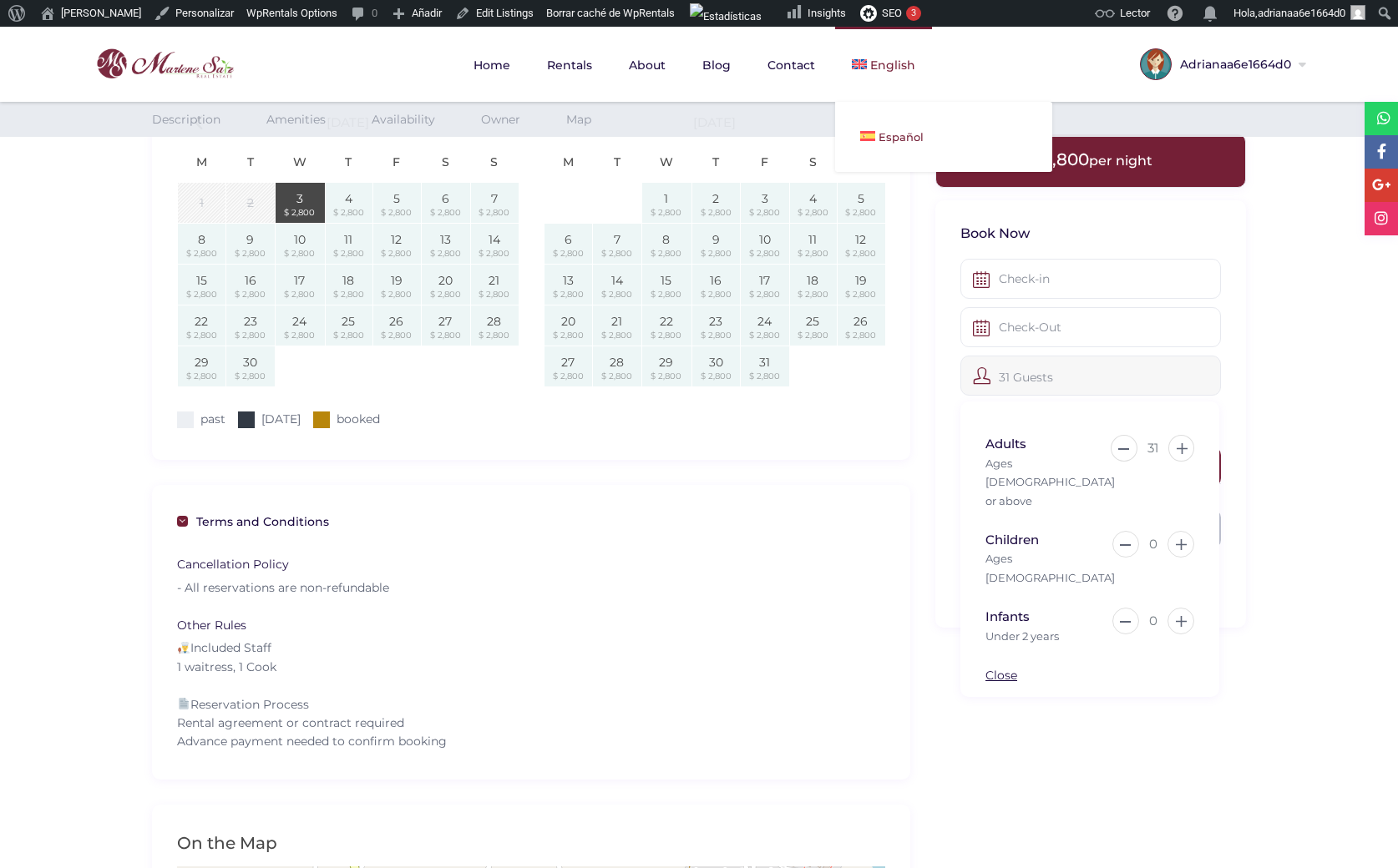
click at [889, 134] on span "Español" at bounding box center [901, 137] width 45 height 13
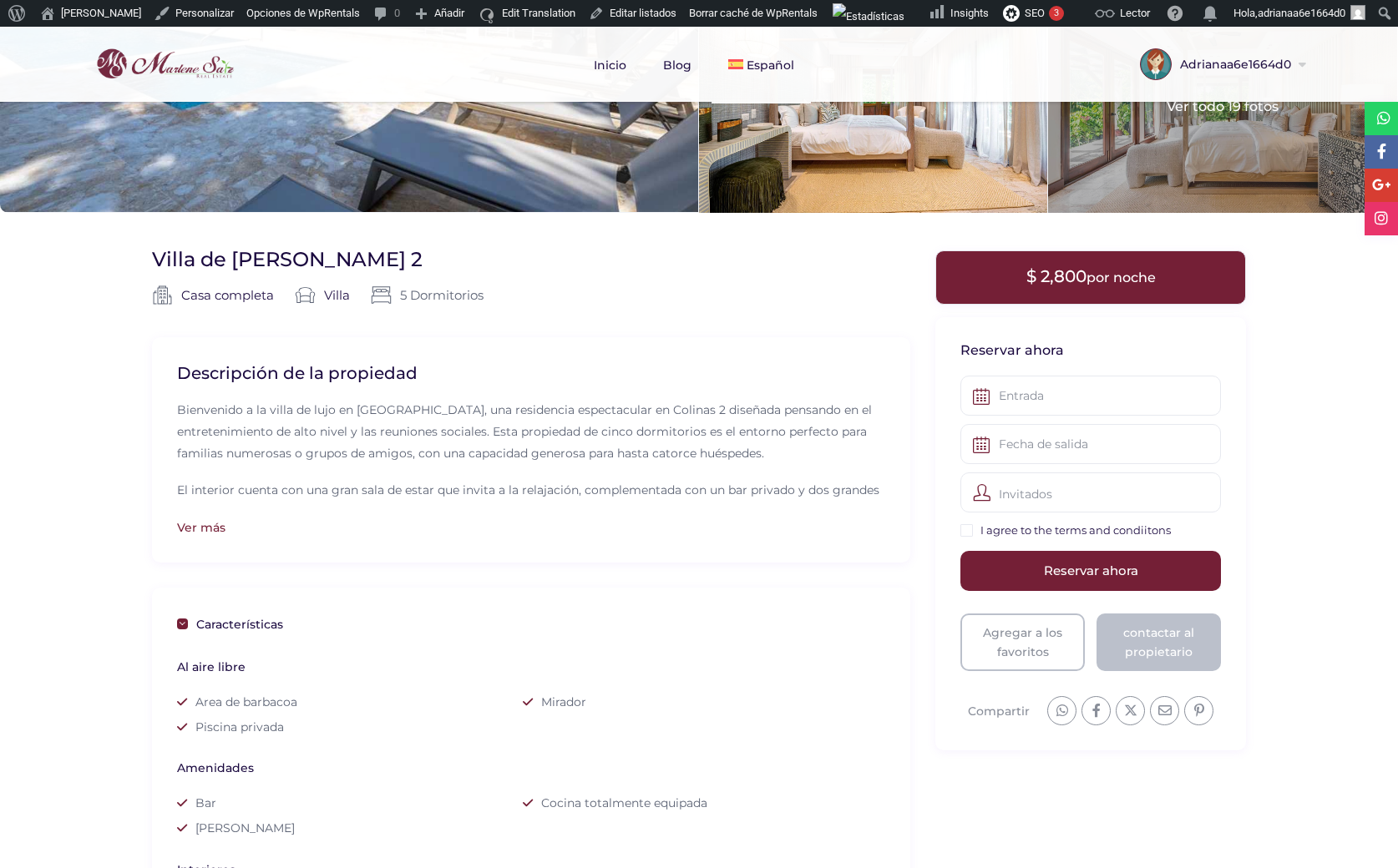
scroll to position [251, 0]
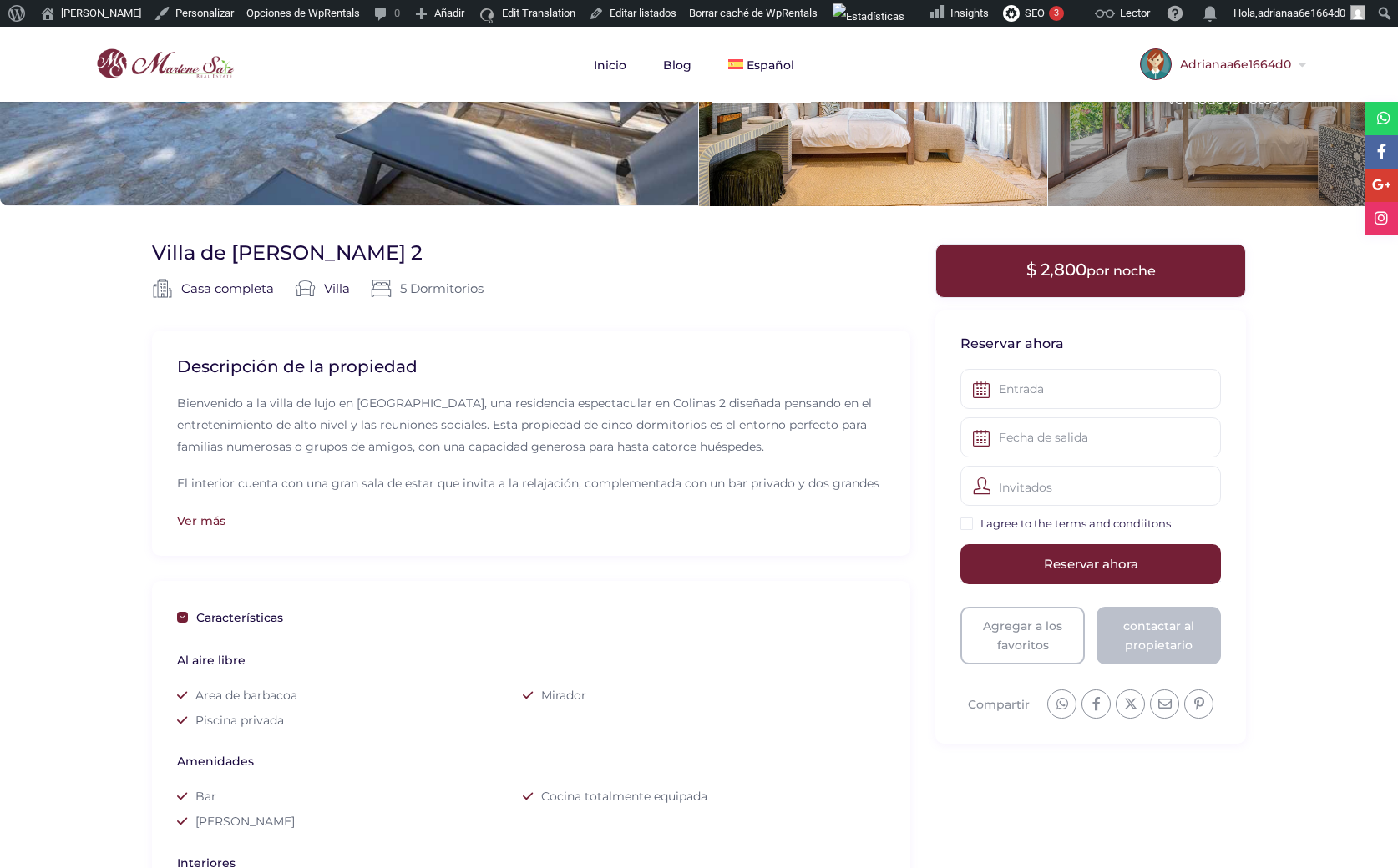
click at [1271, 58] on span "Adrianaa6e1664d0" at bounding box center [1233, 64] width 124 height 11
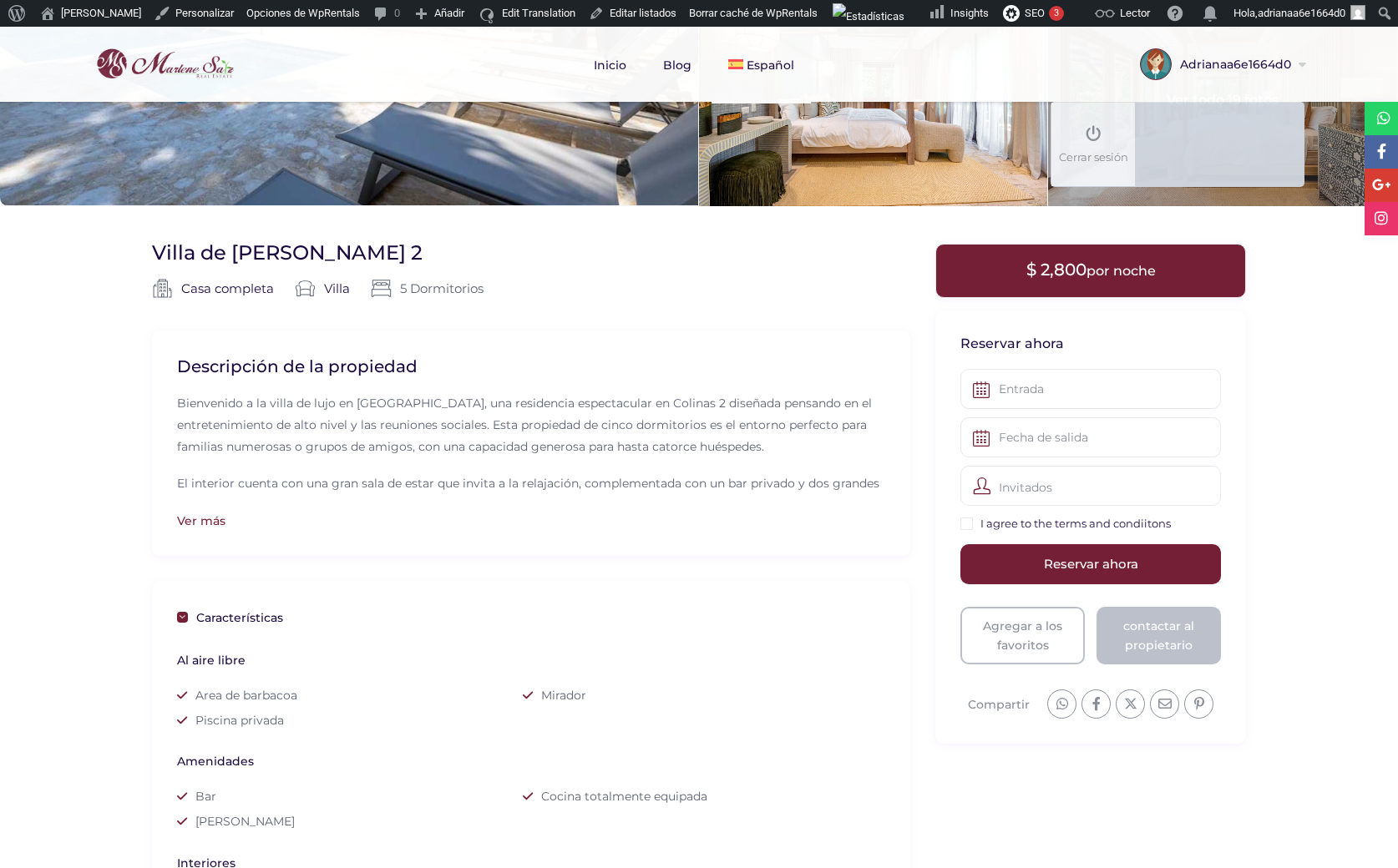
drag, startPoint x: 1289, startPoint y: 259, endPoint x: 1294, endPoint y: 251, distance: 9.4
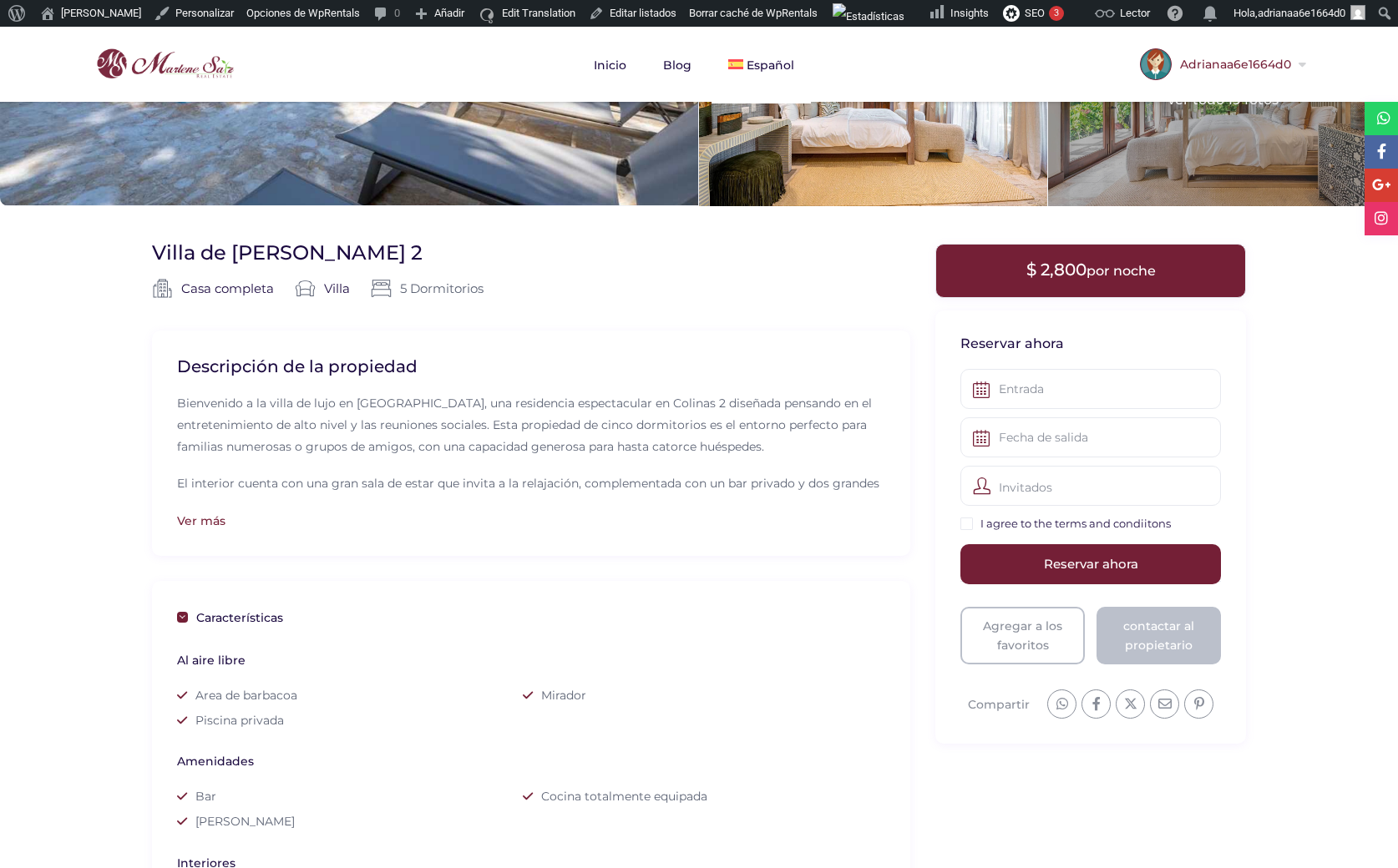
click at [1290, 66] on span "Adrianaa6e1664d0" at bounding box center [1233, 64] width 124 height 11
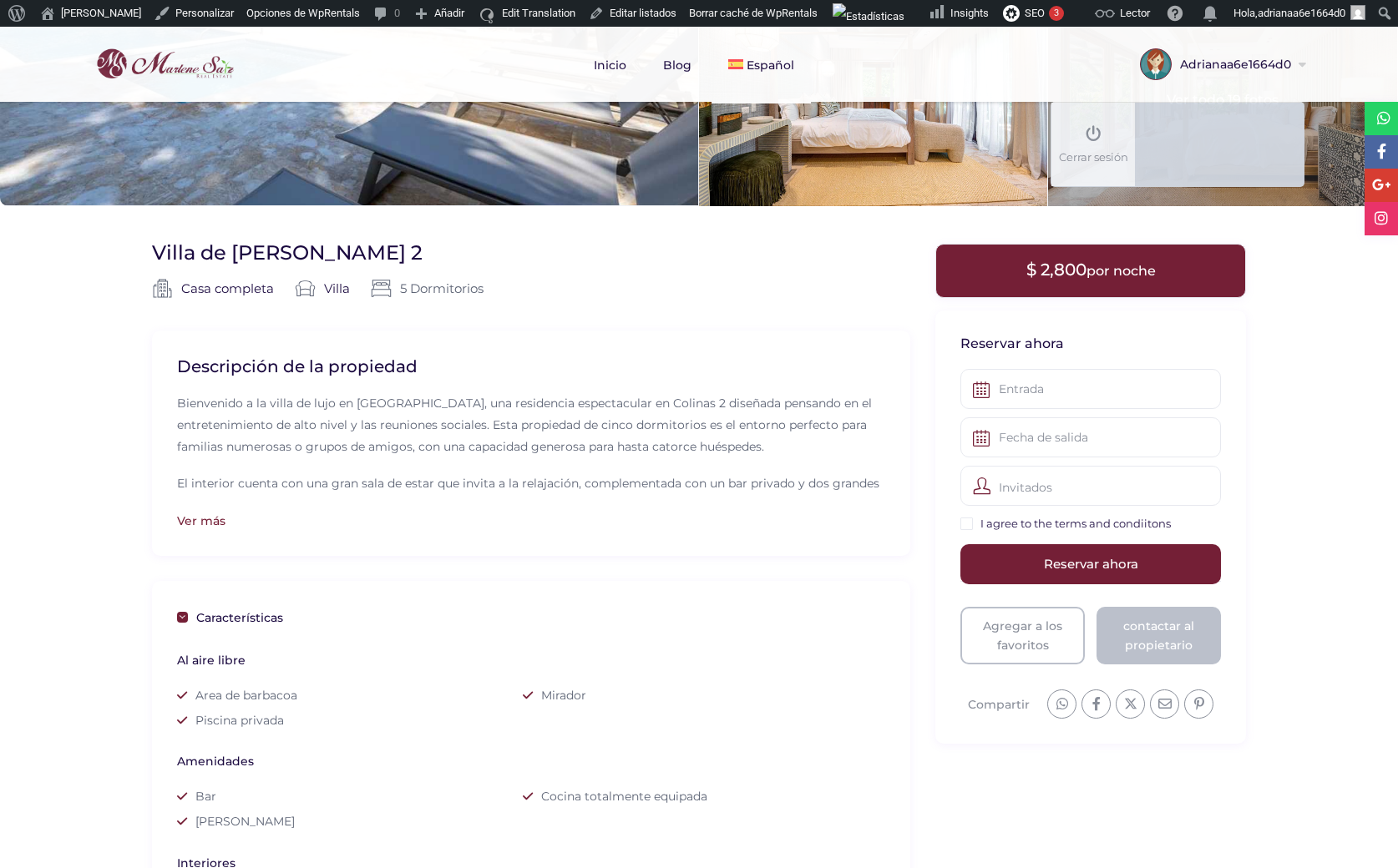
drag, startPoint x: 1287, startPoint y: 355, endPoint x: 1289, endPoint y: 365, distance: 10.2
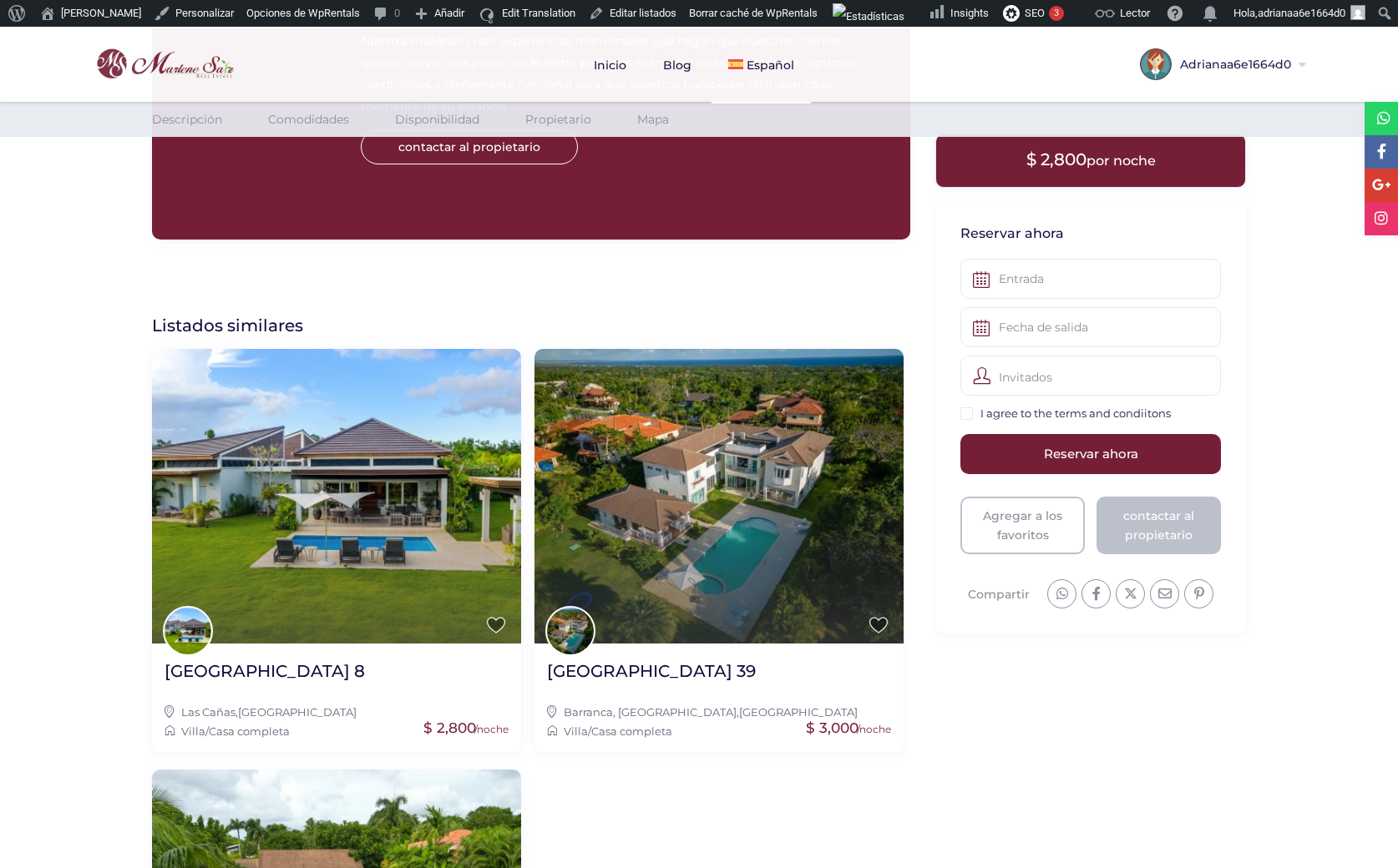
scroll to position [2838, 0]
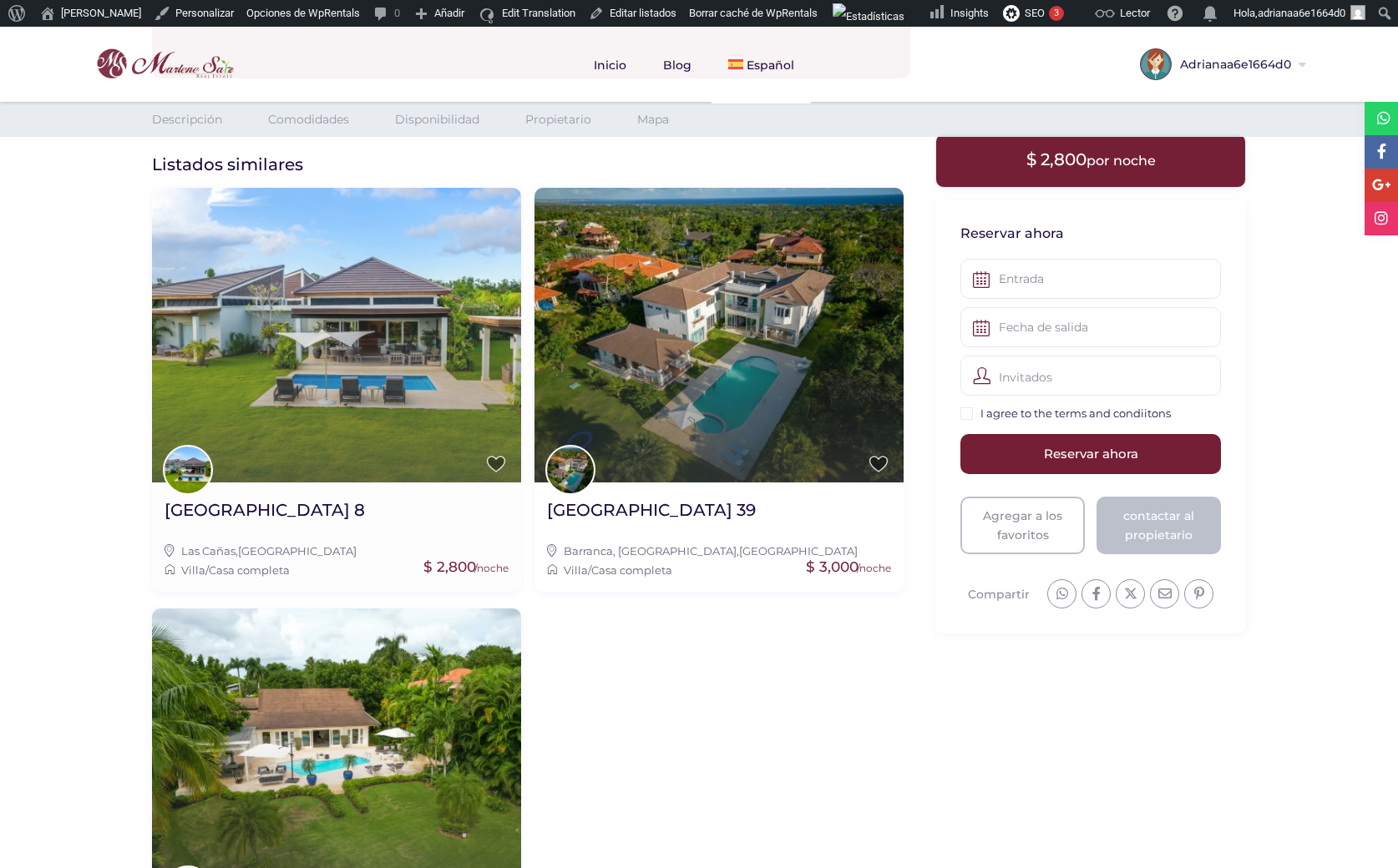
click at [391, 354] on img at bounding box center [336, 335] width 369 height 295
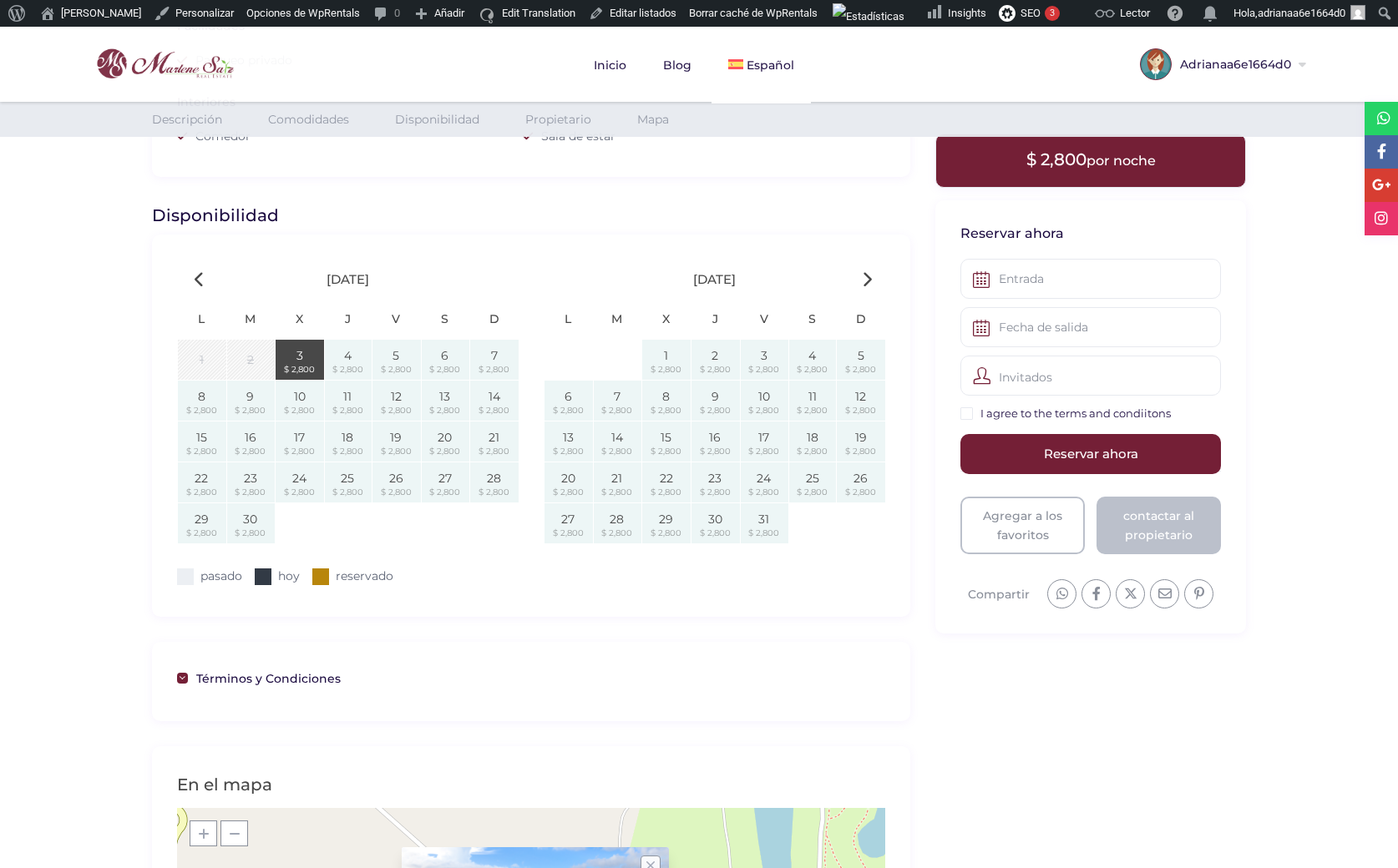
scroll to position [1085, 0]
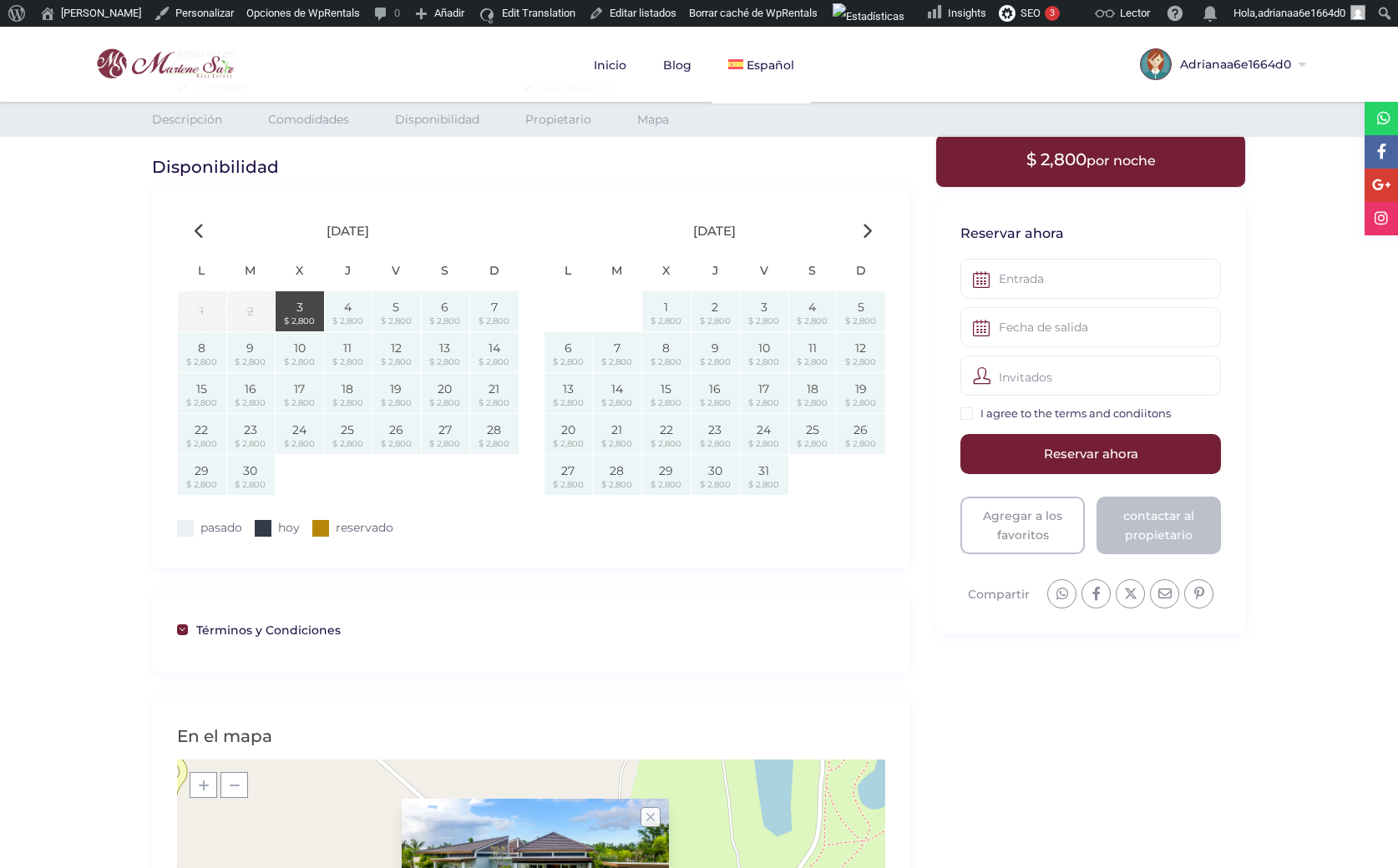
click at [870, 225] on icon at bounding box center [866, 230] width 10 height 16
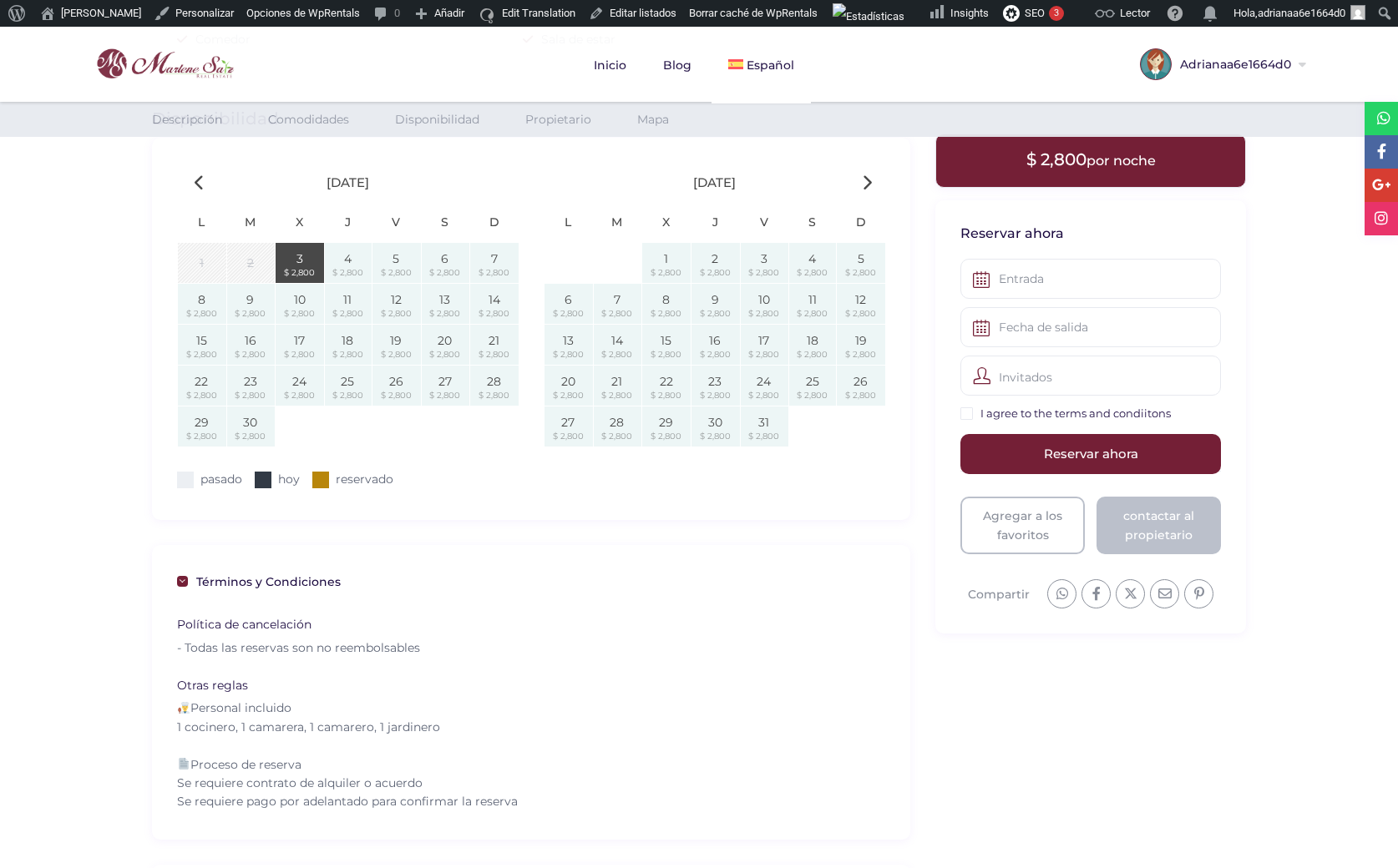
scroll to position [1085, 0]
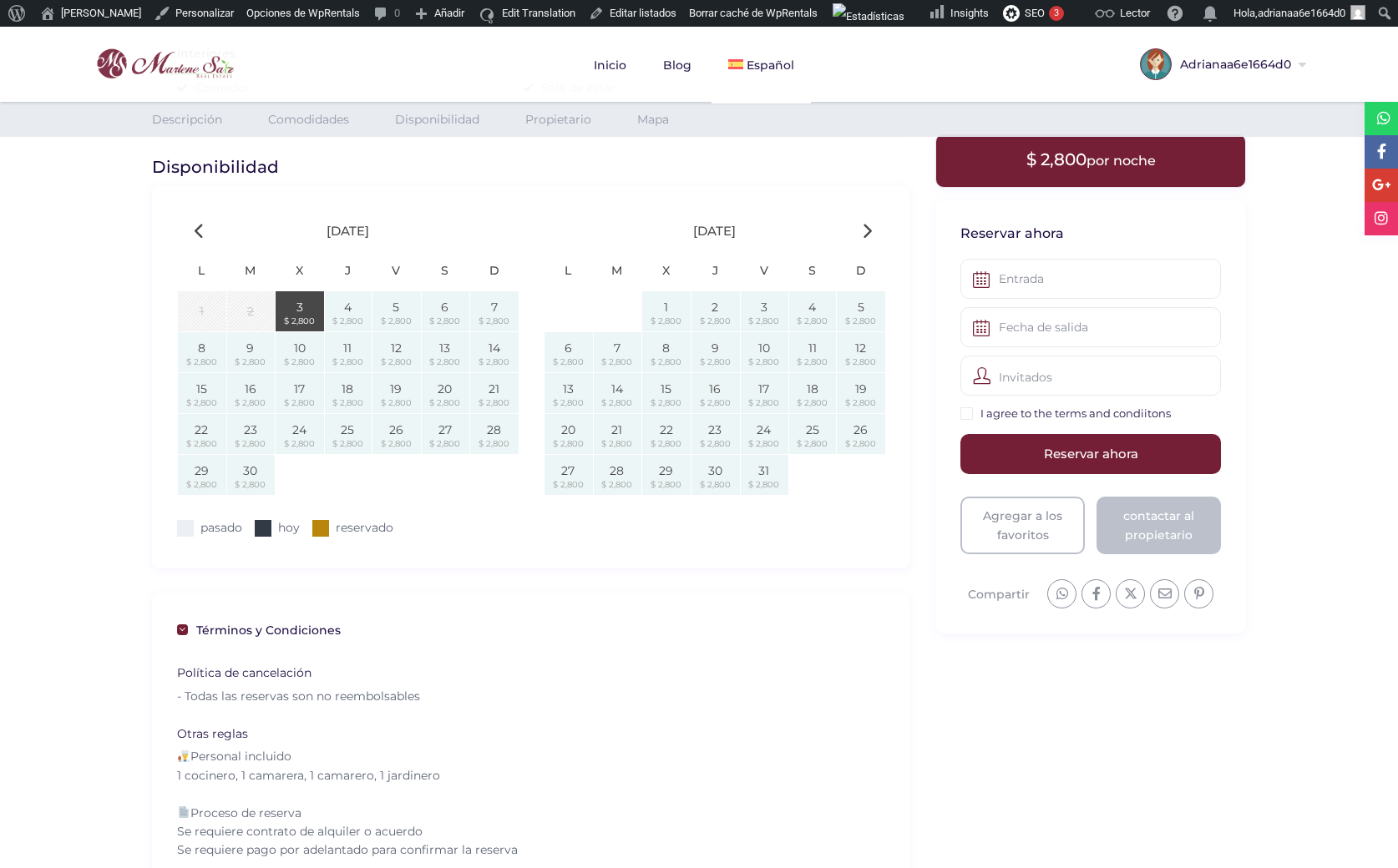
click at [865, 229] on icon at bounding box center [866, 230] width 10 height 16
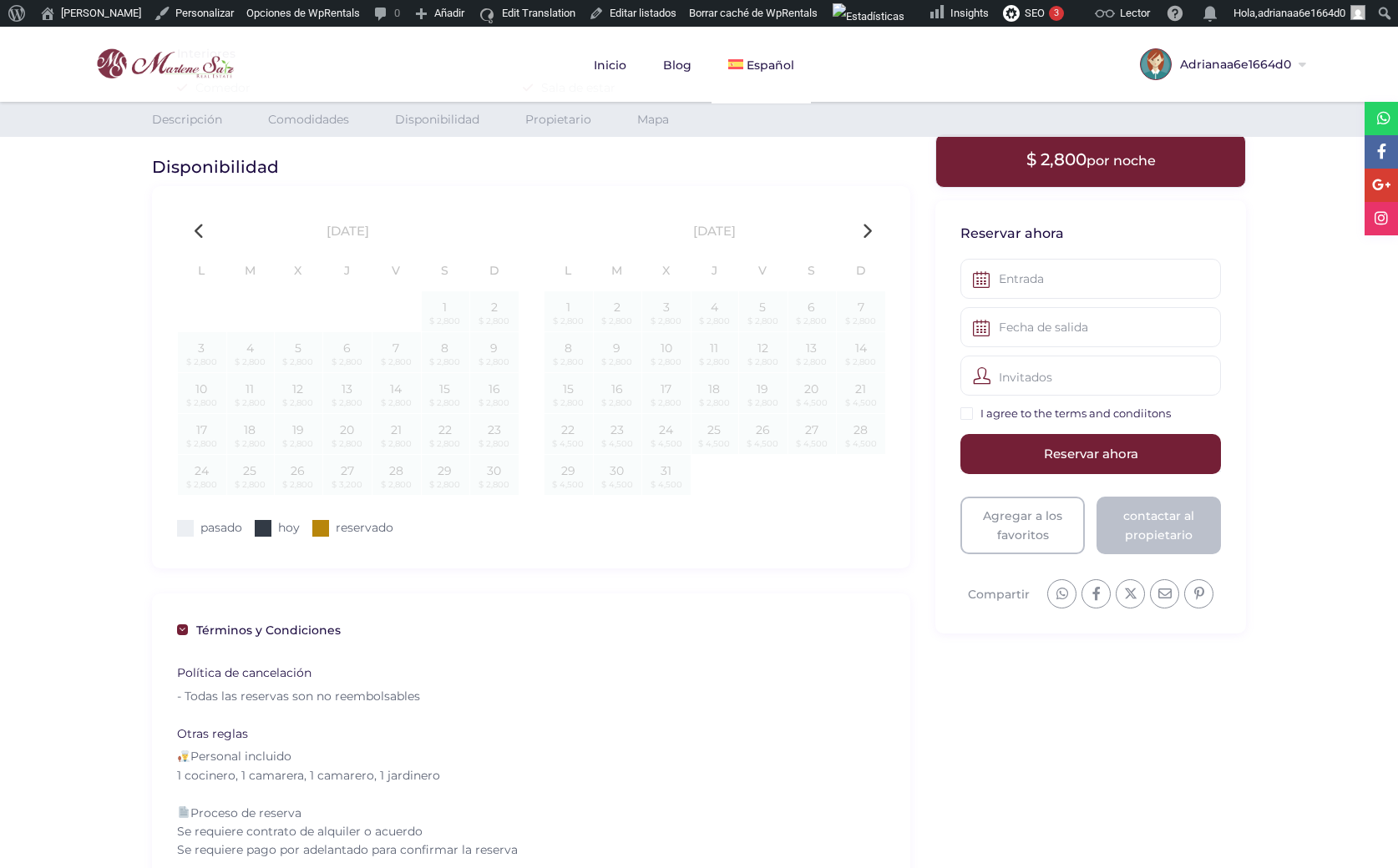
click at [865, 229] on icon at bounding box center [866, 230] width 10 height 16
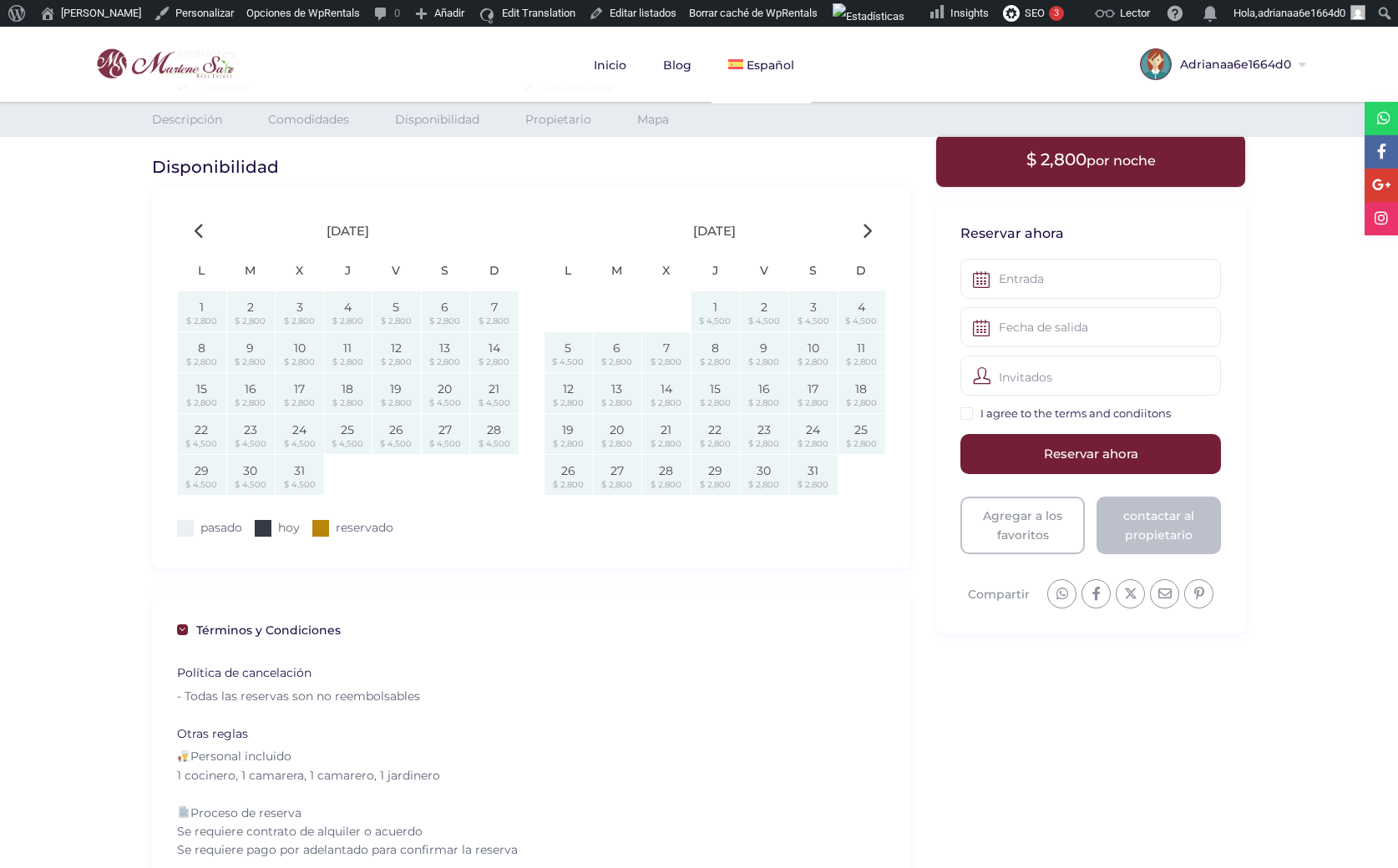
click at [865, 229] on icon at bounding box center [866, 230] width 10 height 16
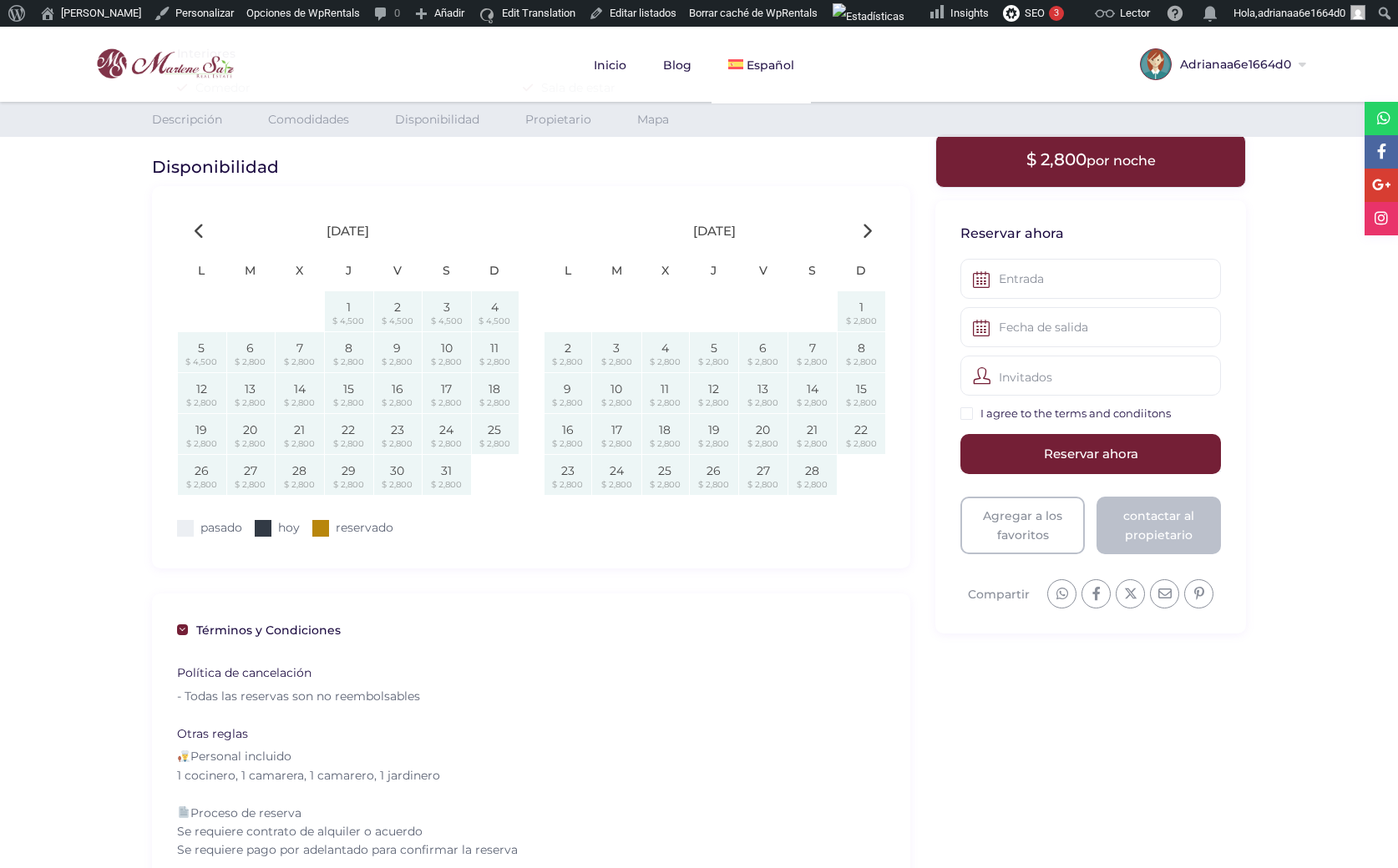
click at [865, 229] on icon at bounding box center [866, 230] width 10 height 16
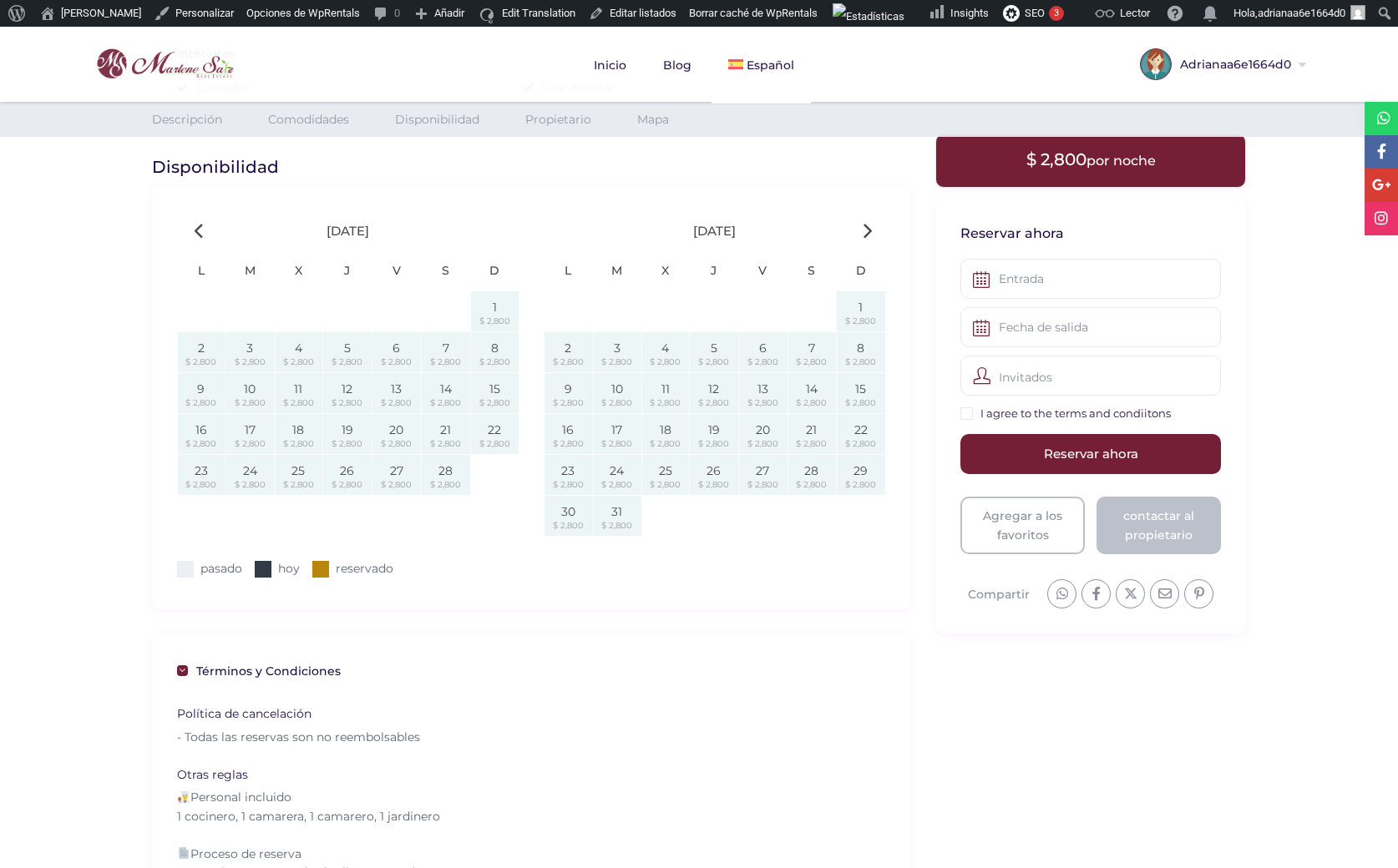
click at [197, 233] on icon at bounding box center [199, 230] width 10 height 16
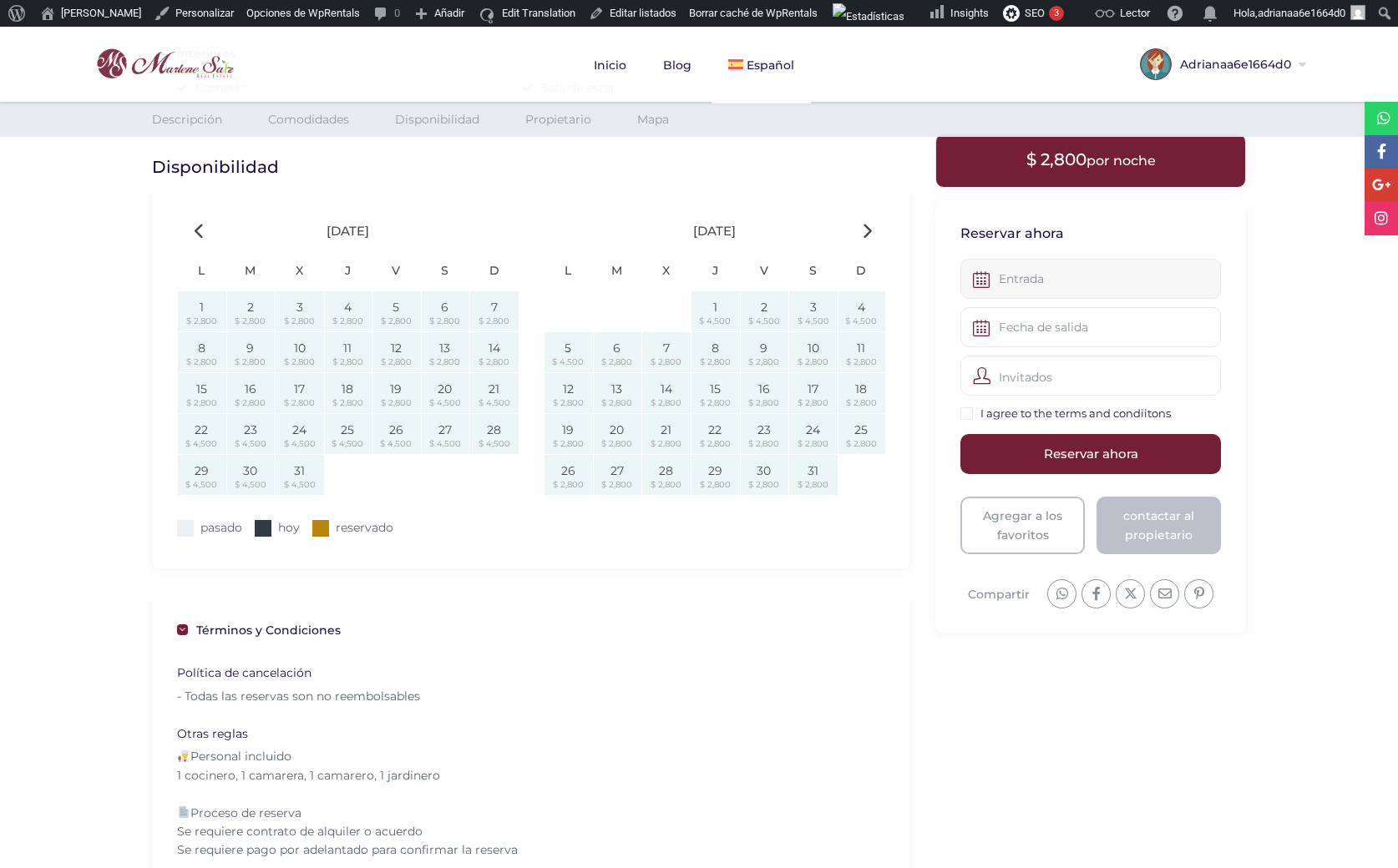
click at [1046, 275] on input "text" at bounding box center [1090, 279] width 260 height 40
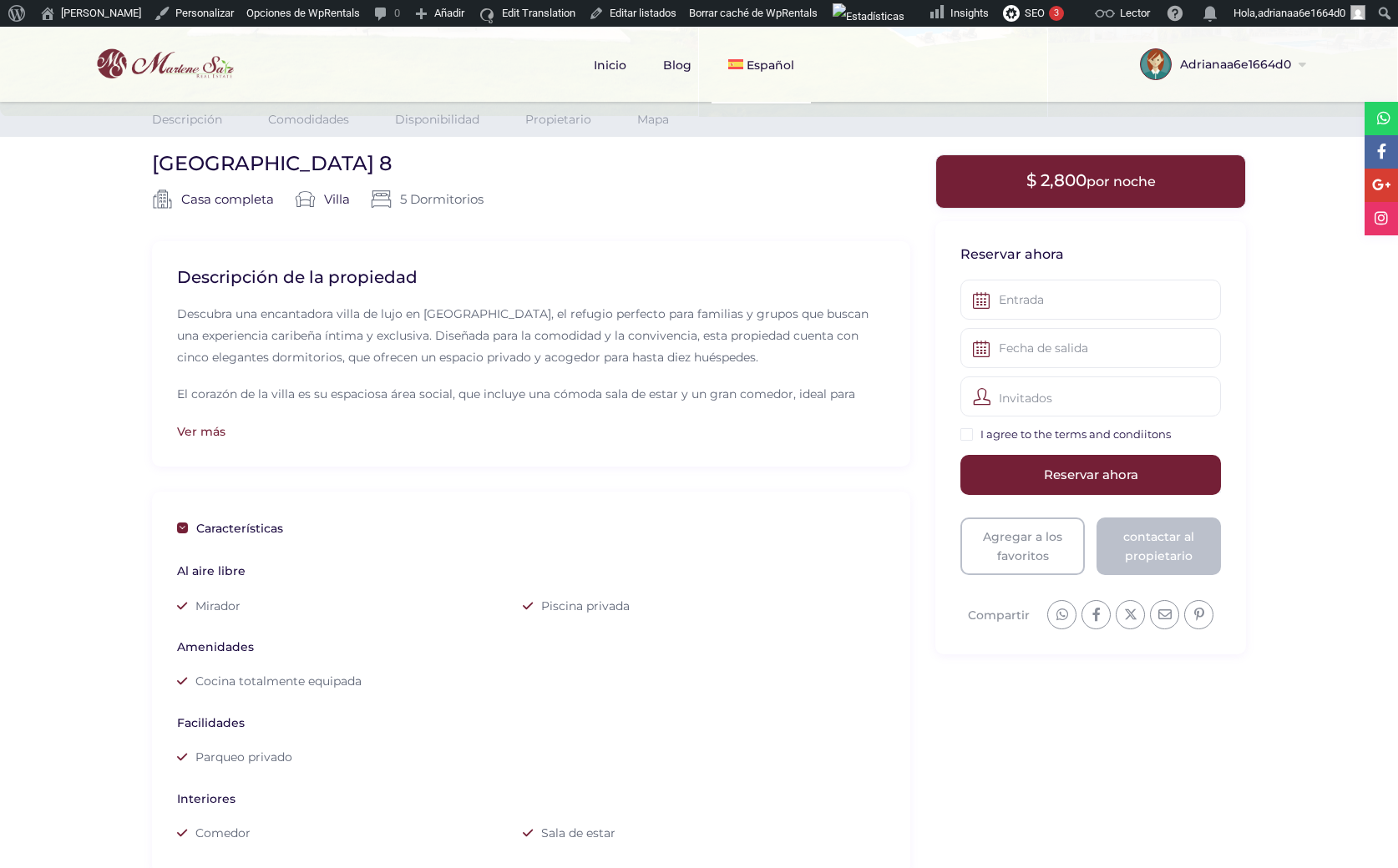
scroll to position [334, 0]
